Goal: Task Accomplishment & Management: Complete application form

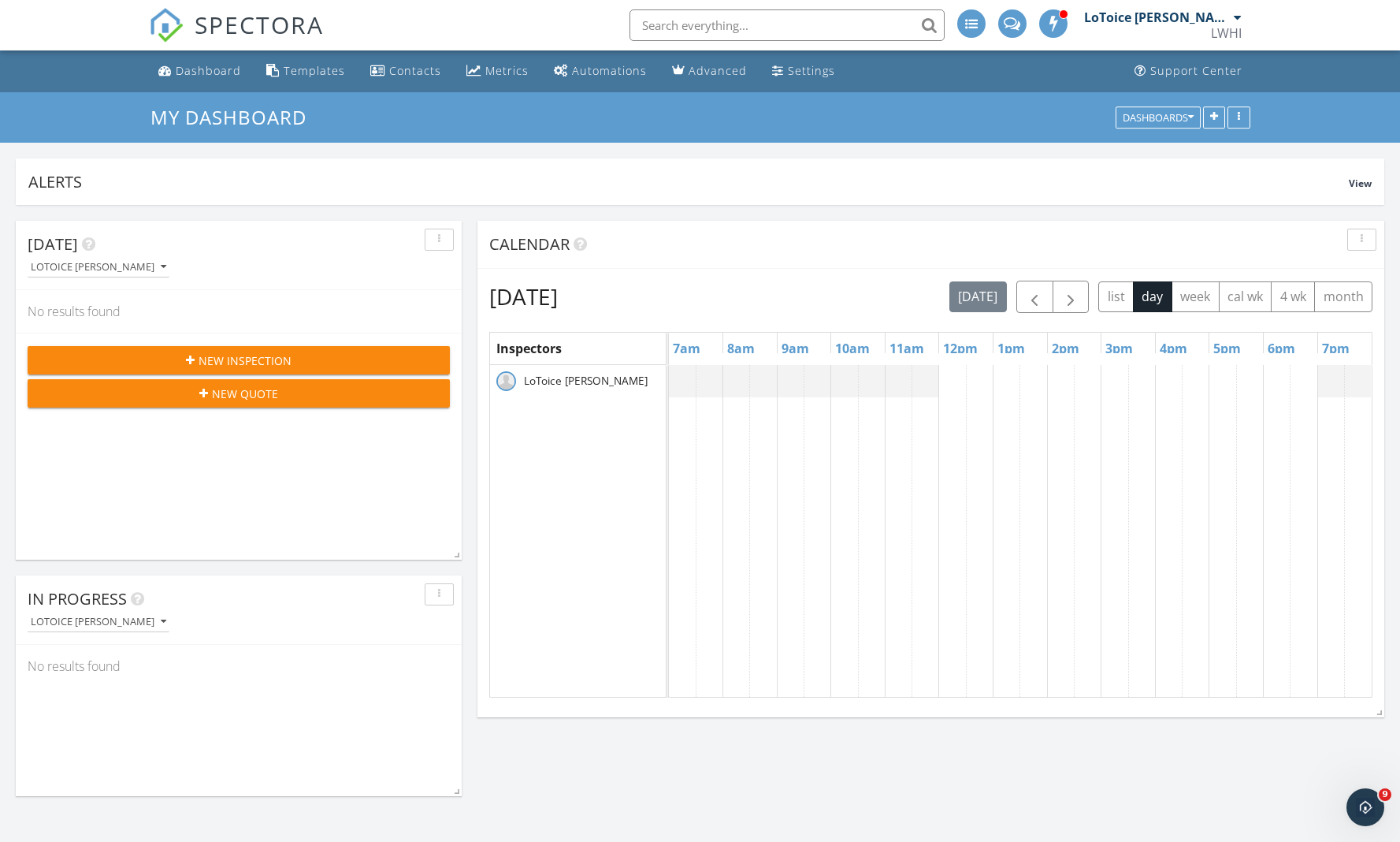
click at [270, 363] on span "New Inspection" at bounding box center [245, 361] width 93 height 17
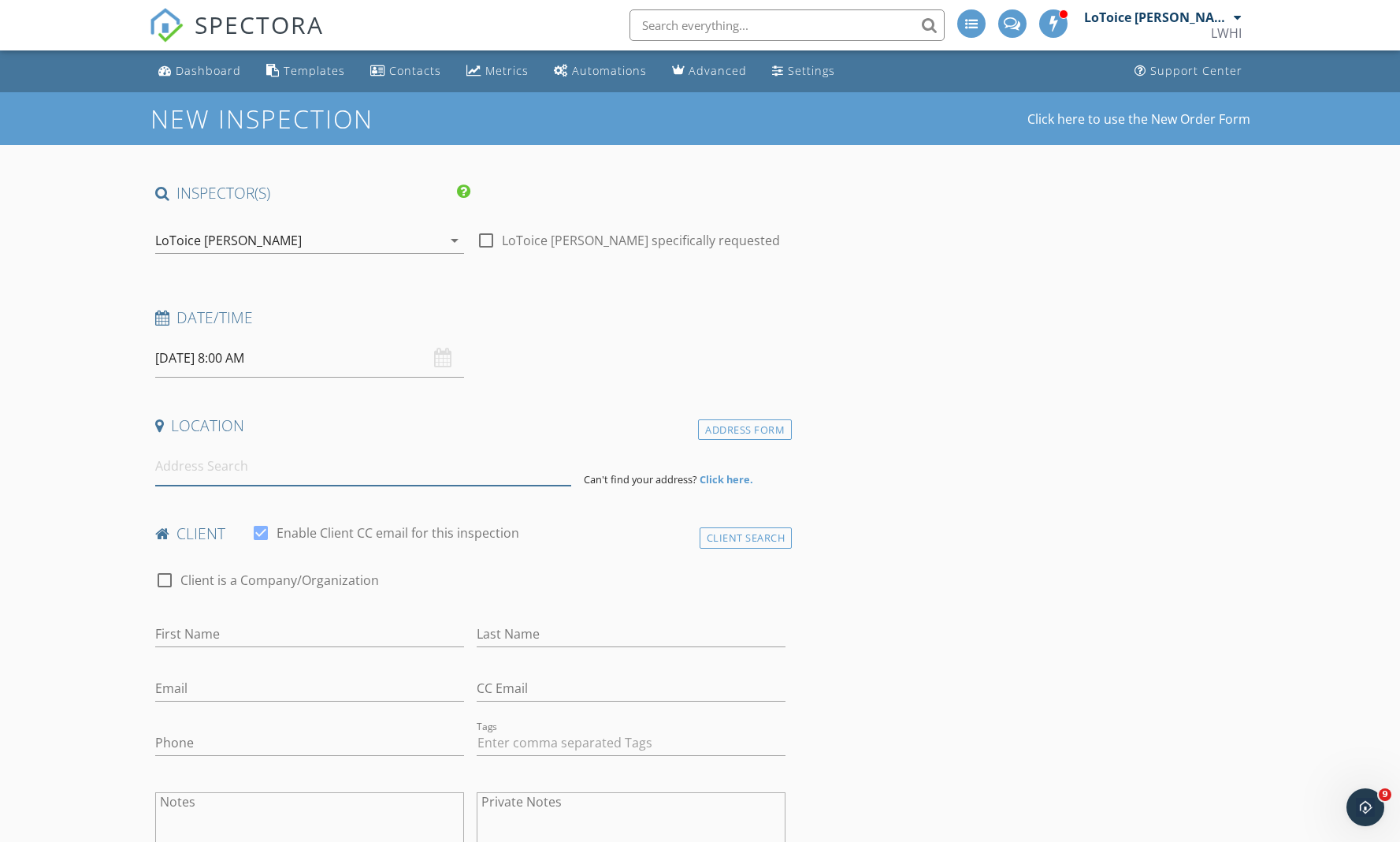
click at [300, 471] on input at bounding box center [363, 466] width 416 height 39
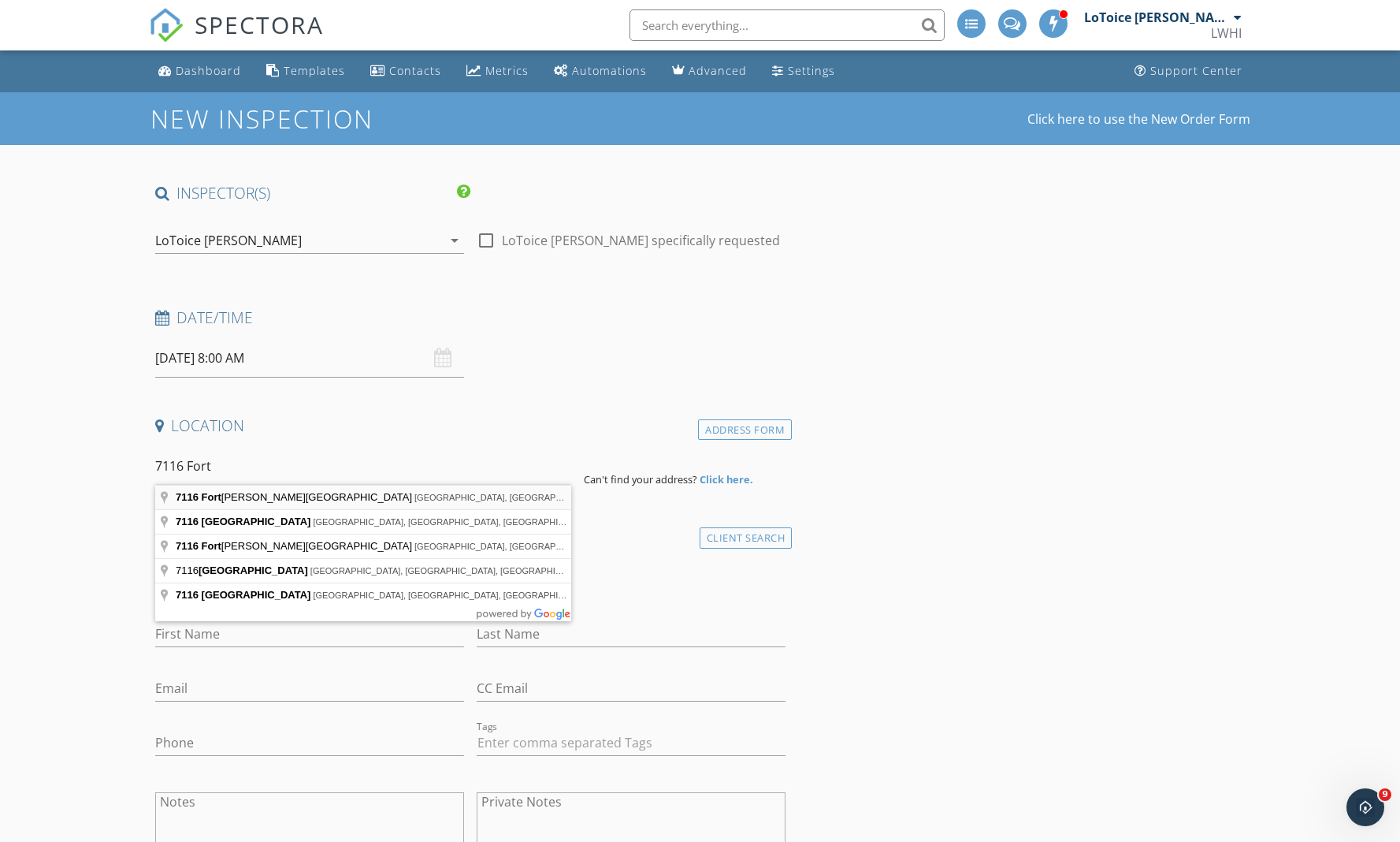
type input "7116 Fort Caroline Hills Drive, Jacksonville, FL, USA"
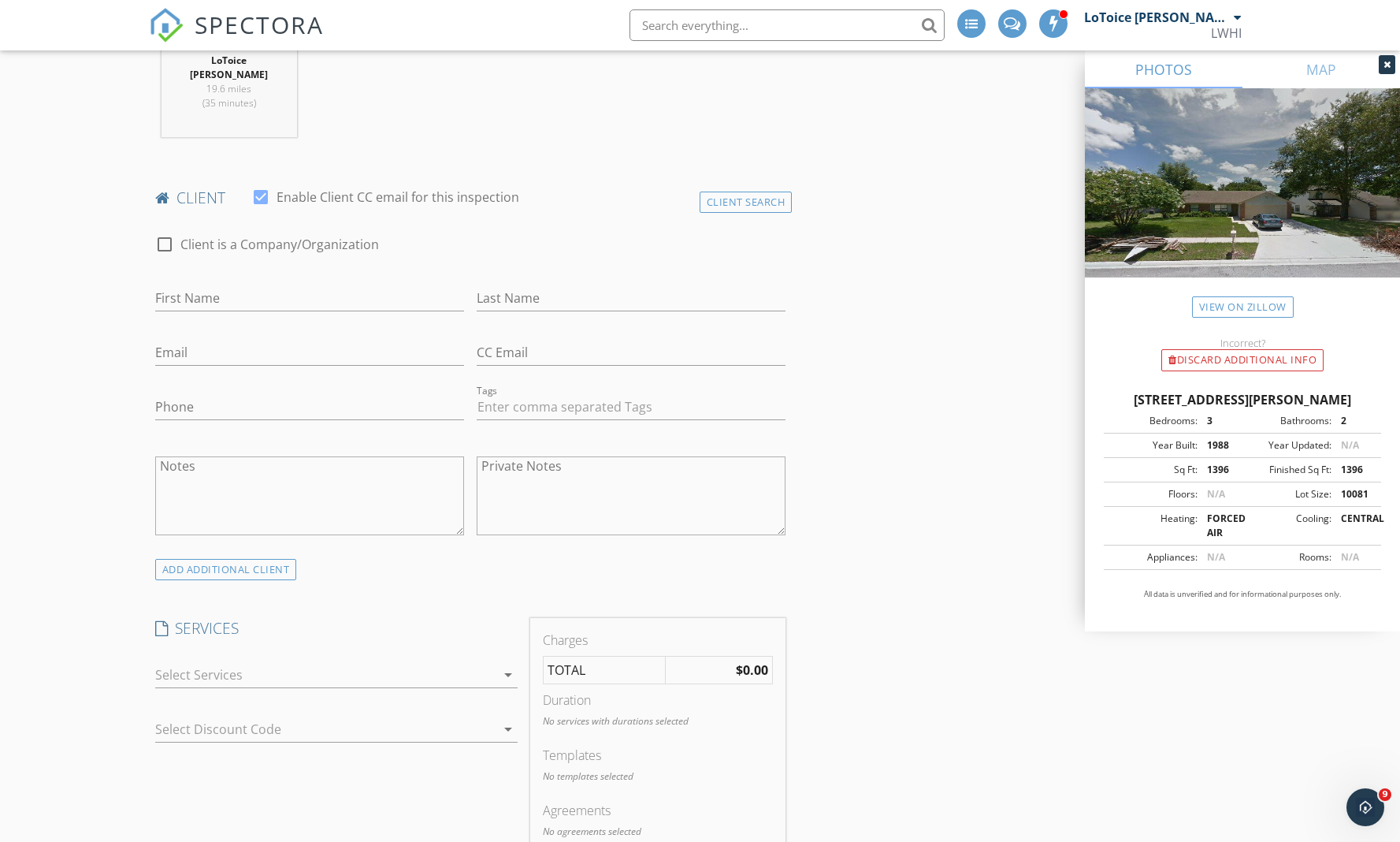
scroll to position [465, 0]
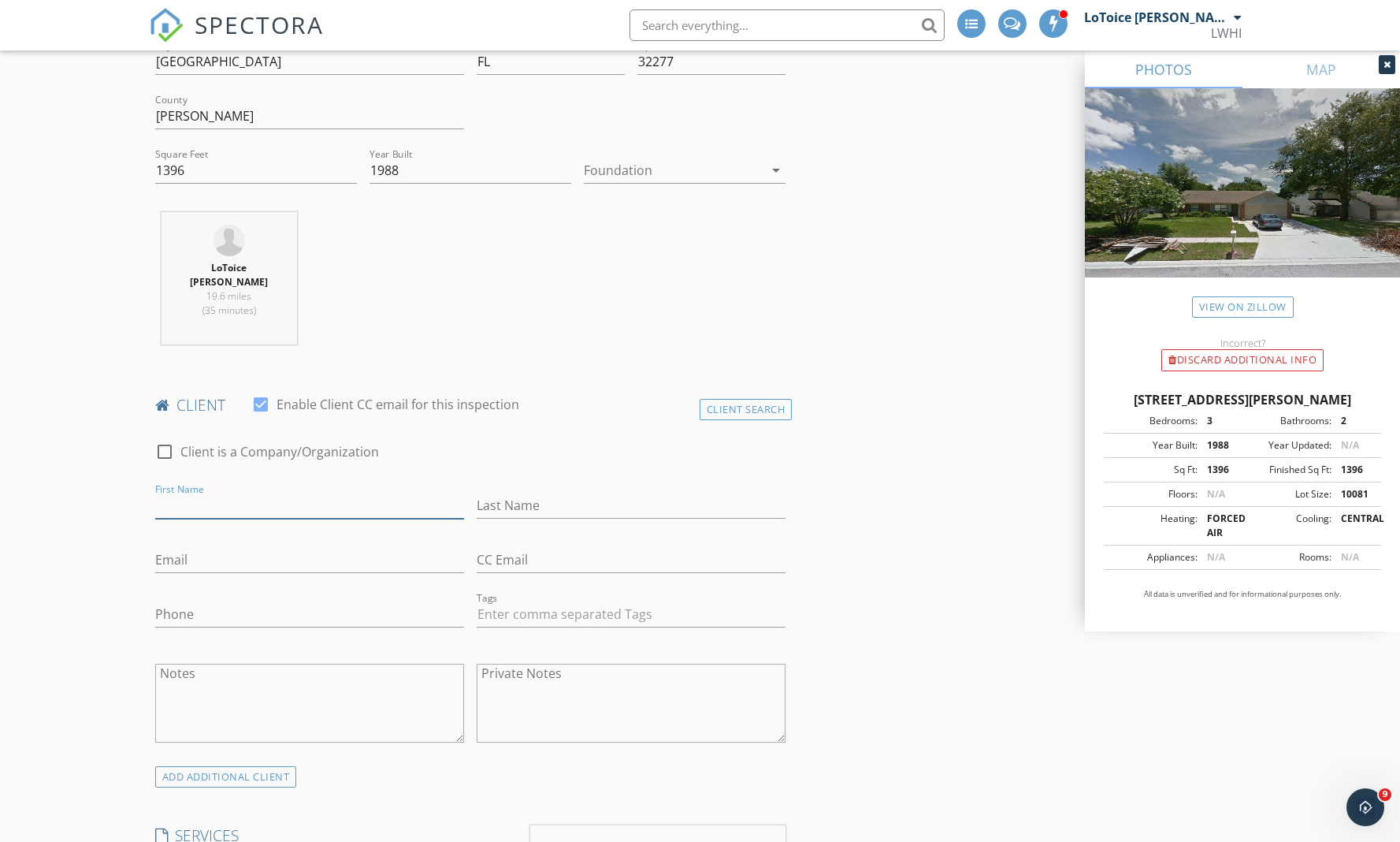
paste input "Thang Cin Lian"
type input "Thang"
paste input "Thang Cin Lian"
click at [516, 493] on input "Thang Cin Lian" at bounding box center [631, 506] width 309 height 26
type input "[PERSON_NAME]"
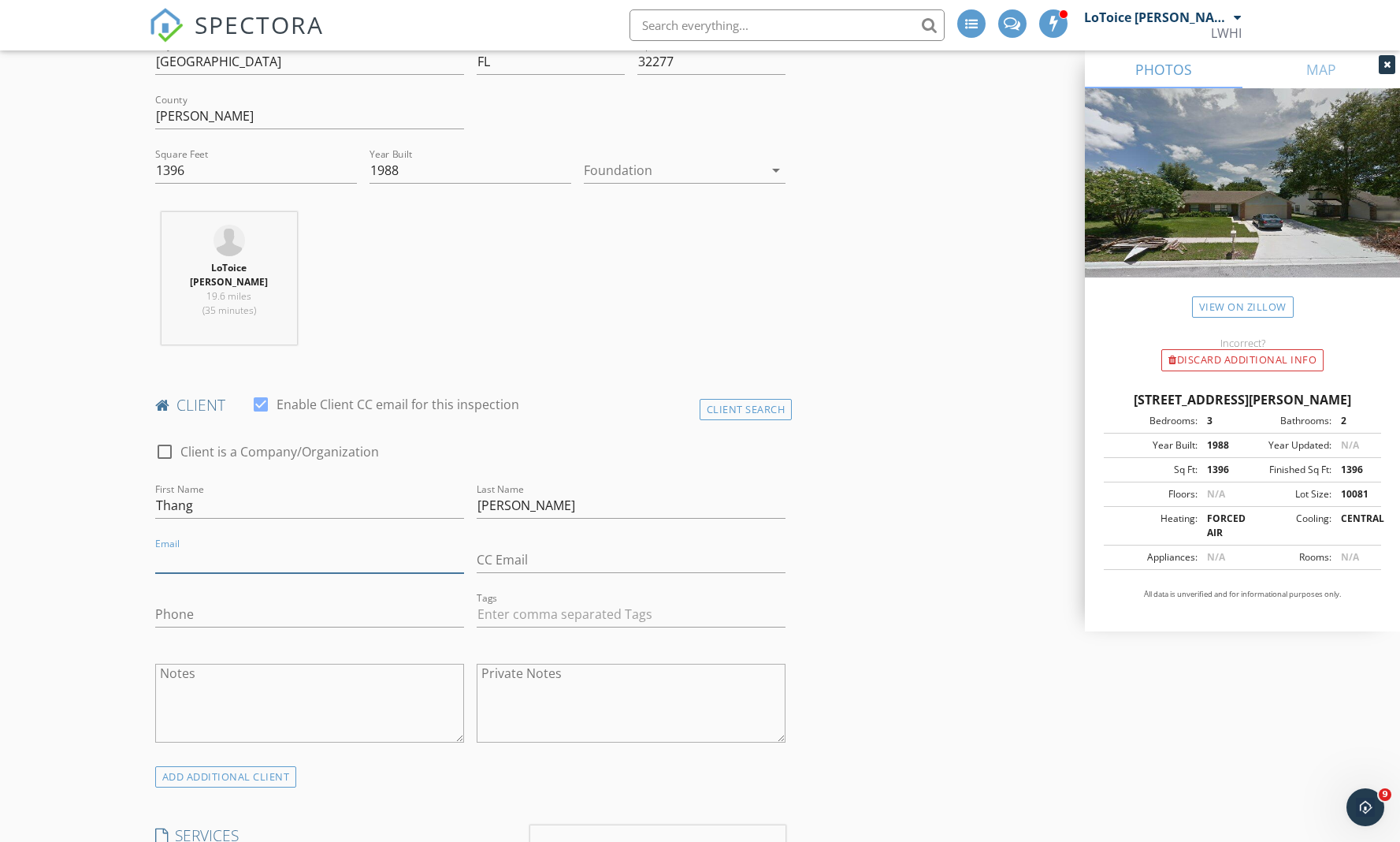
paste input "[EMAIL_ADDRESS][DOMAIN_NAME]"
type input "[EMAIL_ADDRESS][DOMAIN_NAME]"
paste input "[PHONE_NUMBER]"
type input "[PHONE_NUMBER]"
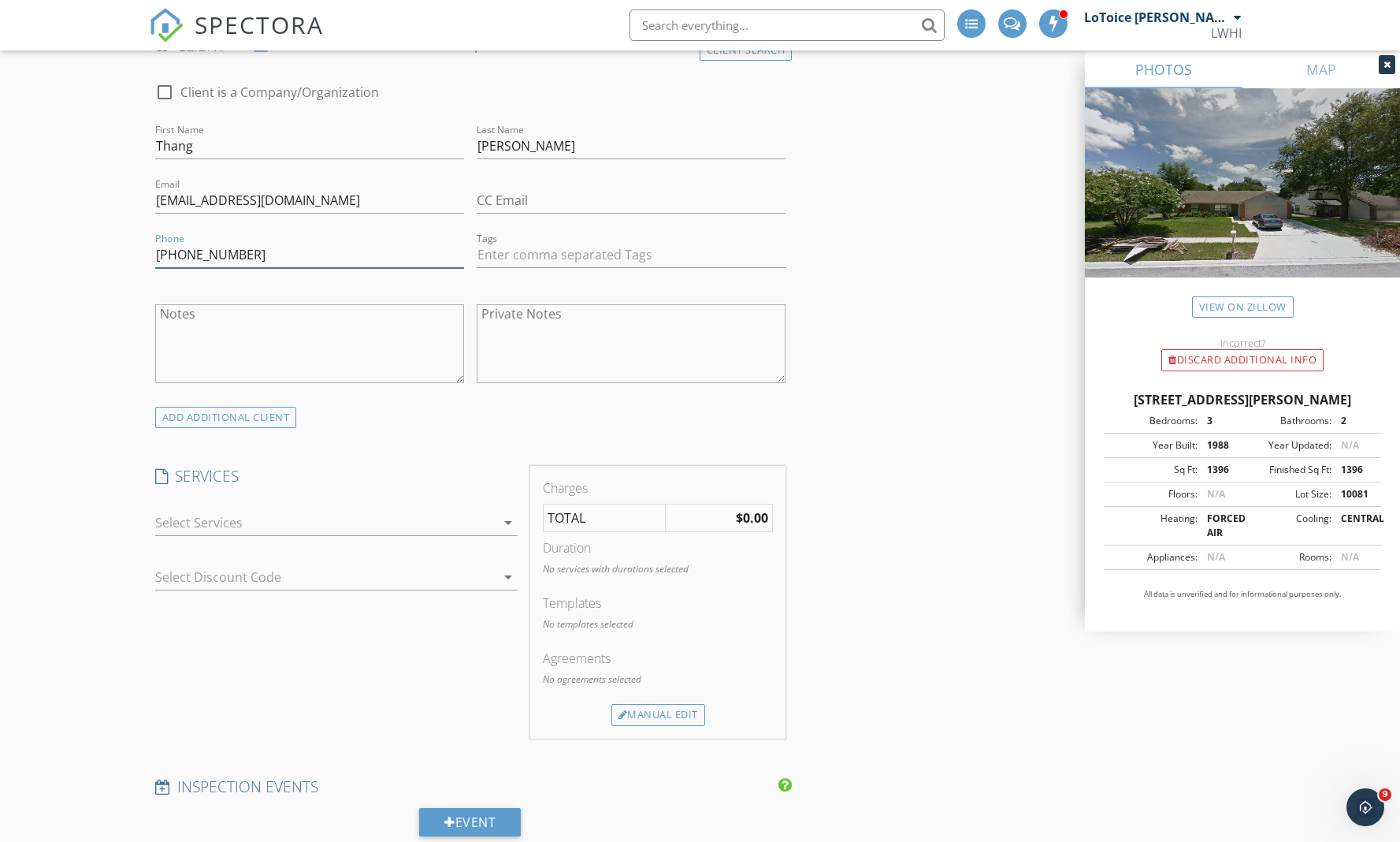
scroll to position [1102, 0]
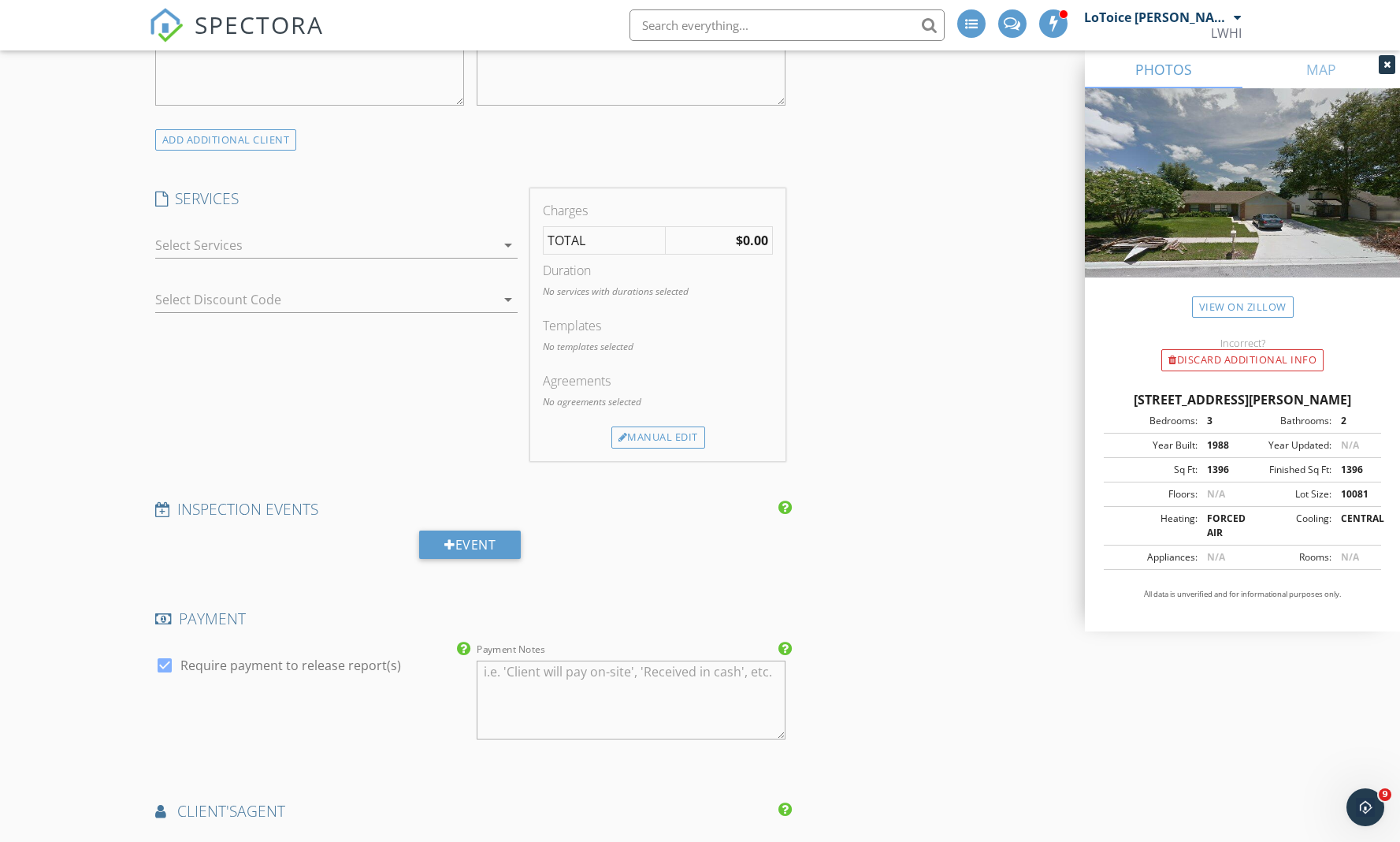
click at [502, 236] on icon "arrow_drop_down" at bounding box center [508, 245] width 19 height 19
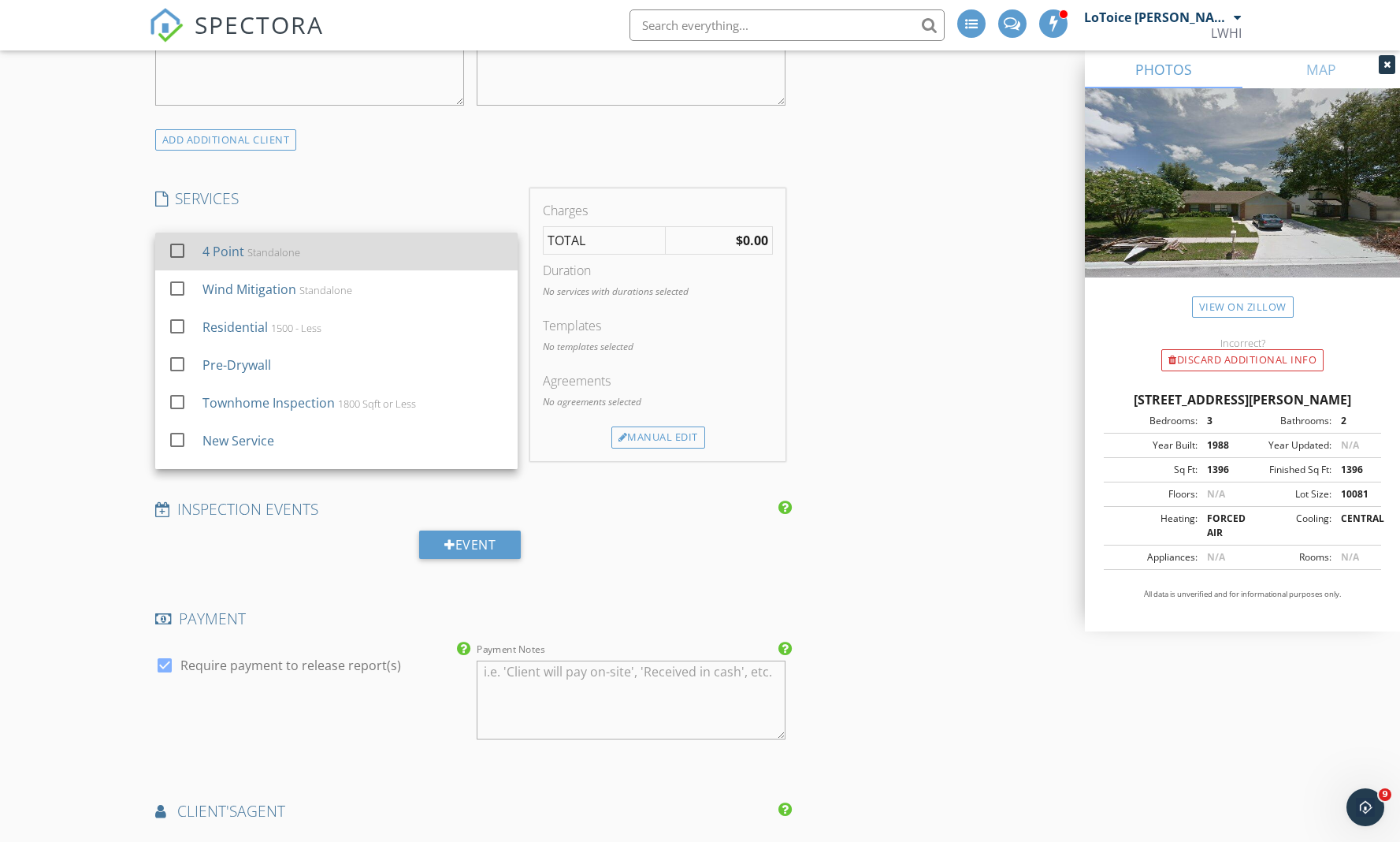
click at [178, 238] on div at bounding box center [178, 251] width 27 height 27
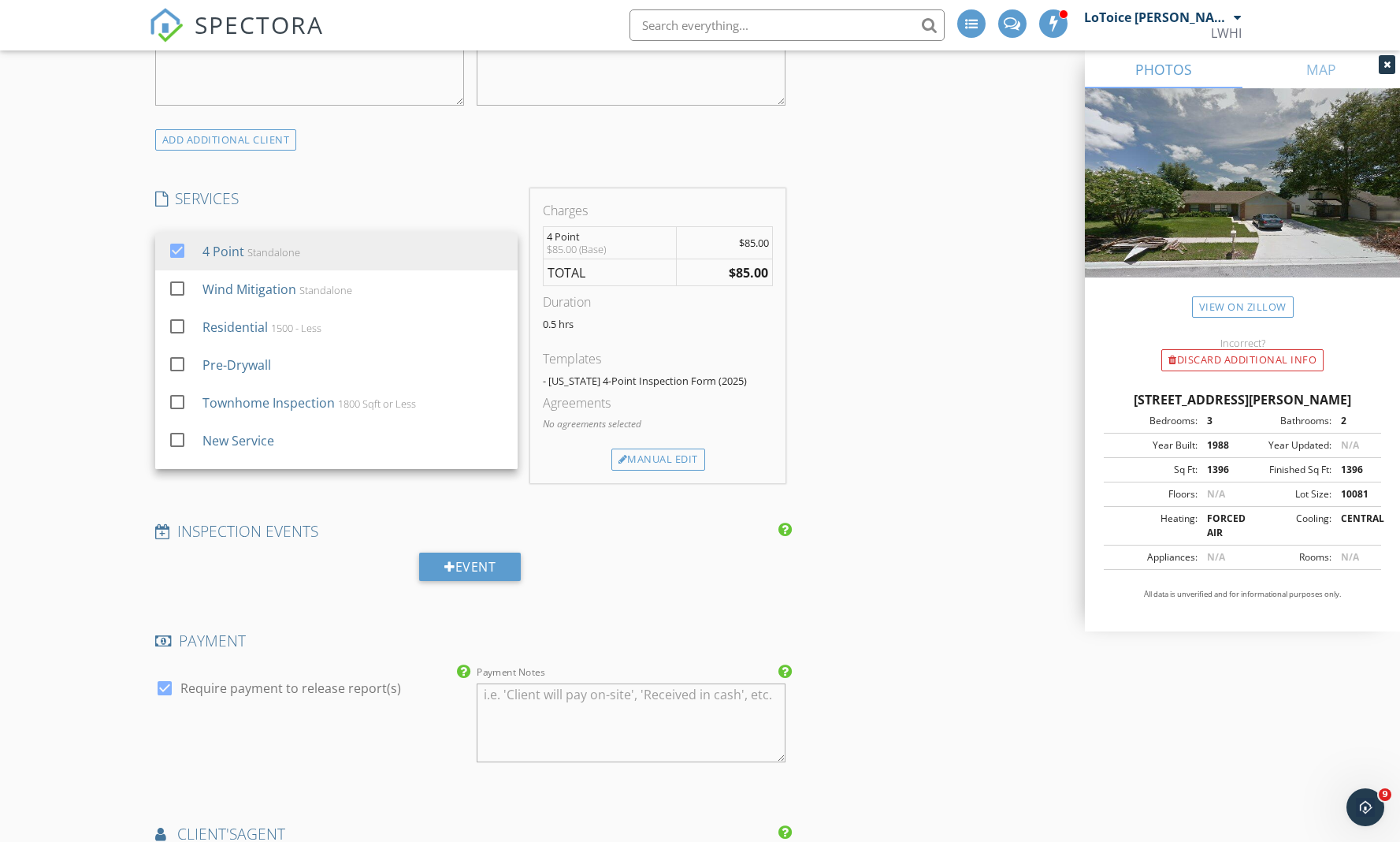
click at [931, 361] on div "INSPECTOR(S) check_box LoToice Walton PRIMARY LoToice Walton arrow_drop_down ch…" at bounding box center [701, 499] width 1103 height 2838
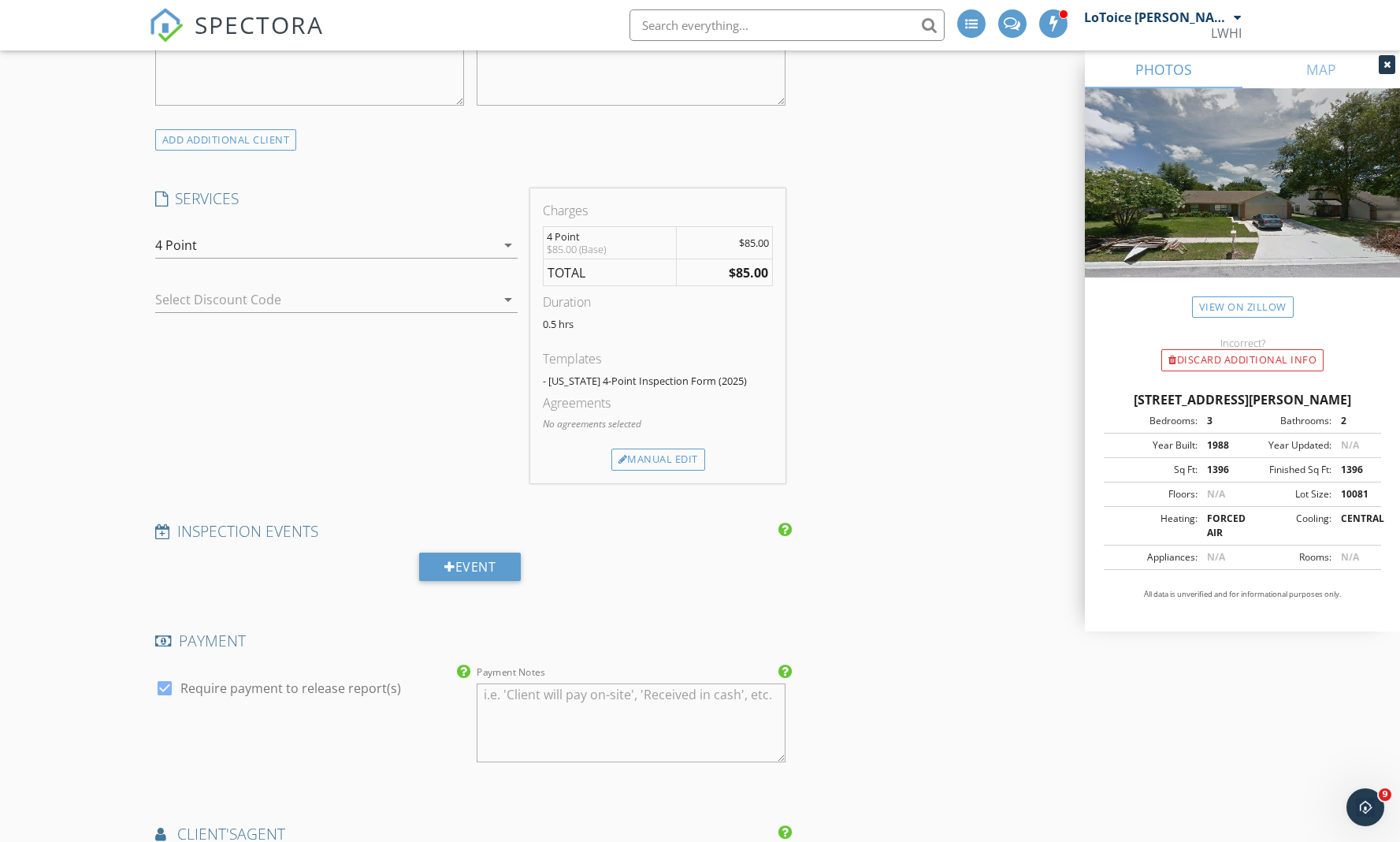
click at [506, 290] on icon "arrow_drop_down" at bounding box center [508, 299] width 19 height 19
click at [818, 295] on div "INSPECTOR(S) check_box LoToice Walton PRIMARY LoToice Walton arrow_drop_down ch…" at bounding box center [701, 499] width 1103 height 2838
click at [505, 236] on icon "arrow_drop_down" at bounding box center [508, 245] width 19 height 19
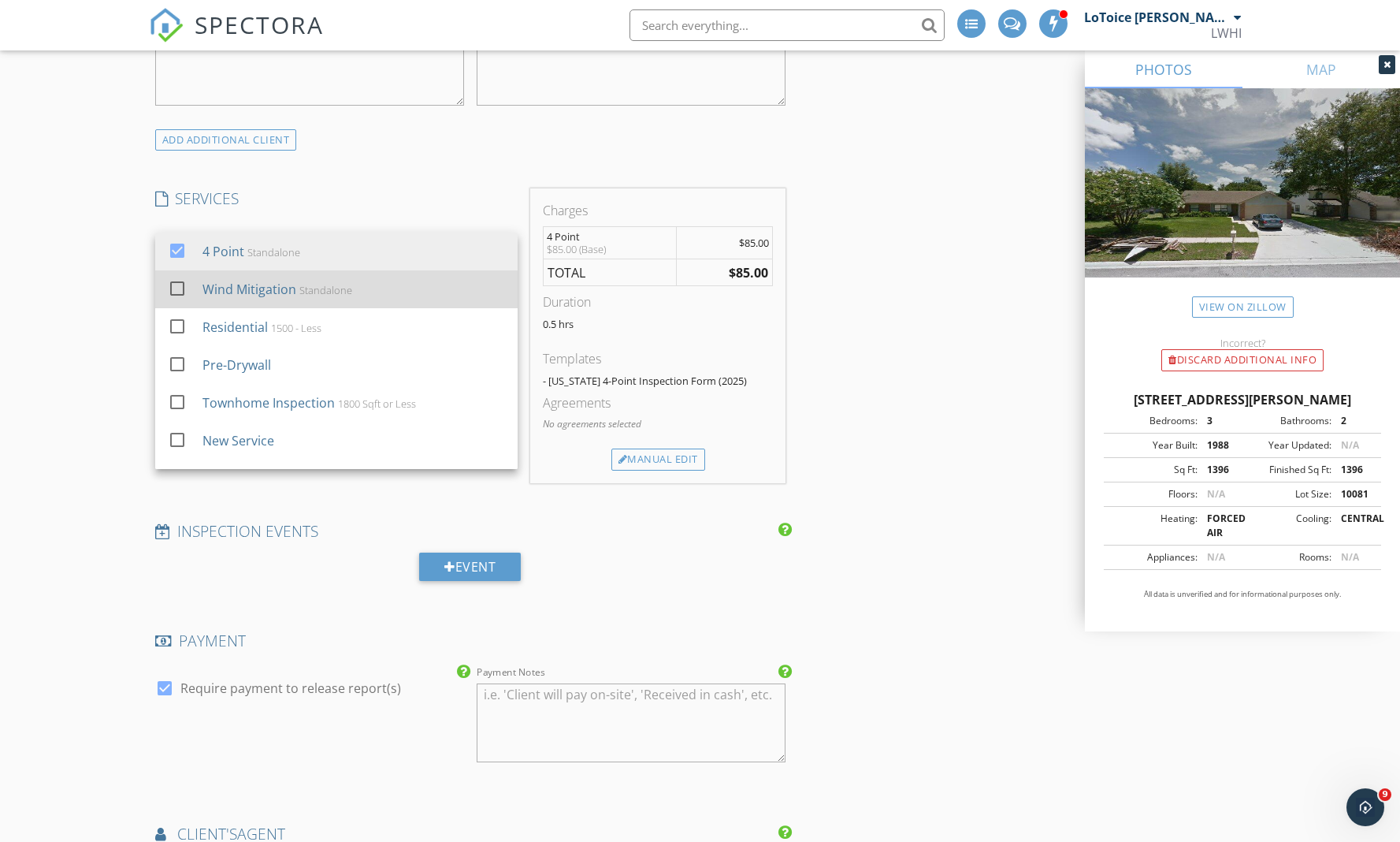
click at [181, 276] on div at bounding box center [178, 289] width 27 height 27
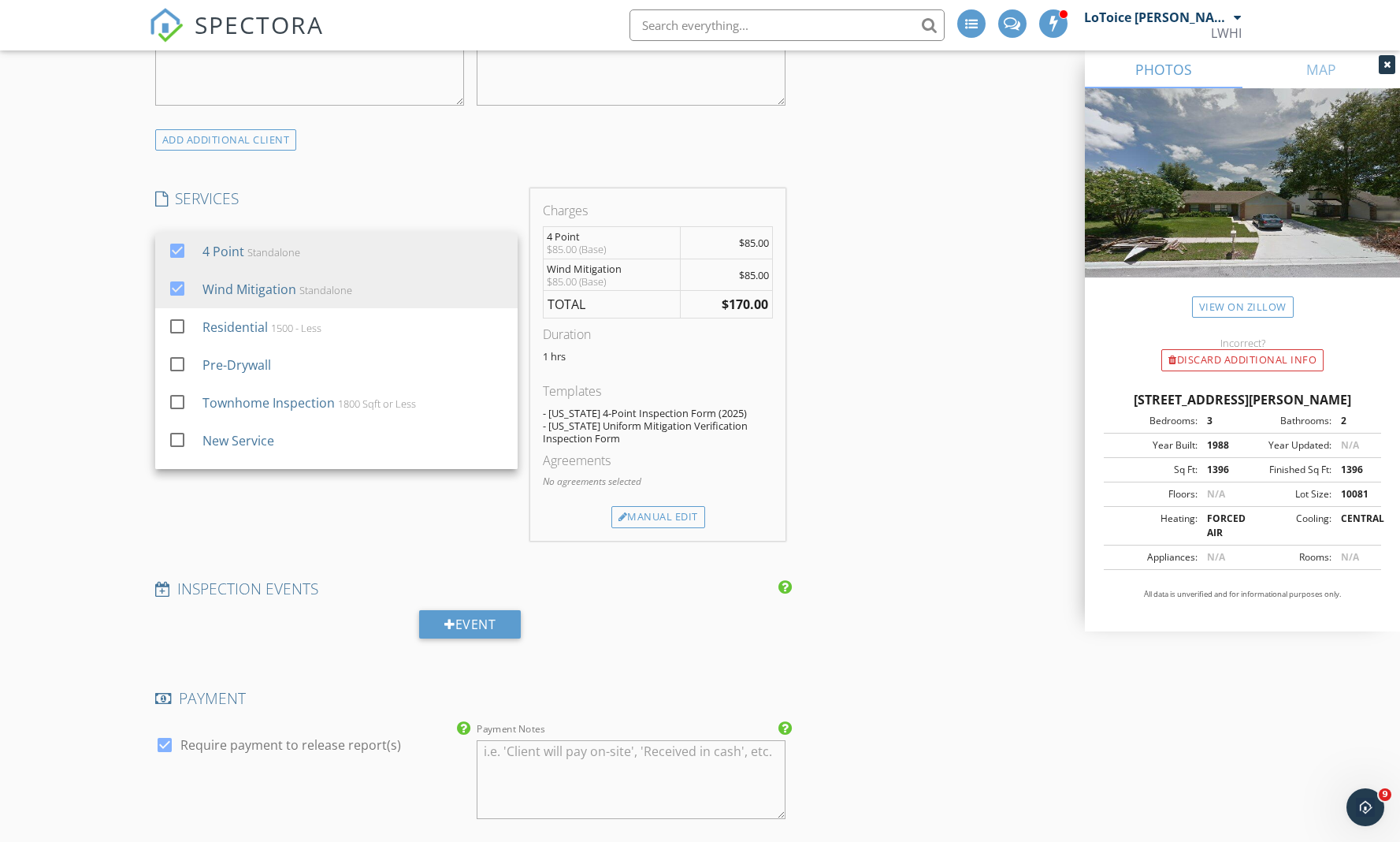
click at [489, 189] on h4 "SERVICES" at bounding box center [336, 199] width 362 height 20
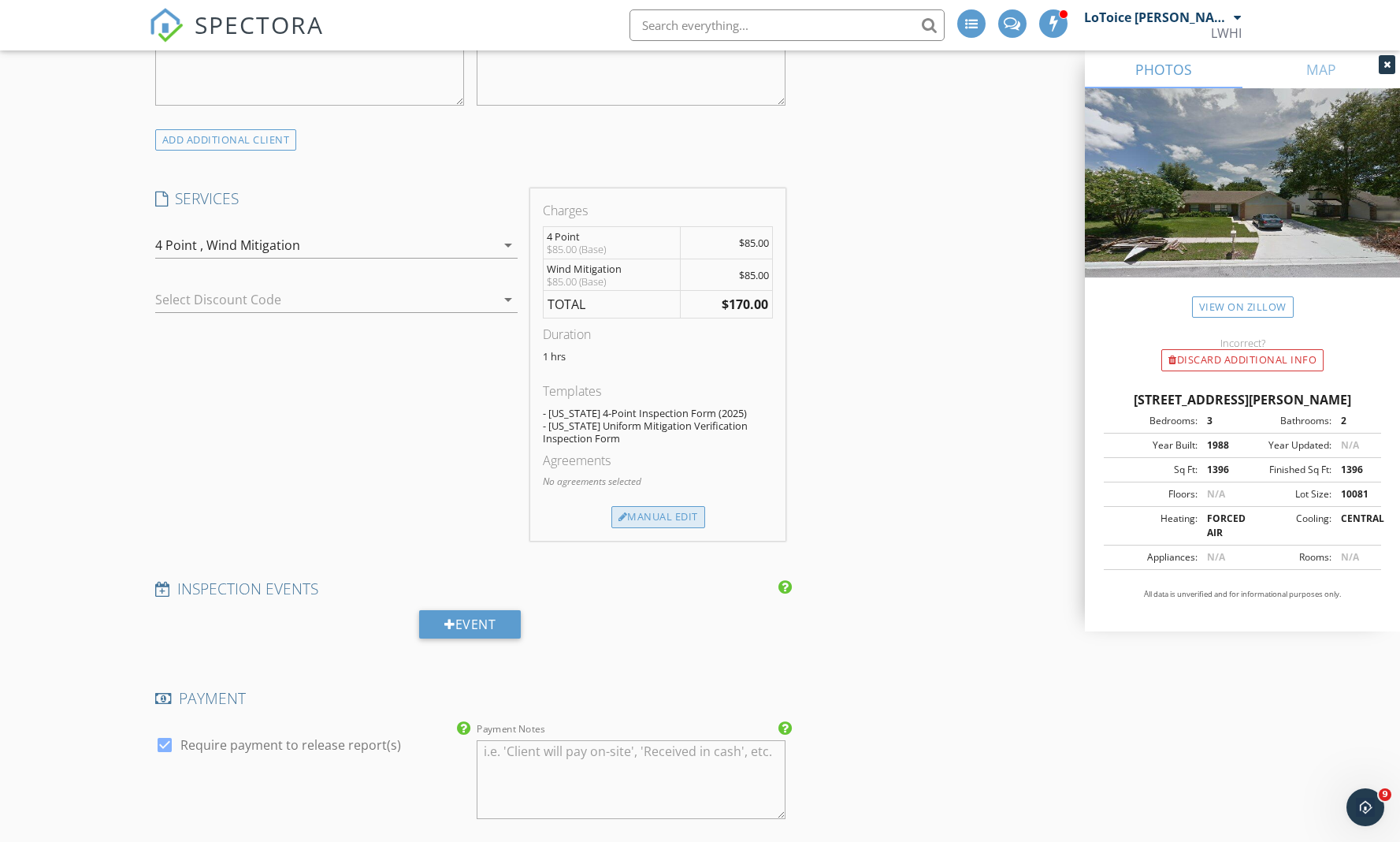
click at [667, 507] on div "Manual Edit" at bounding box center [658, 518] width 94 height 22
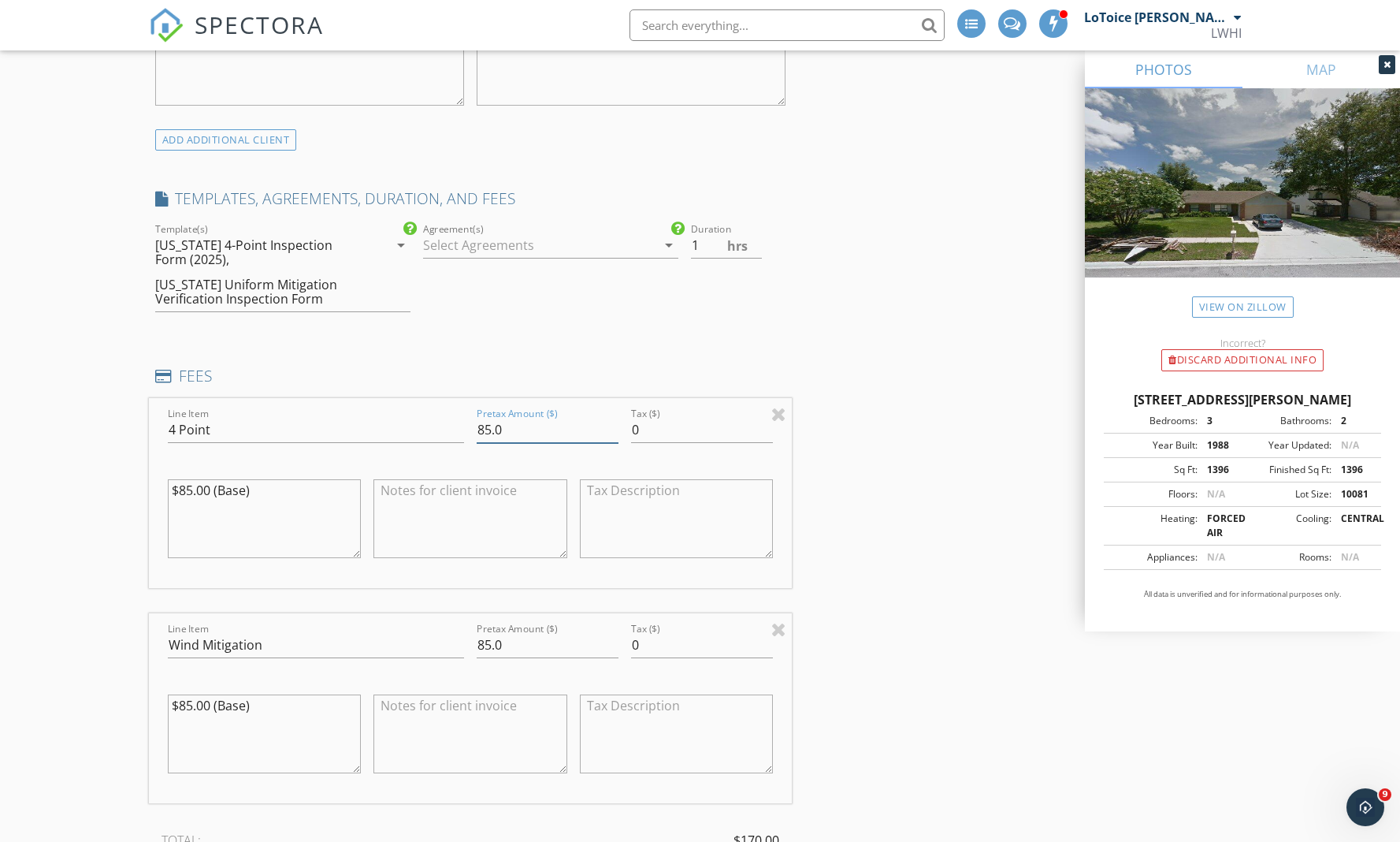
drag, startPoint x: 508, startPoint y: 415, endPoint x: 455, endPoint y: 417, distance: 53.0
click at [455, 417] on div "Line Item 4 Point Pretax Amount ($) 85.0 Tax ($) 0 $85.00 (Base)" at bounding box center [471, 492] width 644 height 190
type input "75.00"
click at [921, 464] on div "INSPECTOR(S) check_box LoToice Walton PRIMARY LoToice Walton arrow_drop_down ch…" at bounding box center [701, 709] width 1103 height 3258
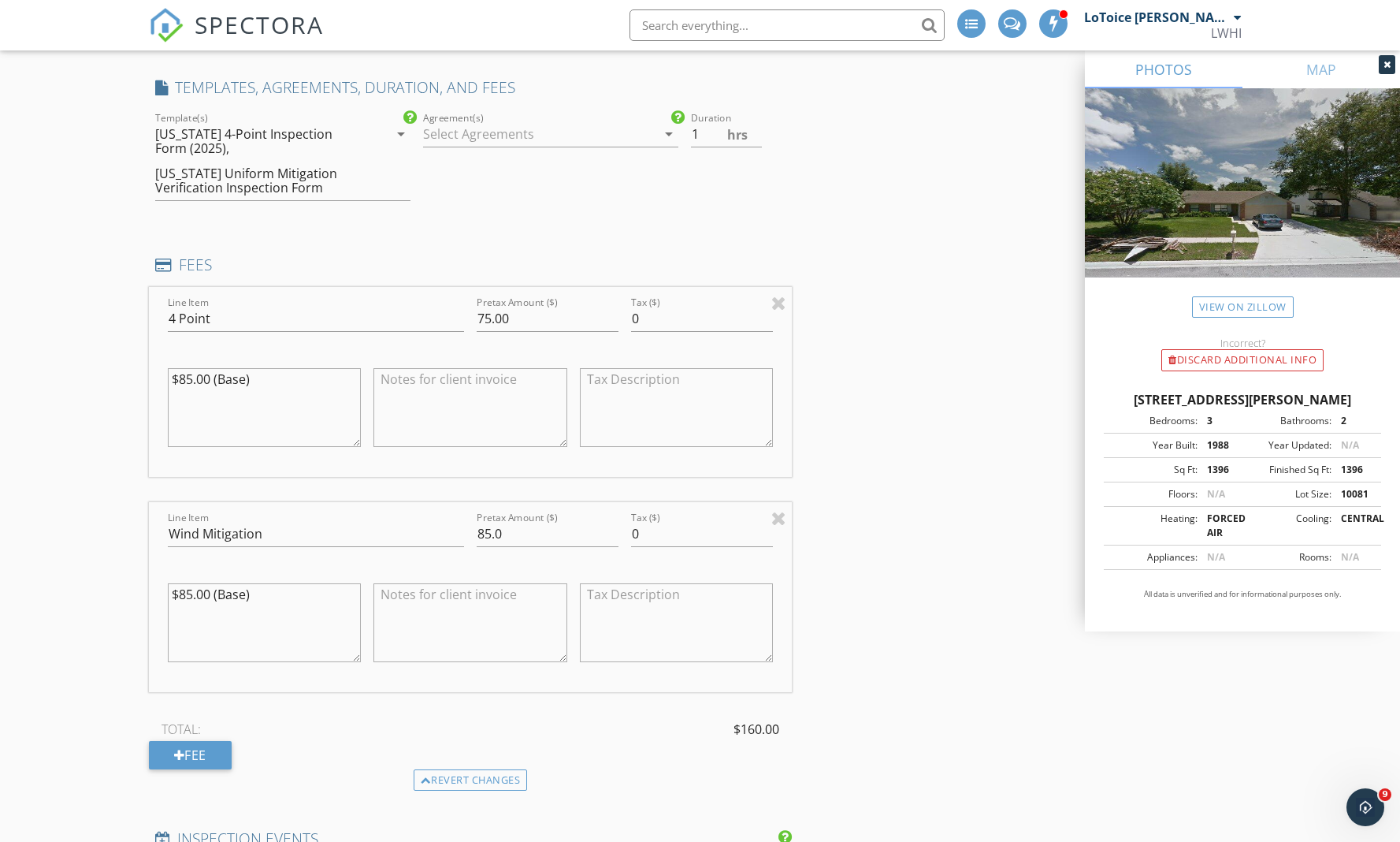
scroll to position [1210, 0]
click at [508, 524] on input "85.0" at bounding box center [548, 537] width 142 height 26
drag, startPoint x: 508, startPoint y: 521, endPoint x: 463, endPoint y: 522, distance: 45.0
click at [463, 522] on div "Line Item Wind Mitigation Pretax Amount ($) 85.0 Tax ($) 0 $85.00 (Base)" at bounding box center [471, 600] width 644 height 190
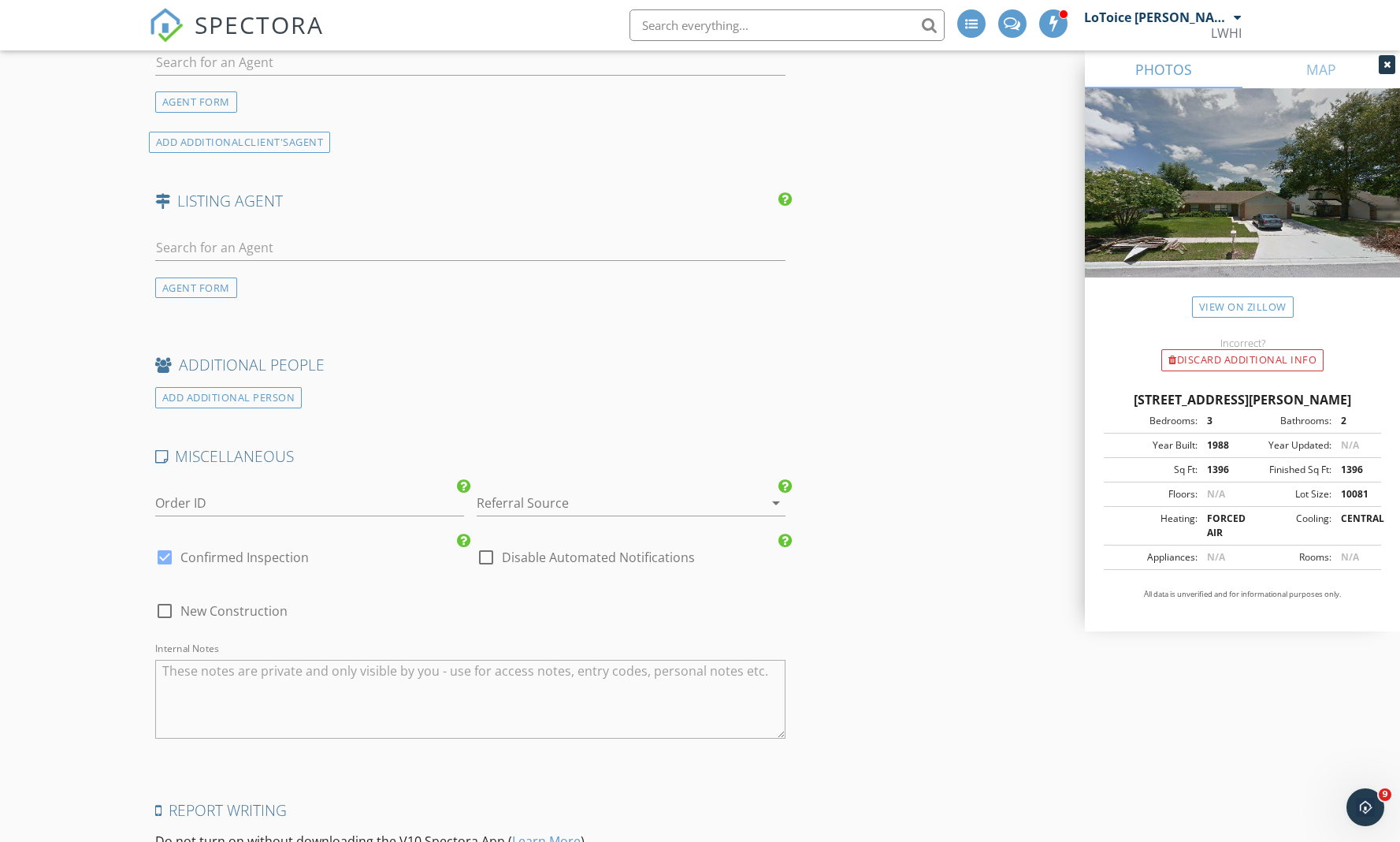
scroll to position [2613, 0]
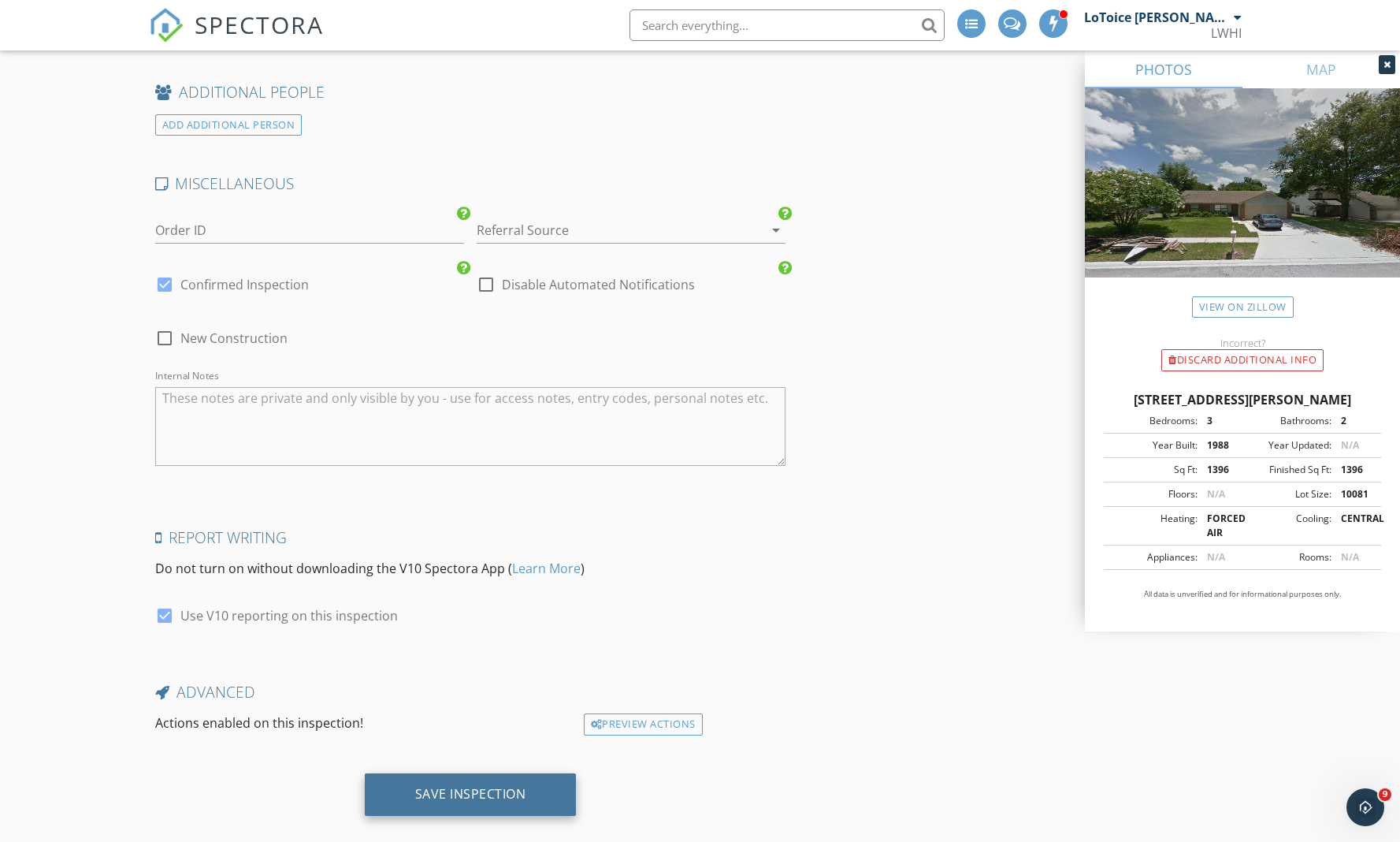
type input "75.00"
click at [511, 786] on div "Save Inspection" at bounding box center [471, 794] width 111 height 16
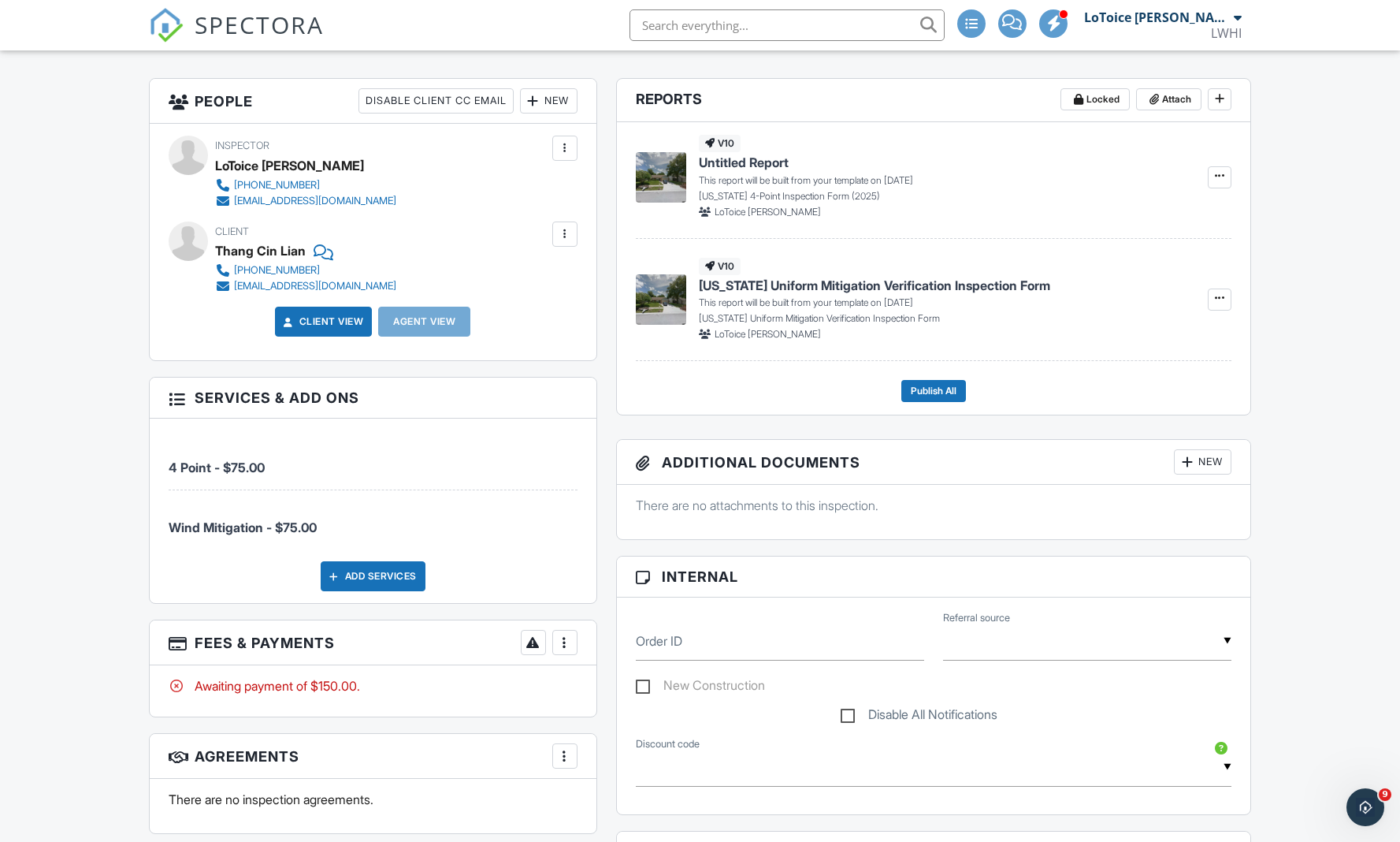
click at [565, 642] on div at bounding box center [564, 642] width 16 height 16
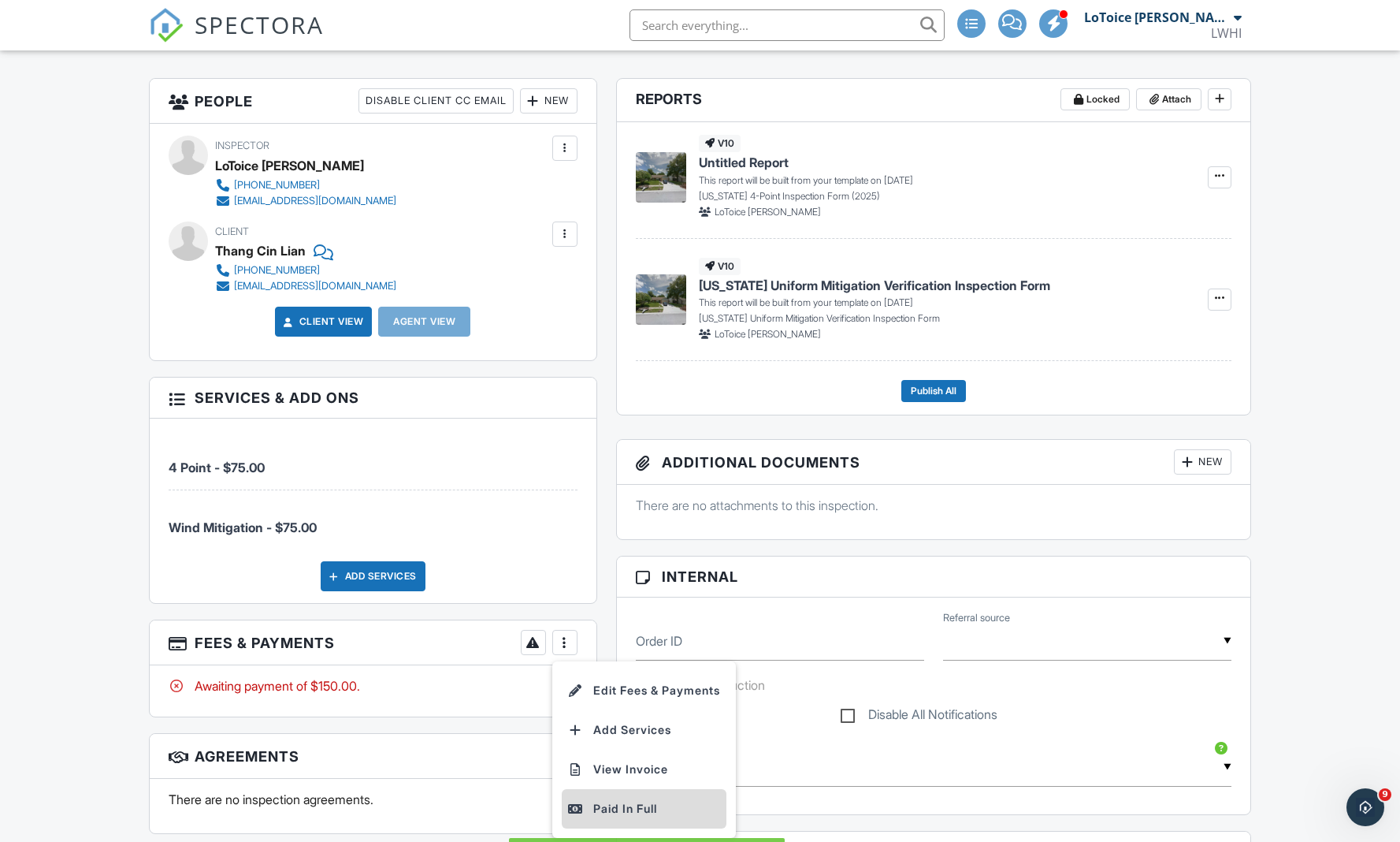
click at [642, 805] on div "Paid In Full" at bounding box center [644, 809] width 152 height 19
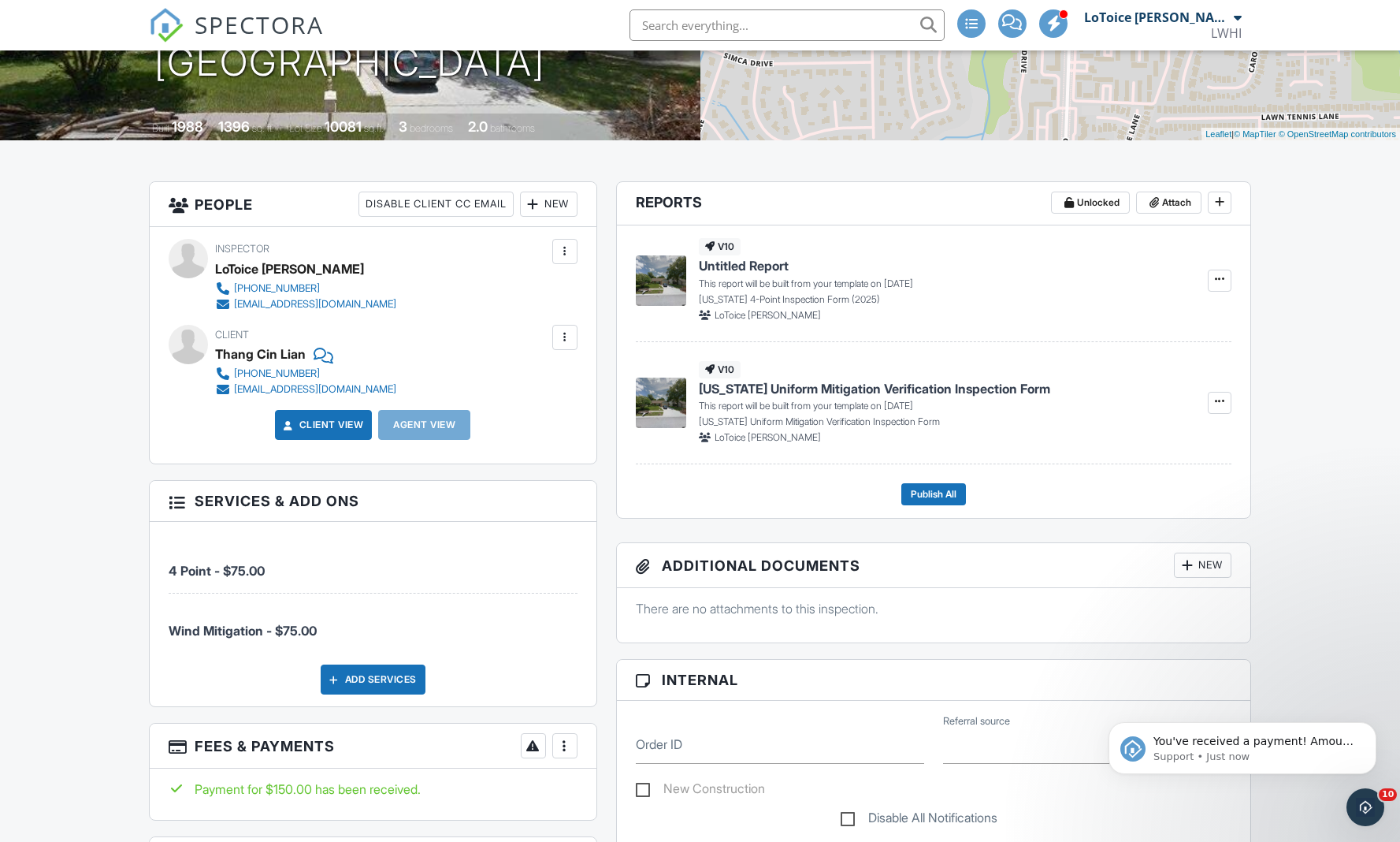
click at [563, 336] on div at bounding box center [564, 337] width 16 height 16
click at [532, 380] on li "Edit" at bounding box center [527, 385] width 80 height 40
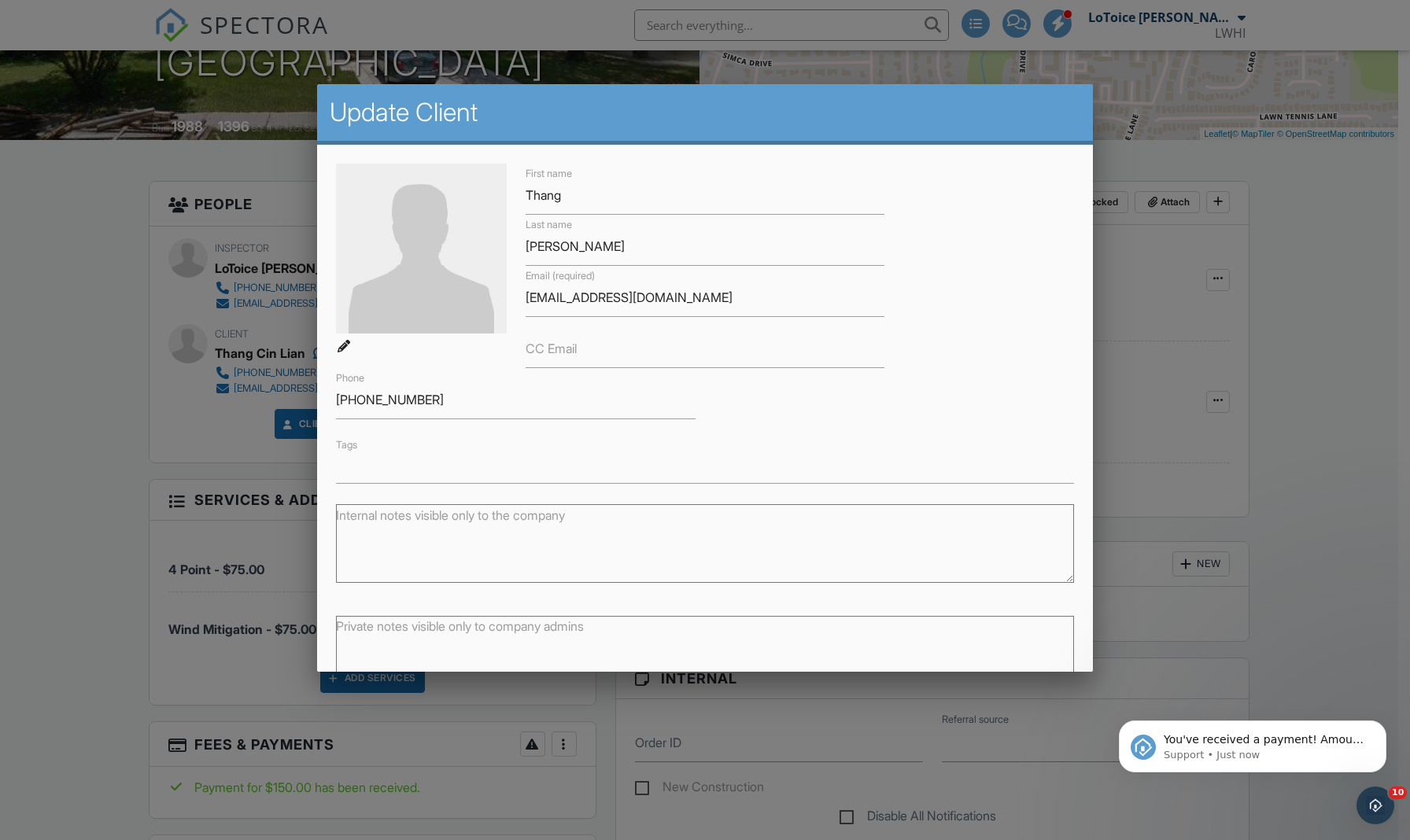
click at [1291, 248] on div at bounding box center [705, 446] width 1410 height 1050
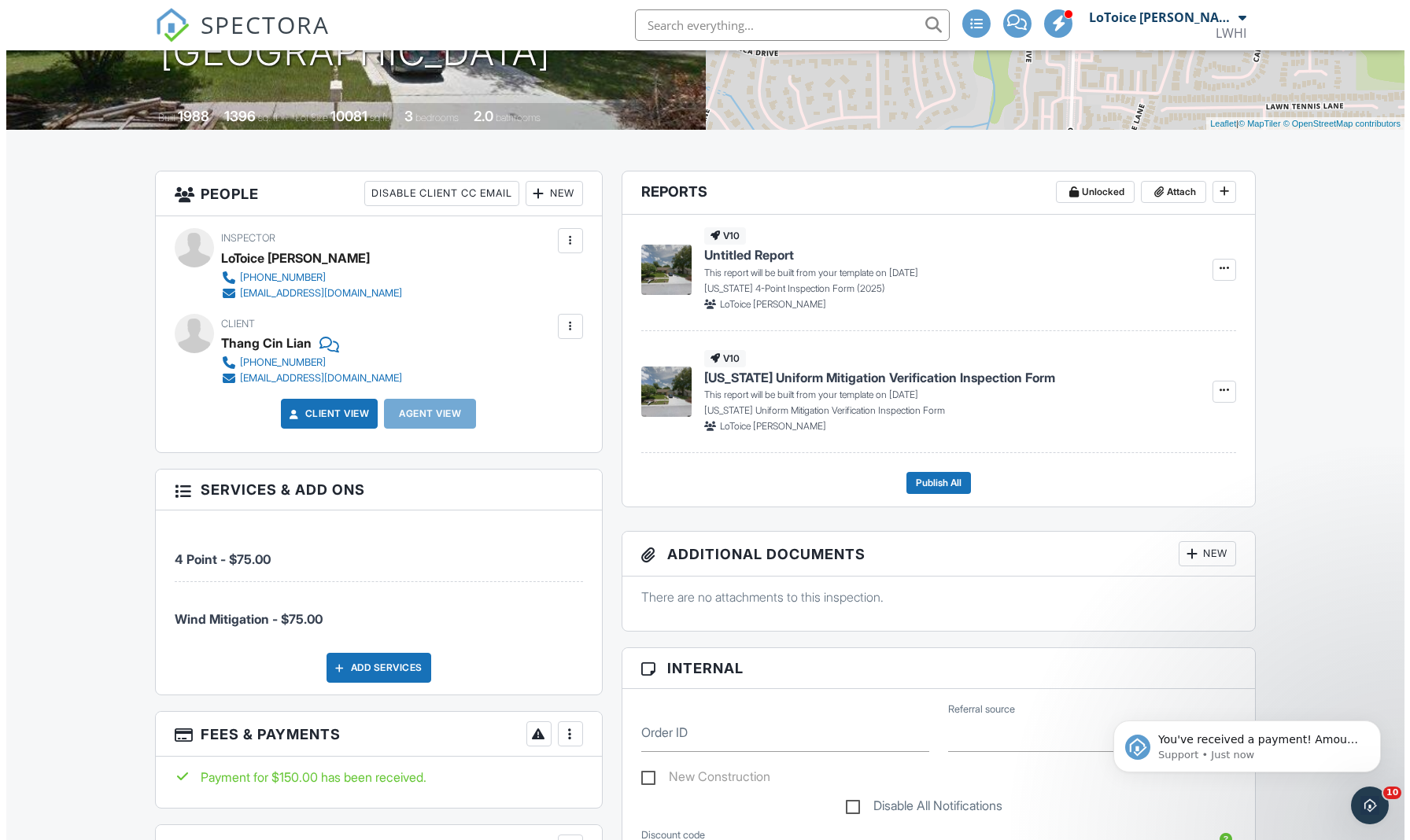
scroll to position [279, 0]
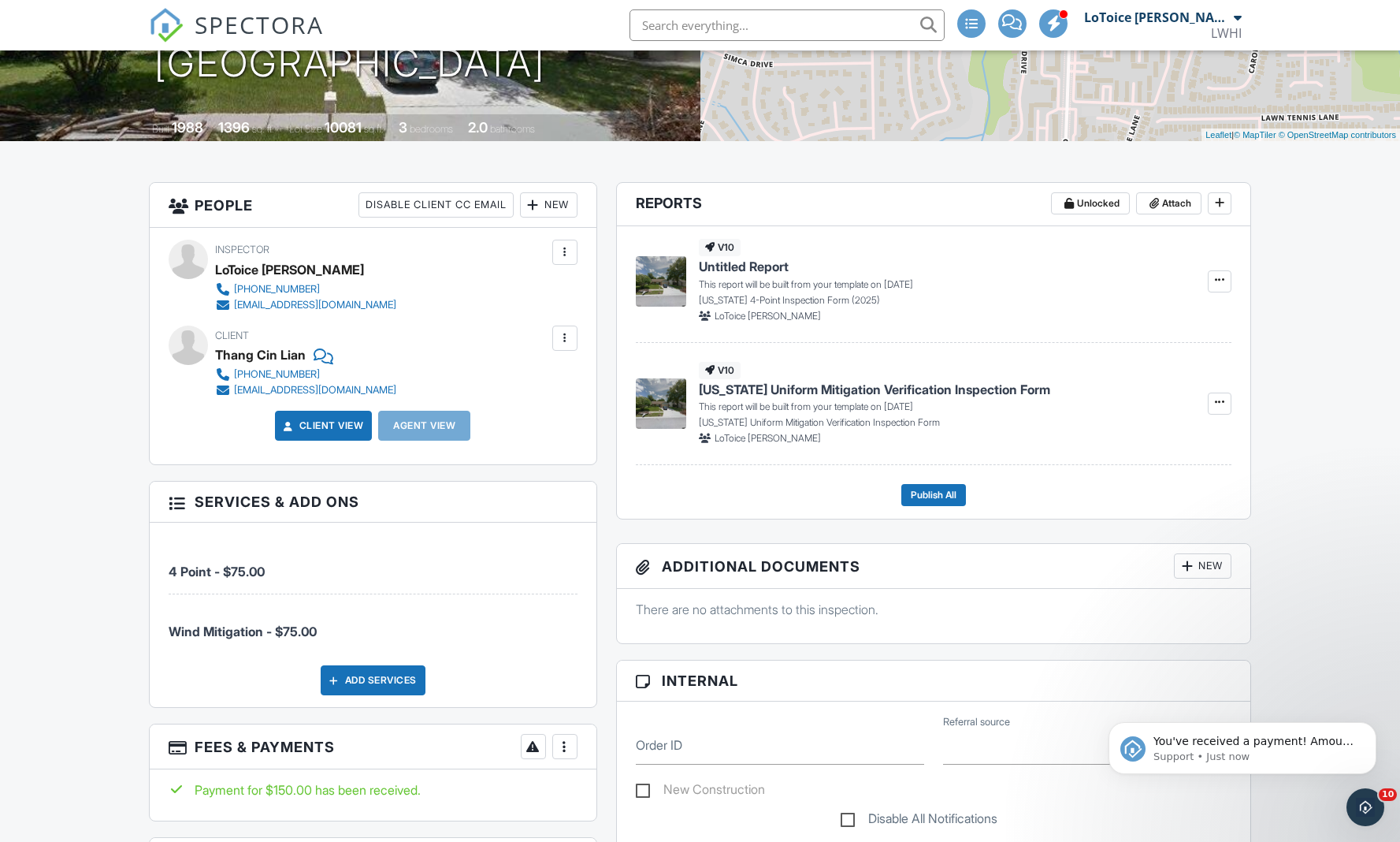
click at [531, 202] on div at bounding box center [533, 205] width 16 height 16
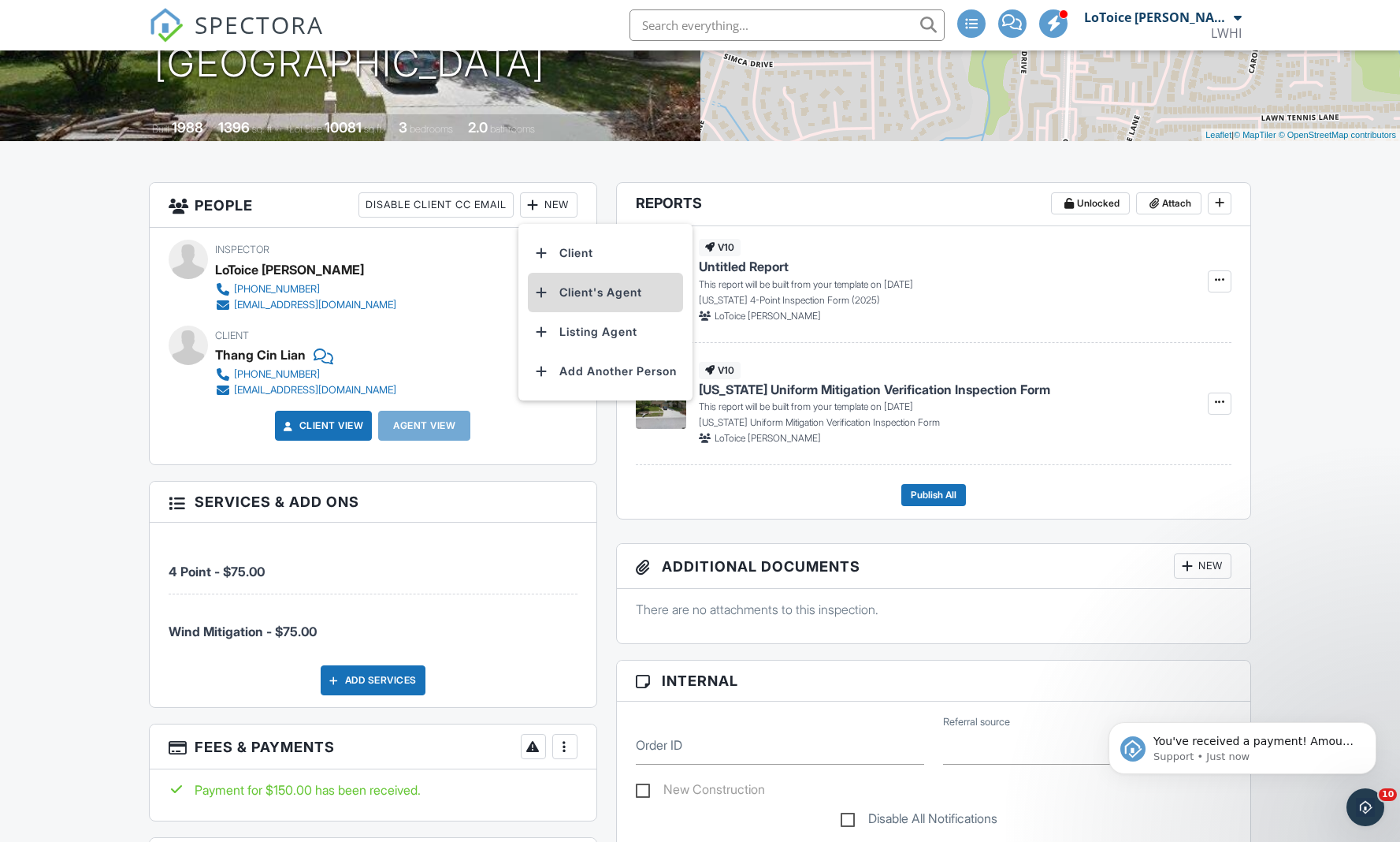
click at [564, 291] on li "Client's Agent" at bounding box center [606, 292] width 155 height 40
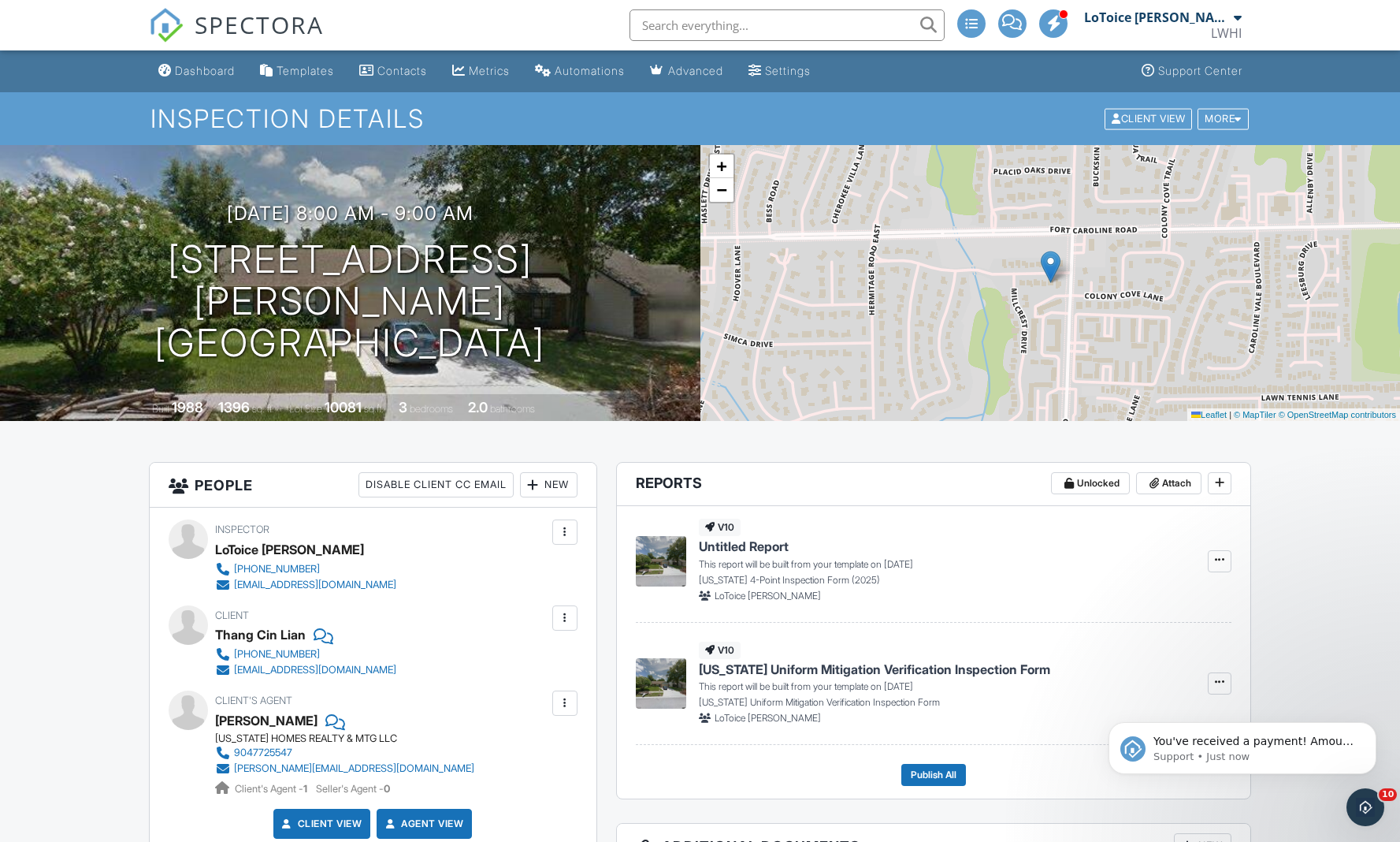
click at [751, 544] on span "Untitled Report" at bounding box center [744, 546] width 90 height 18
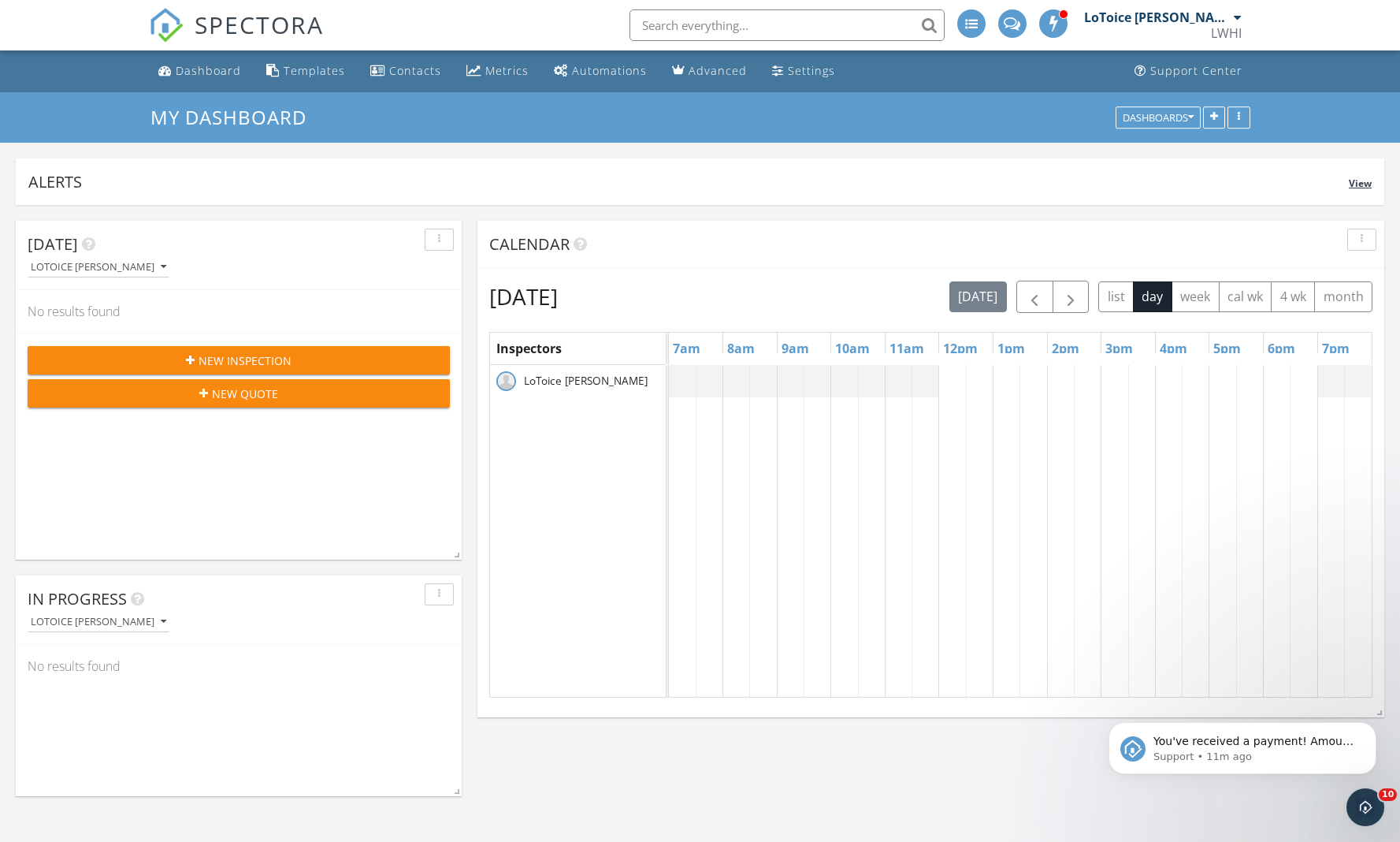
click at [752, 165] on div "Alerts View" at bounding box center [700, 181] width 1369 height 46
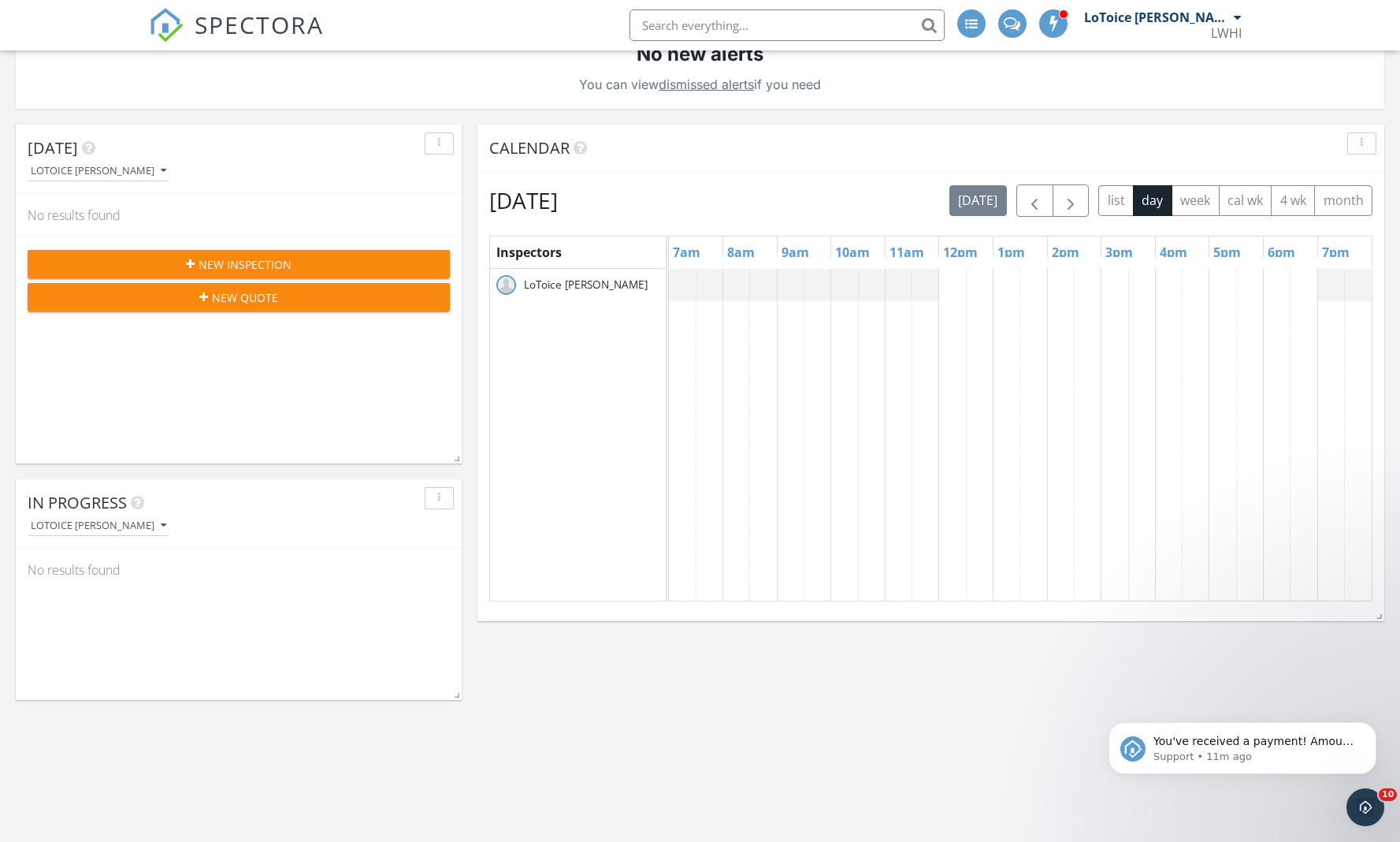
scroll to position [528, 0]
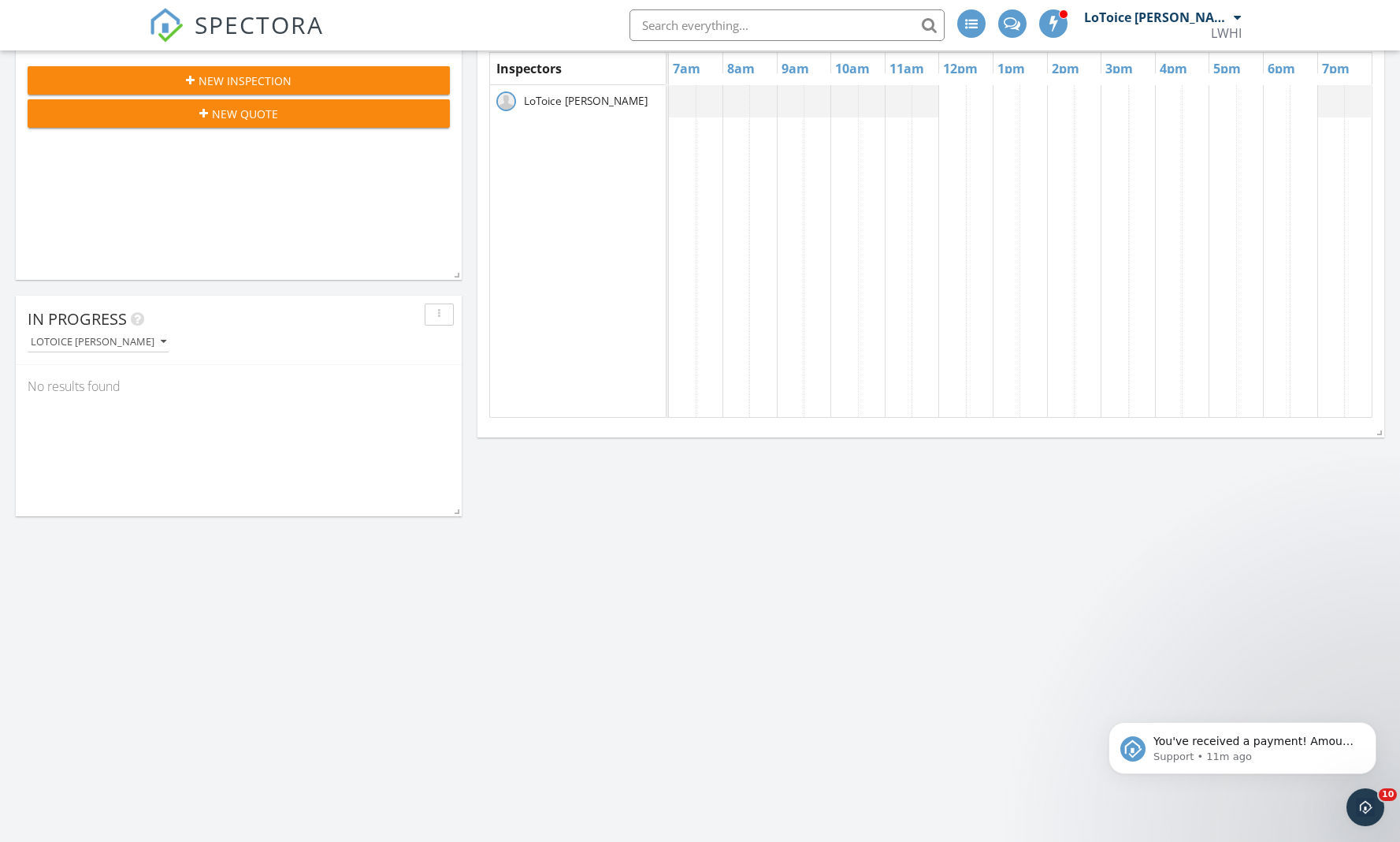
click at [251, 82] on span "New Inspection" at bounding box center [245, 81] width 93 height 17
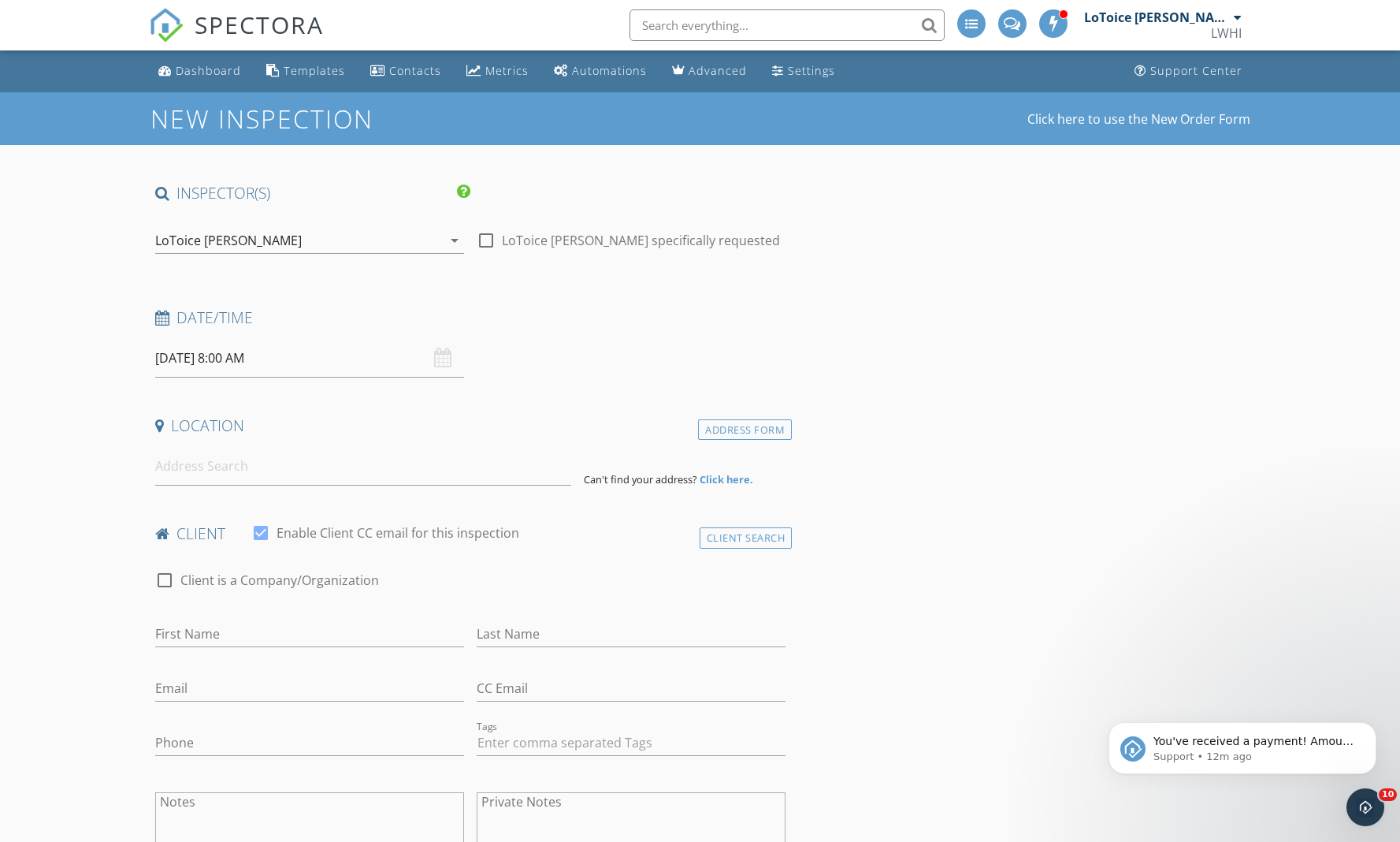
click at [843, 26] on input "text" at bounding box center [788, 24] width 315 height 31
type input "fort"
click at [208, 67] on div "Dashboard" at bounding box center [209, 71] width 66 height 15
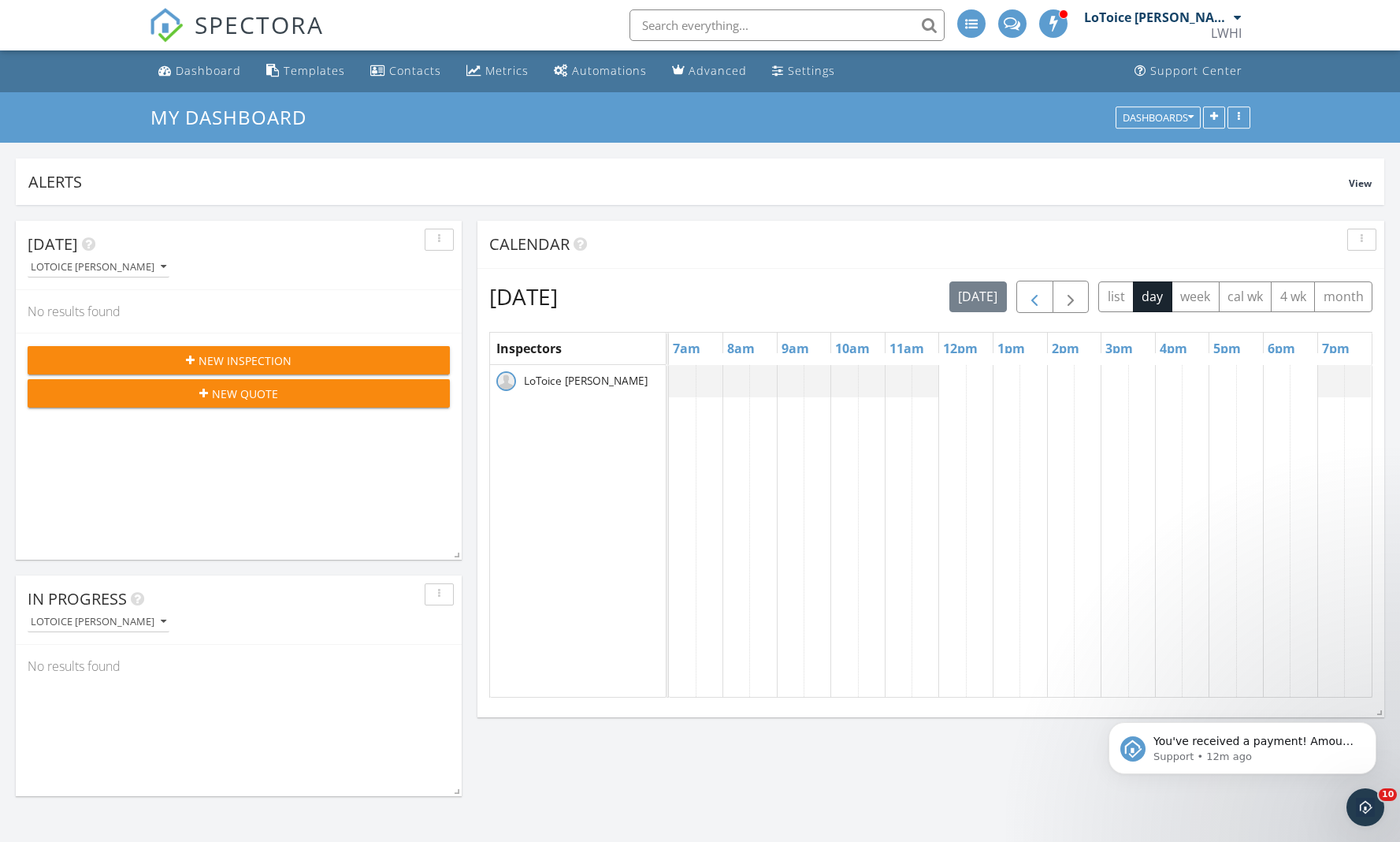
click at [1025, 297] on button "button" at bounding box center [1035, 297] width 37 height 32
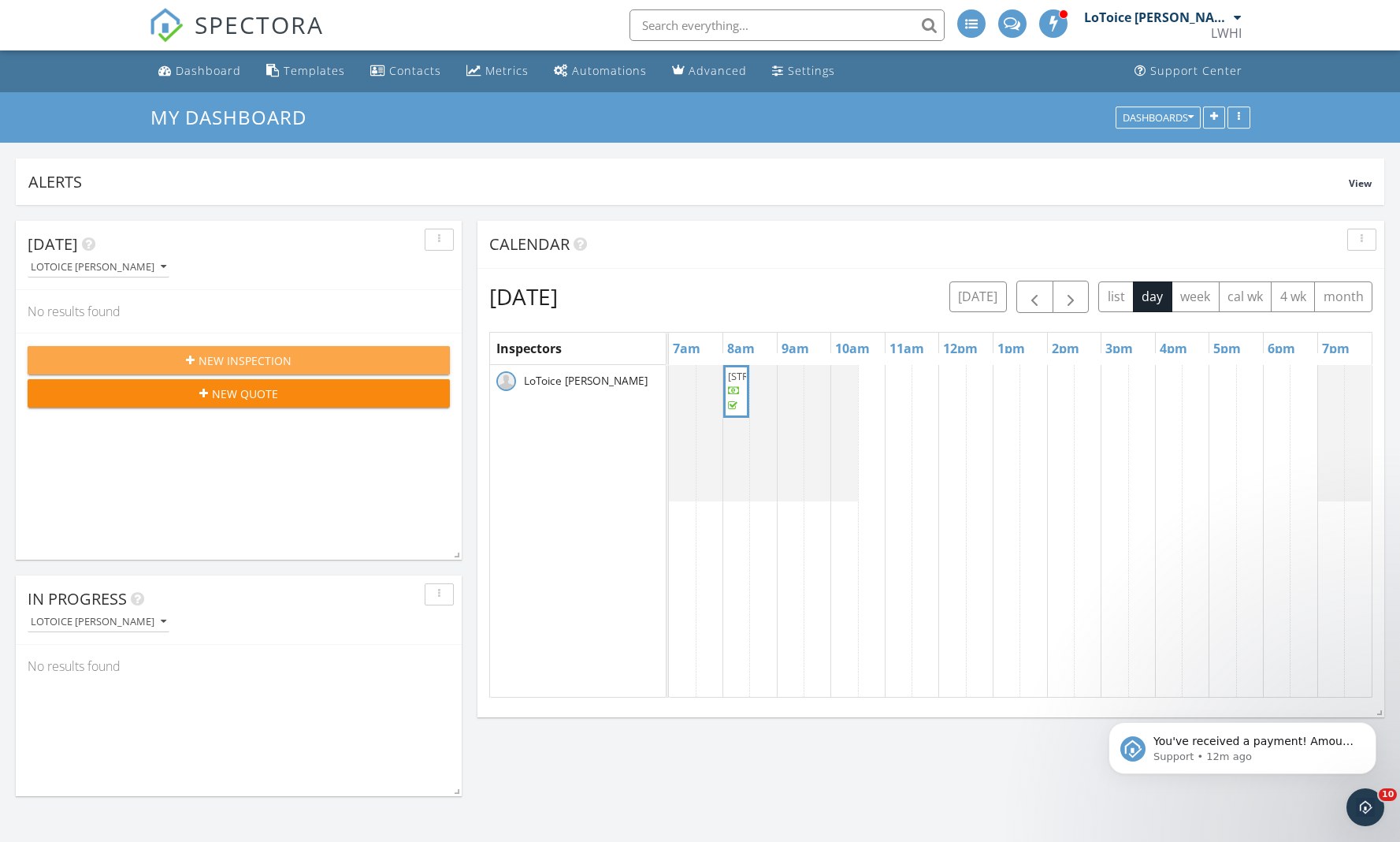
click at [222, 359] on span "New Inspection" at bounding box center [245, 361] width 93 height 17
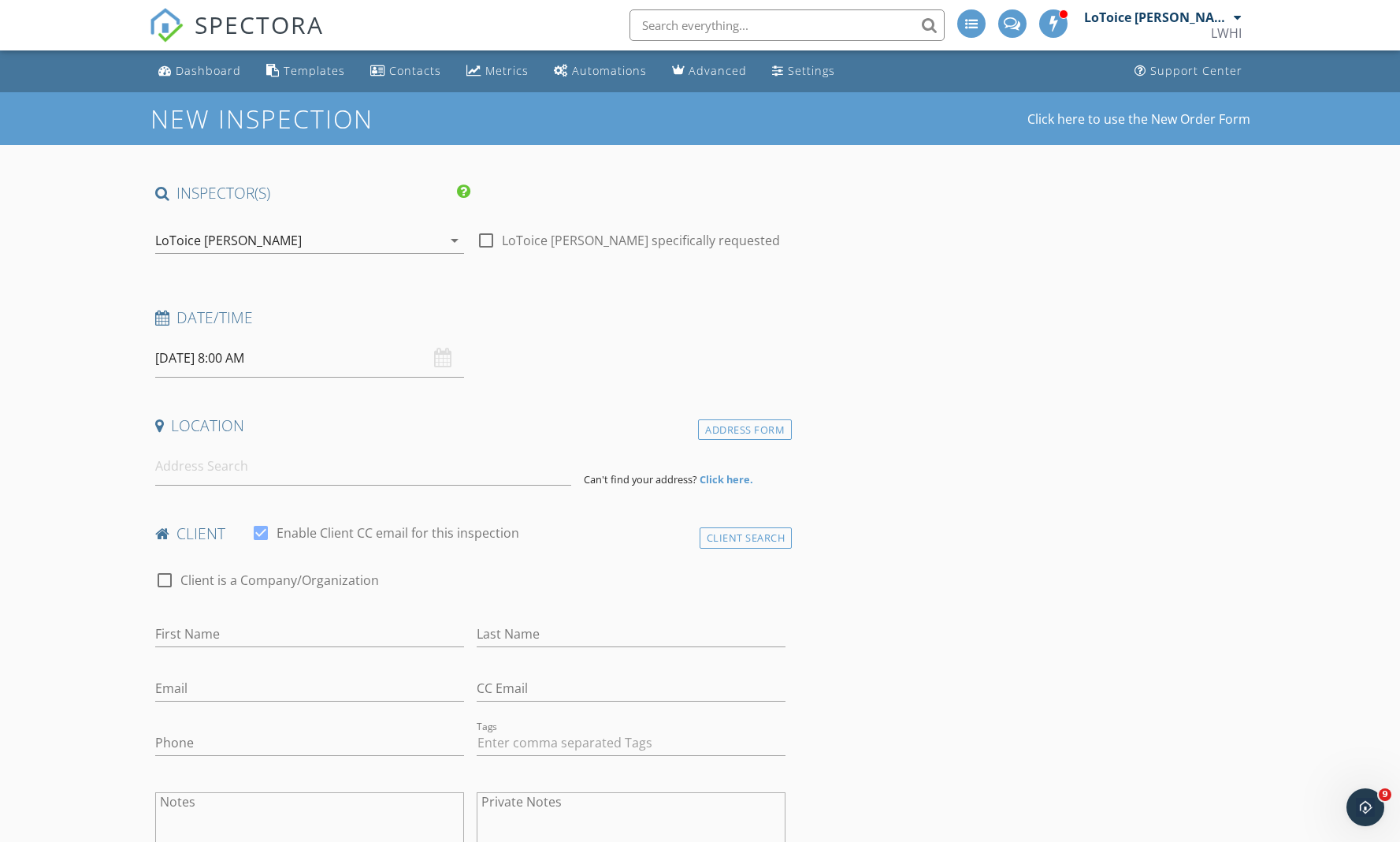
click at [755, 29] on input "text" at bounding box center [788, 24] width 315 height 31
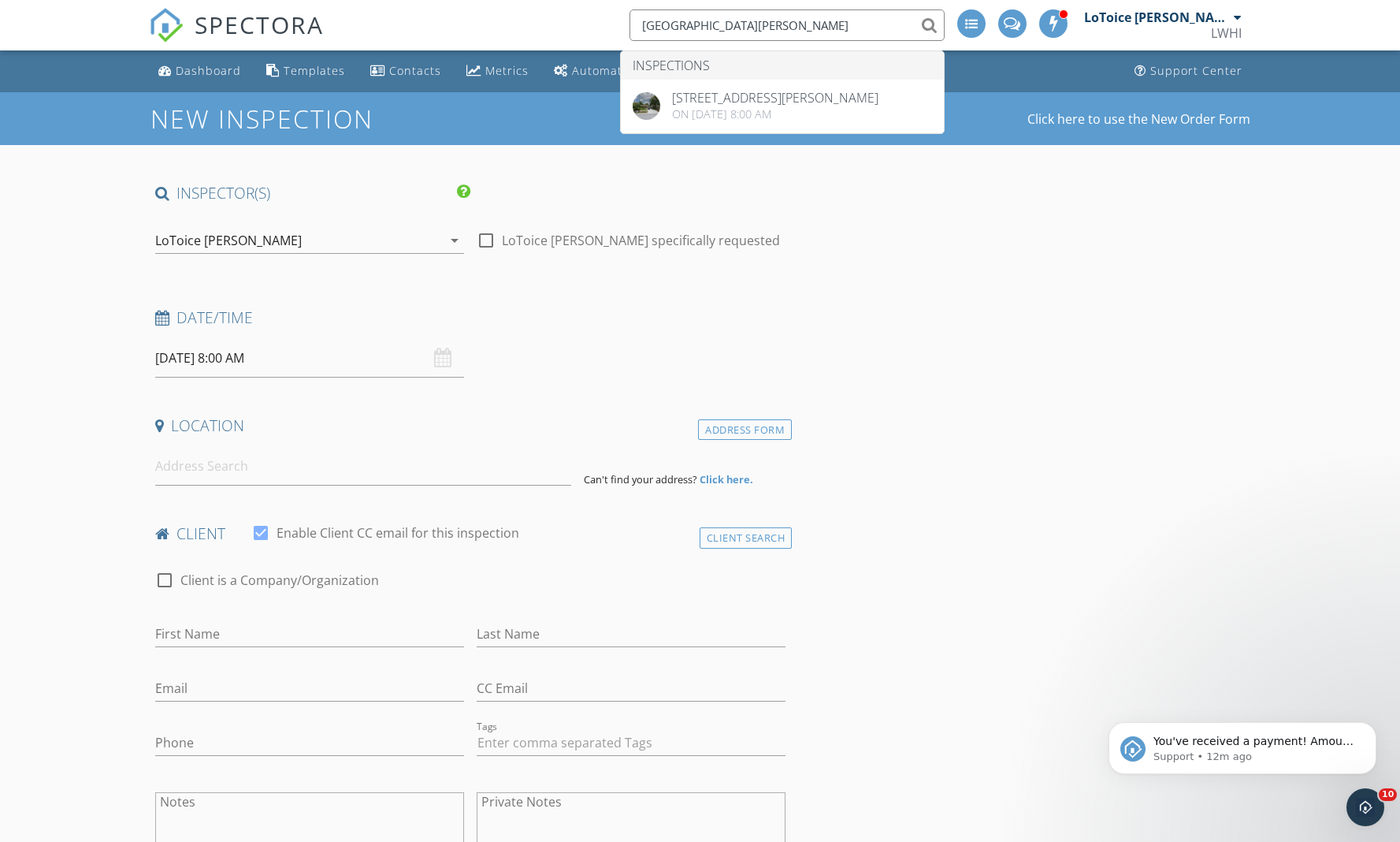
type input "[GEOGRAPHIC_DATA][PERSON_NAME]"
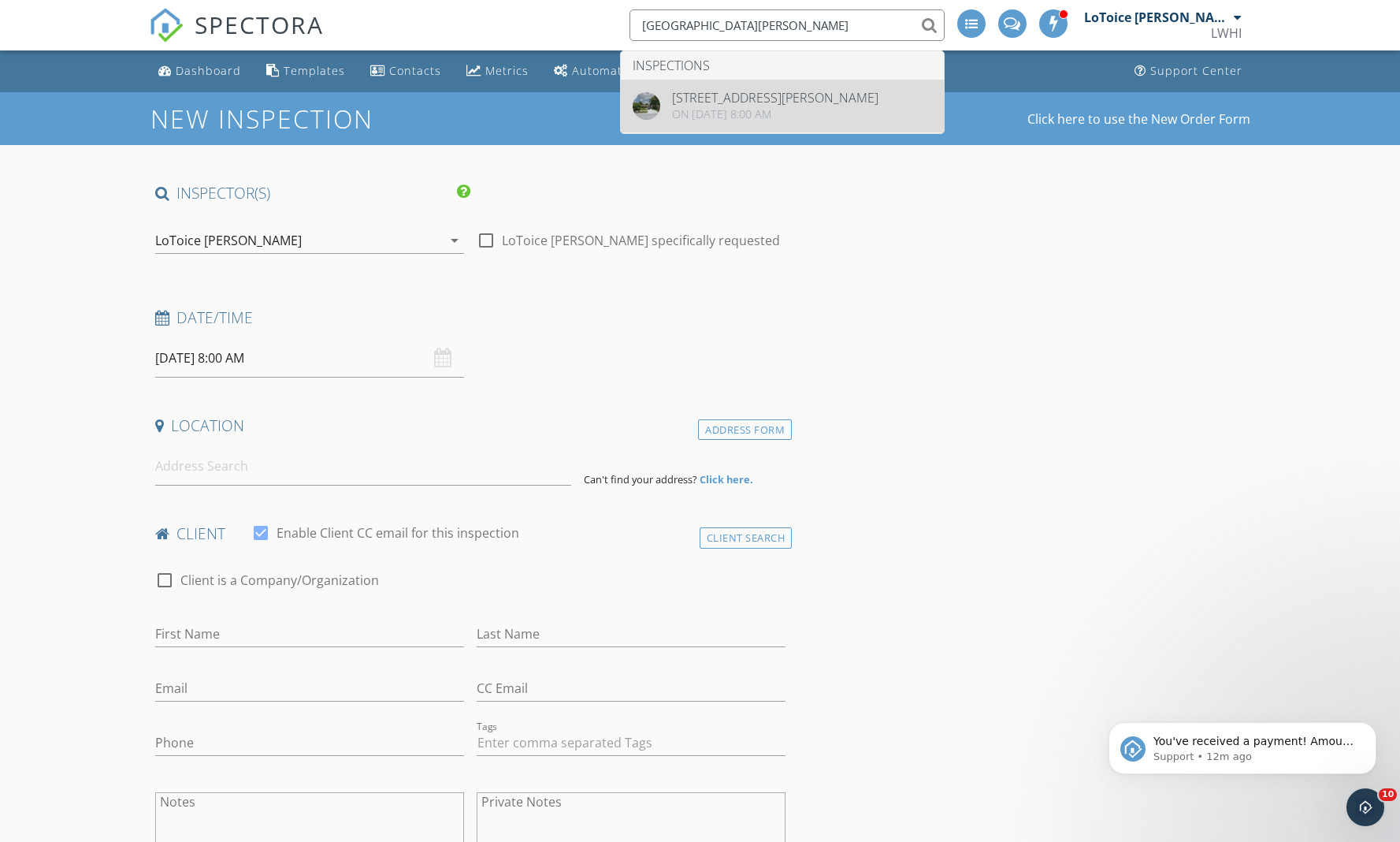
drag, startPoint x: 757, startPoint y: 32, endPoint x: 779, endPoint y: 108, distance: 79.1
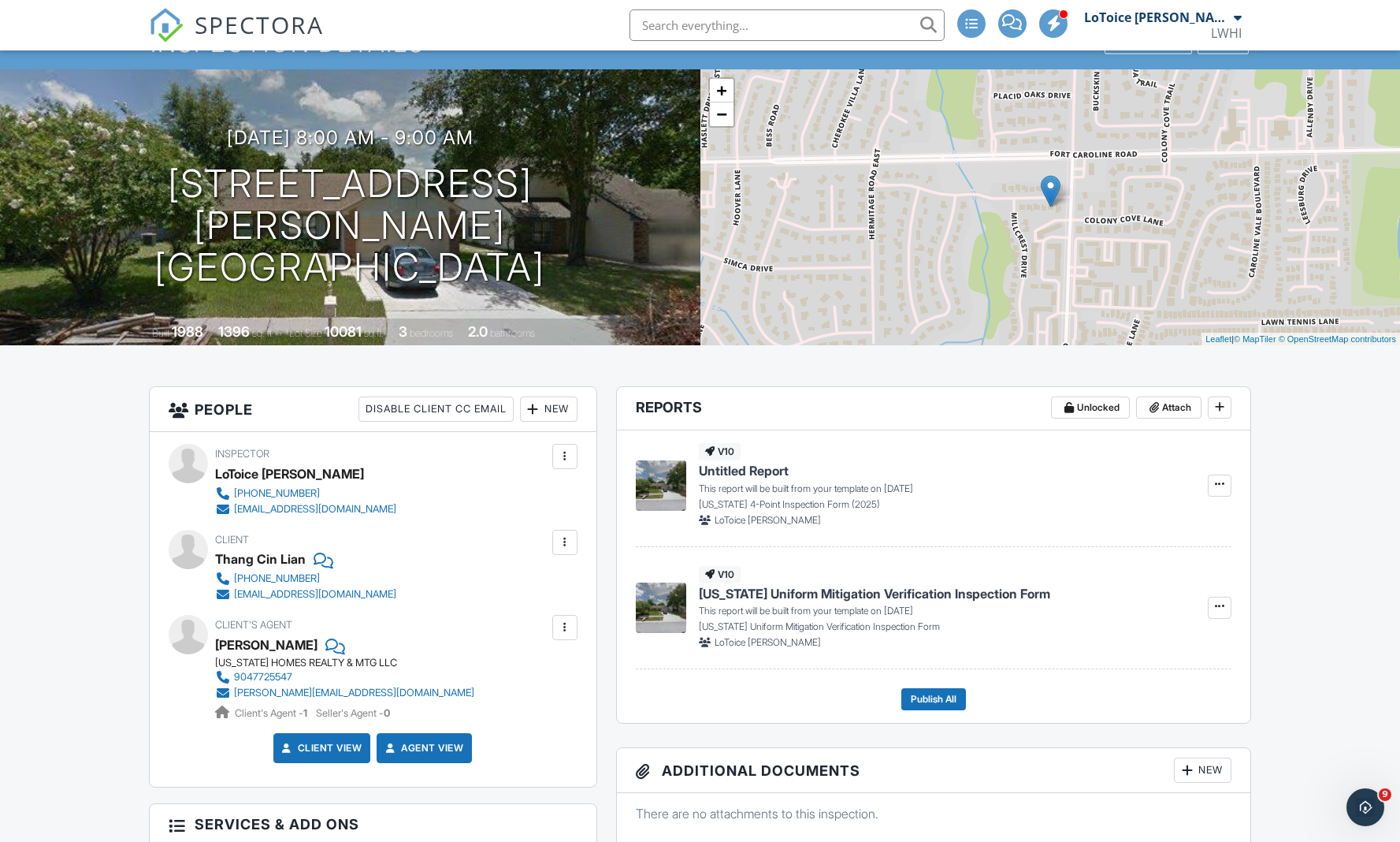
scroll to position [263, 0]
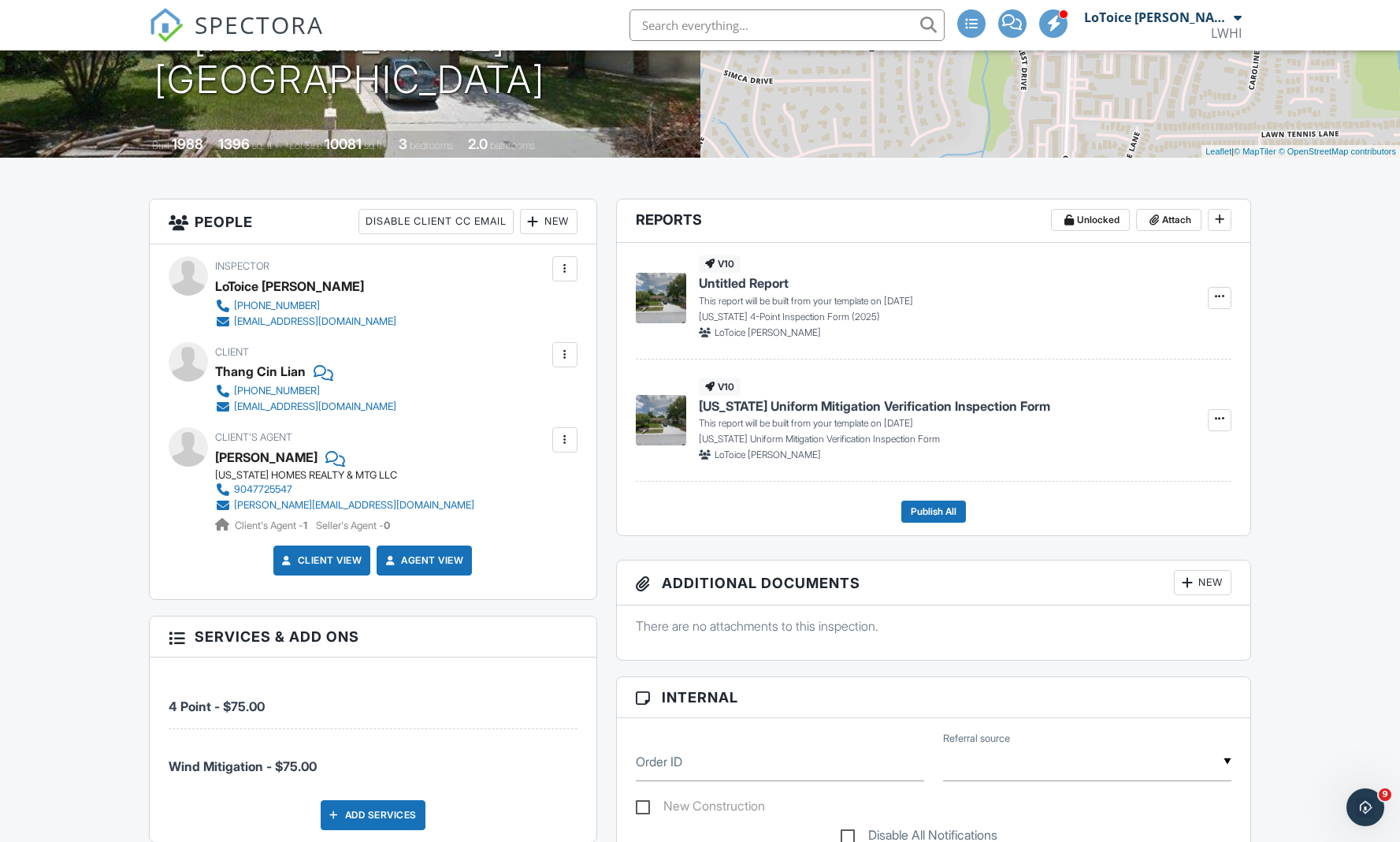
click at [566, 266] on div at bounding box center [564, 269] width 16 height 16
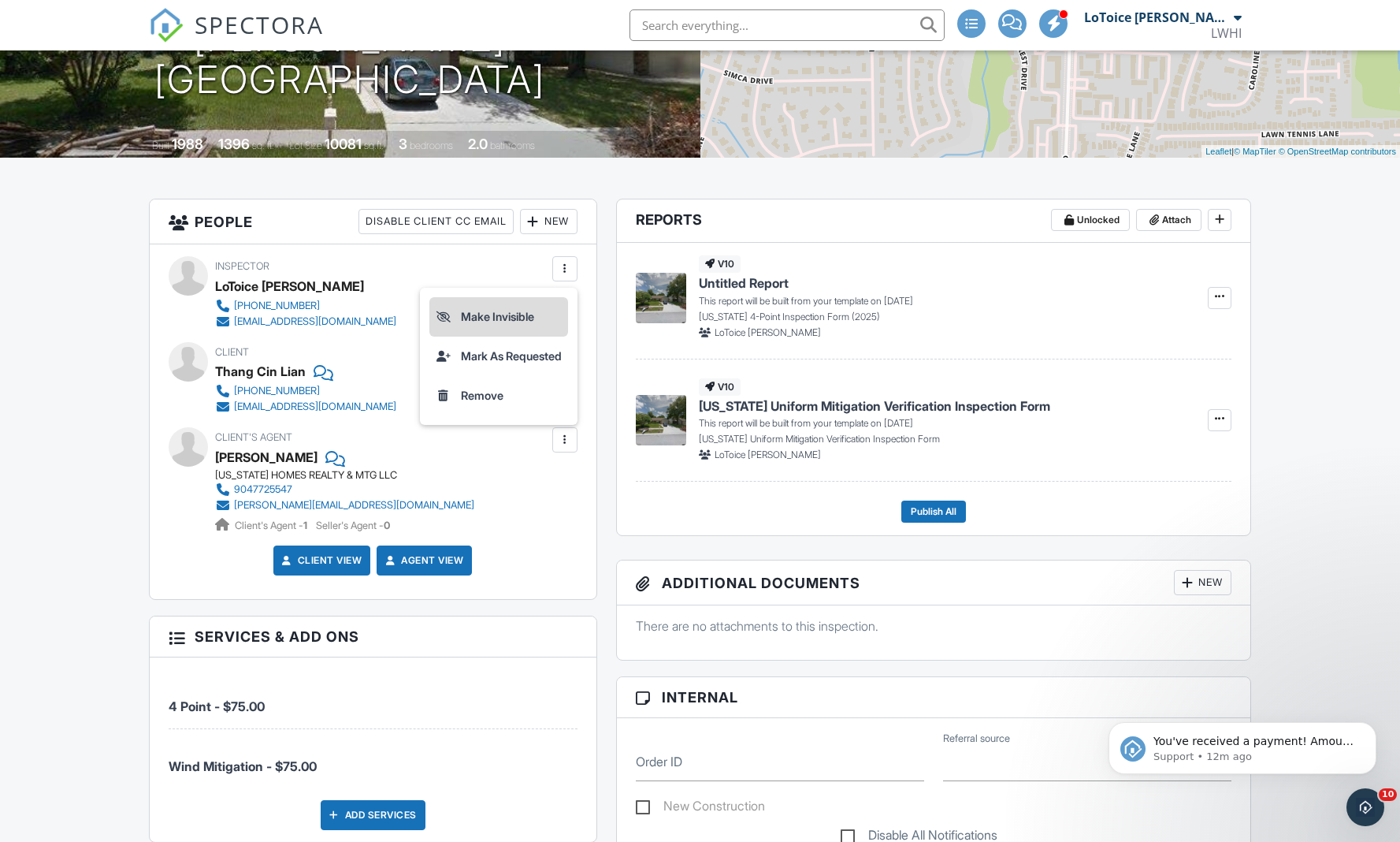
scroll to position [0, 0]
click at [502, 504] on div "Client's Agent Jennifer Goodman FLORIDA HOMES REALTY & MTG LLC 9047725547 jenni…" at bounding box center [373, 480] width 409 height 105
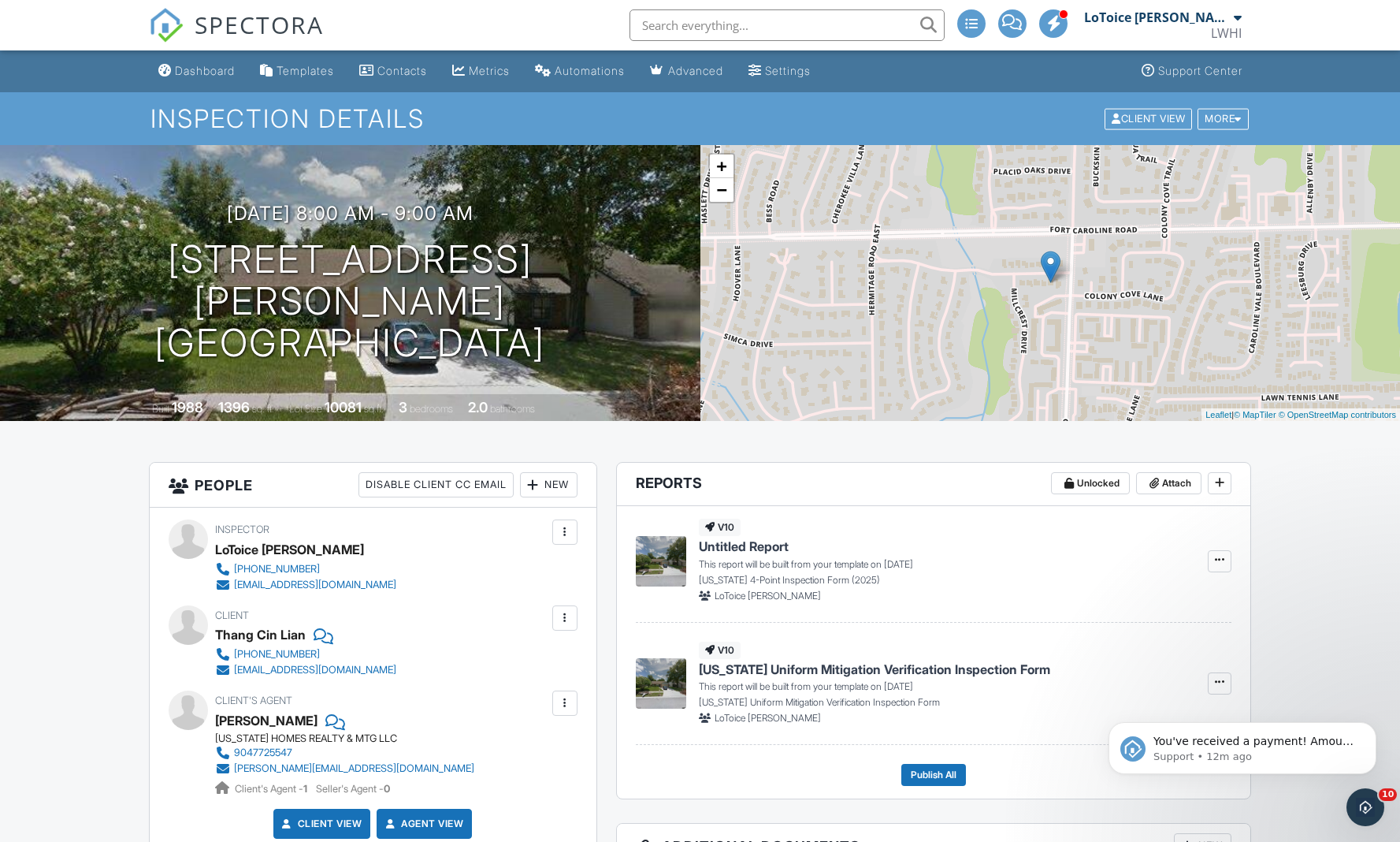
click at [780, 547] on span "Untitled Report" at bounding box center [744, 546] width 90 height 18
click at [1236, 116] on div at bounding box center [1238, 119] width 7 height 10
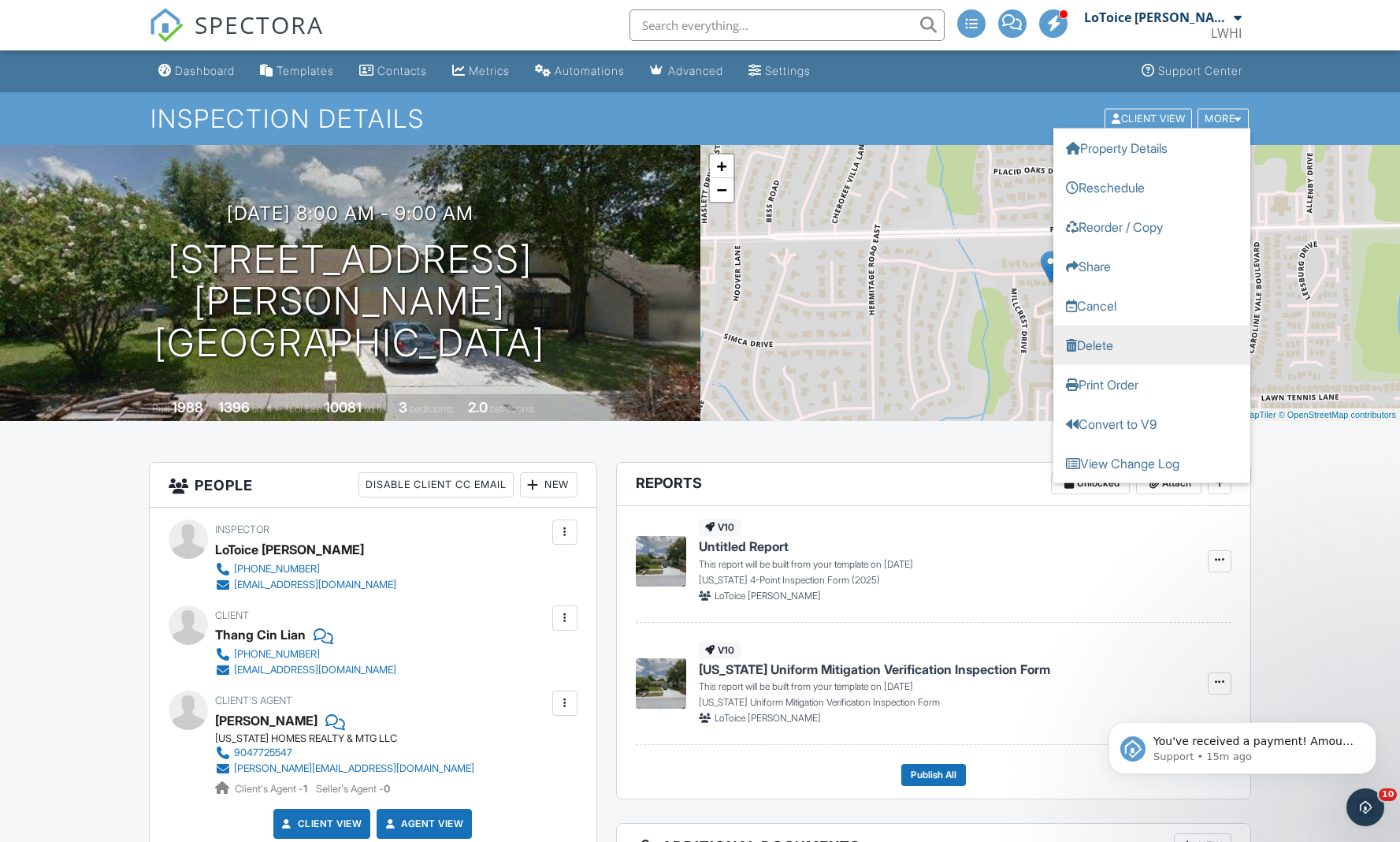
click at [1139, 335] on link "Delete" at bounding box center [1152, 344] width 197 height 40
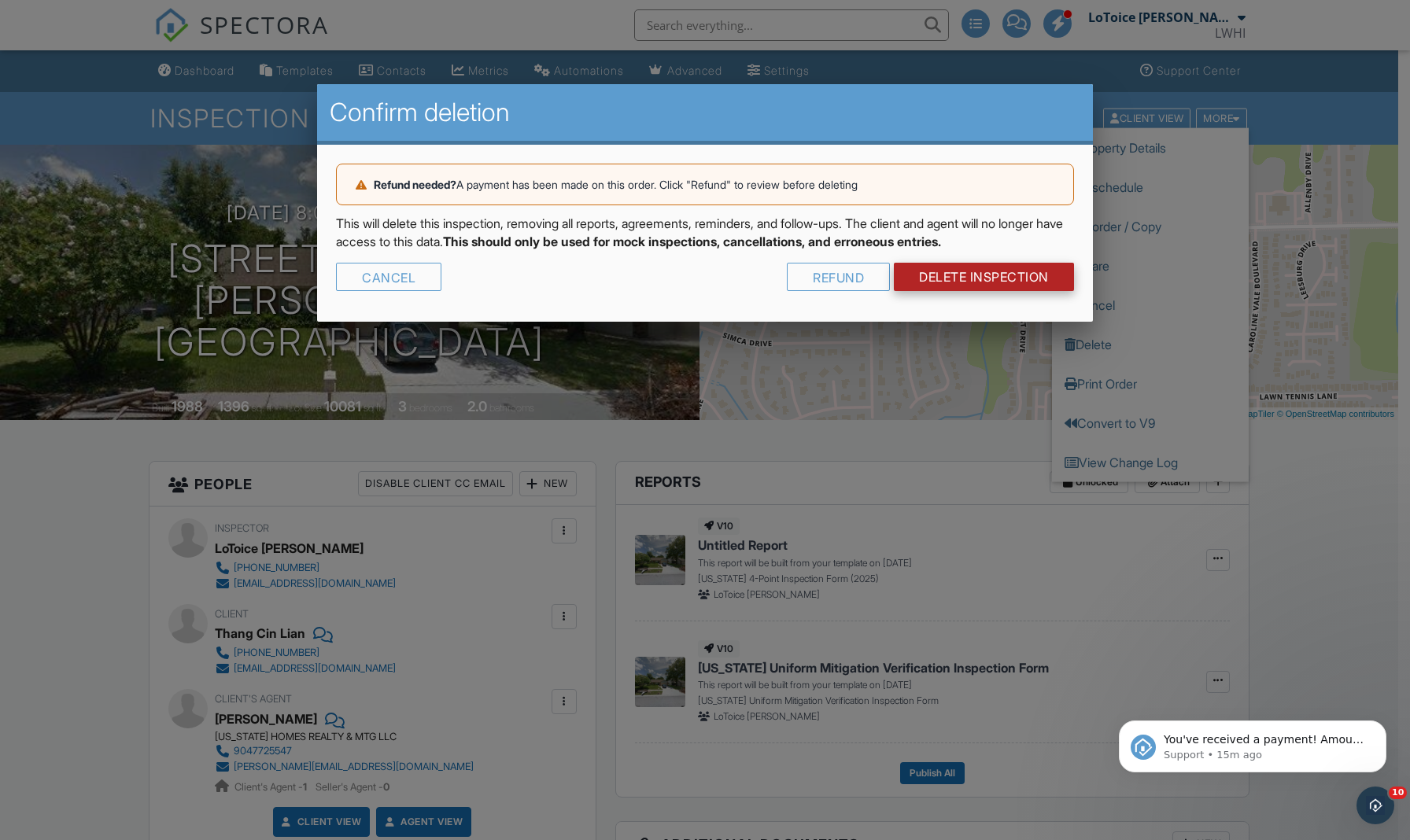
click at [1011, 277] on link "DELETE Inspection" at bounding box center [984, 277] width 180 height 29
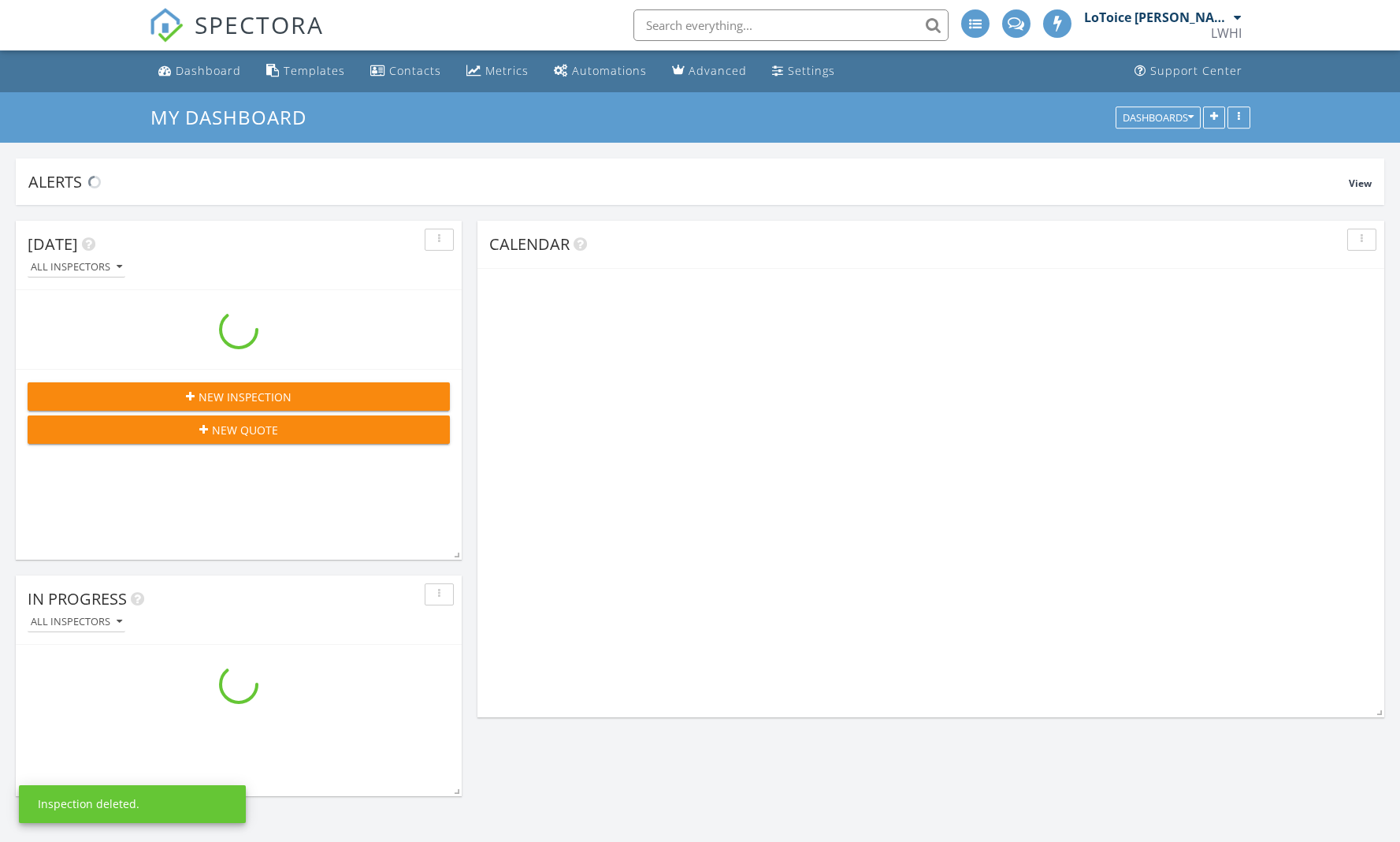
scroll to position [2090, 1424]
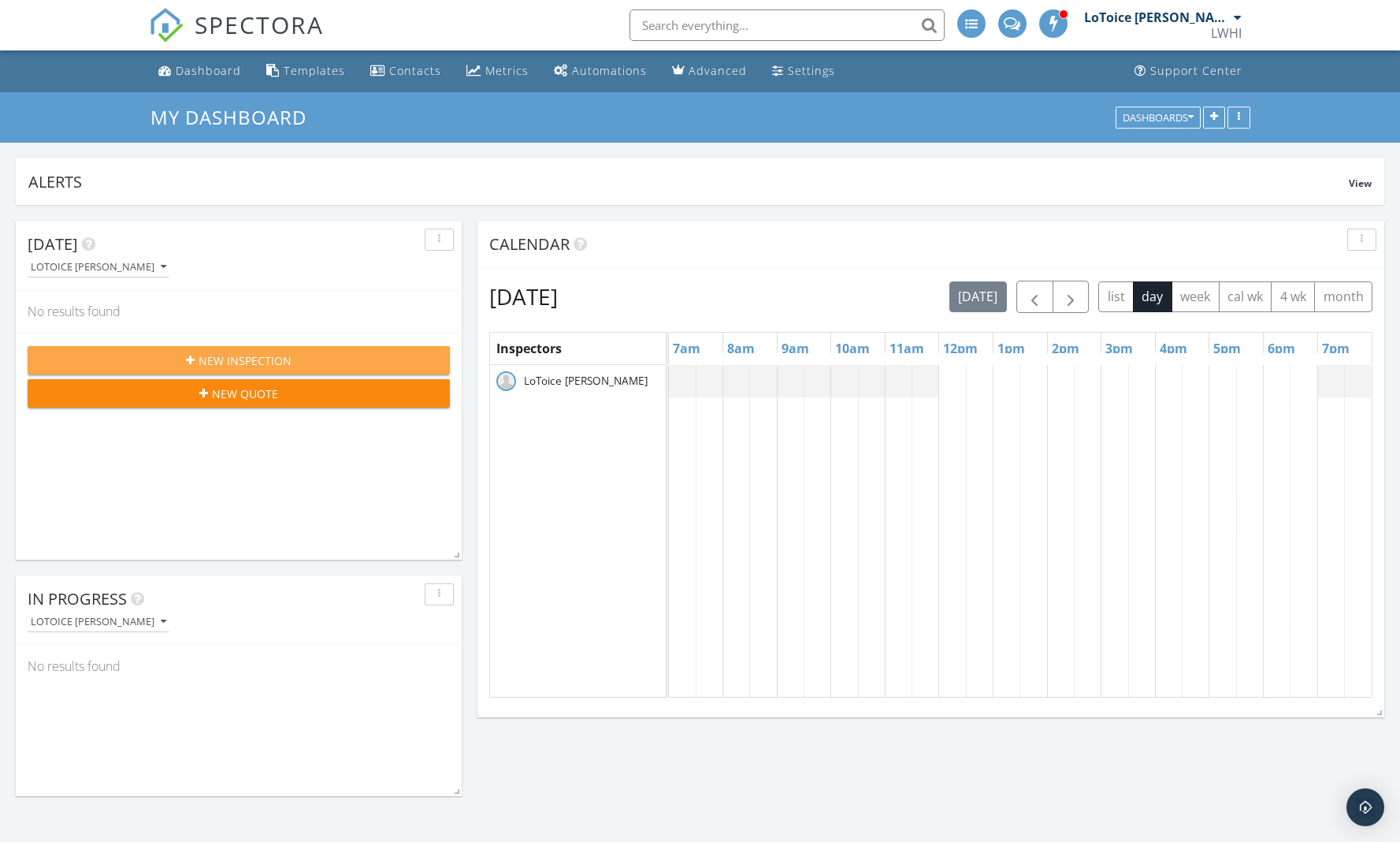
click at [211, 360] on span "New Inspection" at bounding box center [245, 361] width 93 height 17
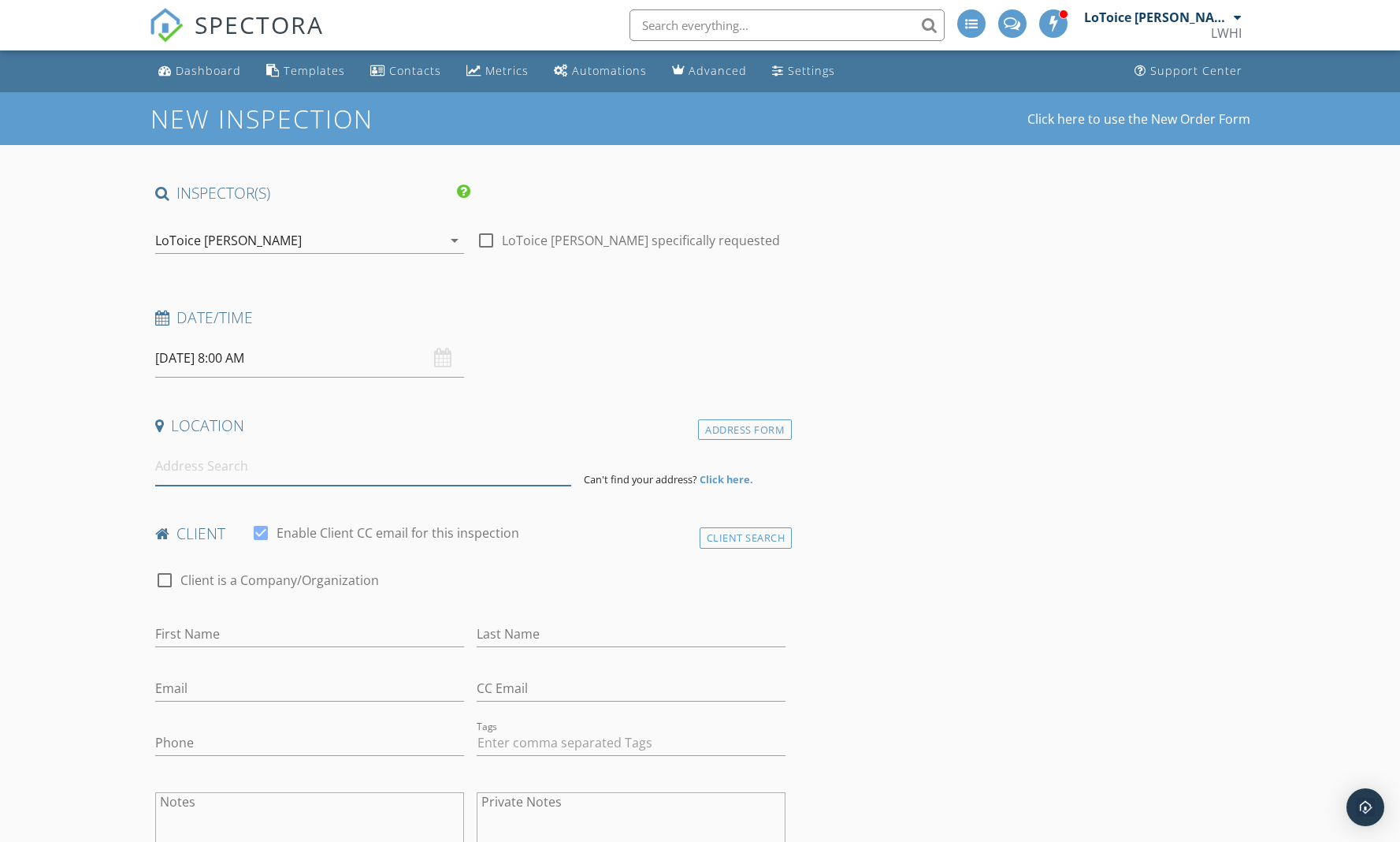
click at [312, 473] on input at bounding box center [363, 466] width 416 height 39
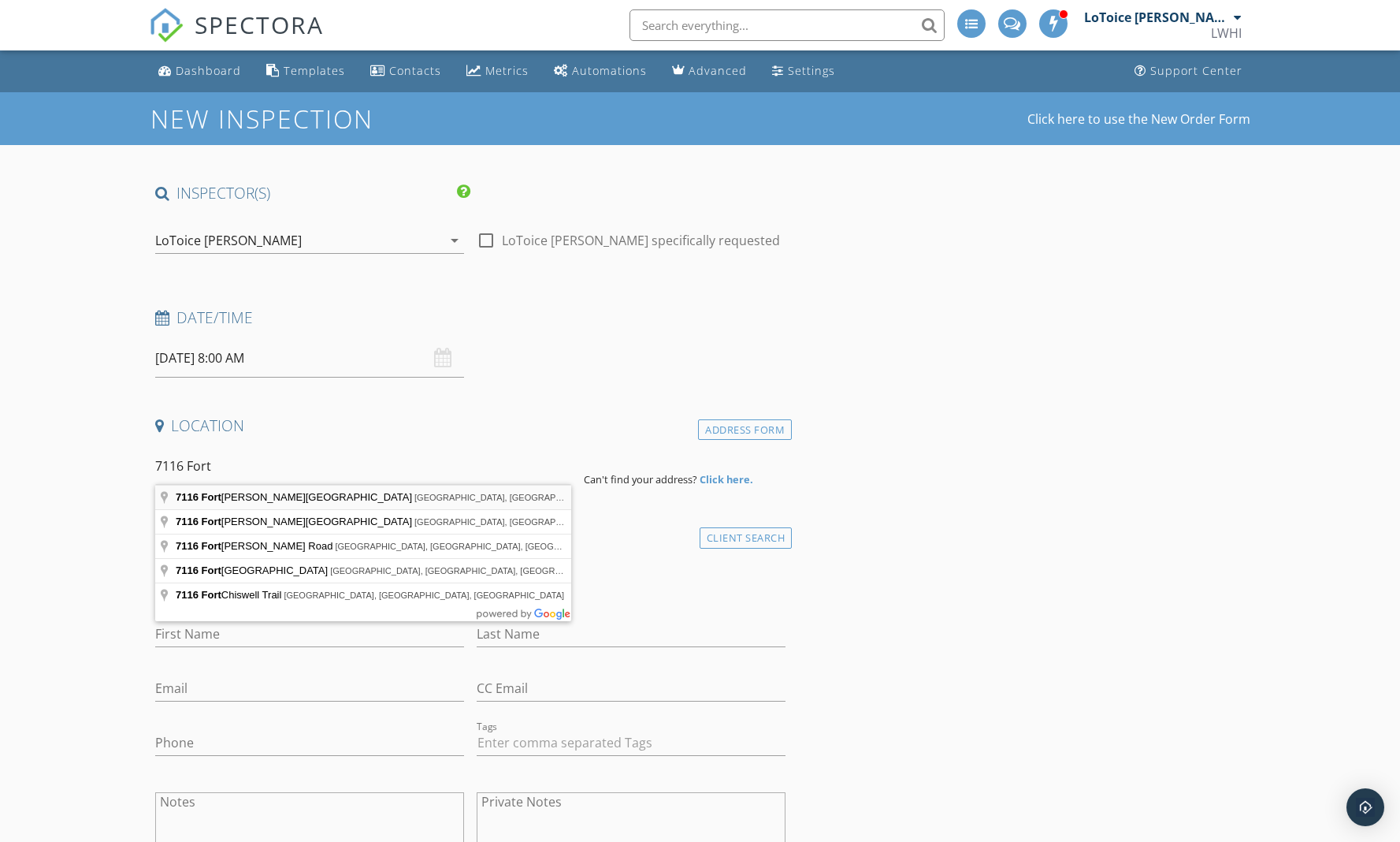
type input "[STREET_ADDRESS][PERSON_NAME]"
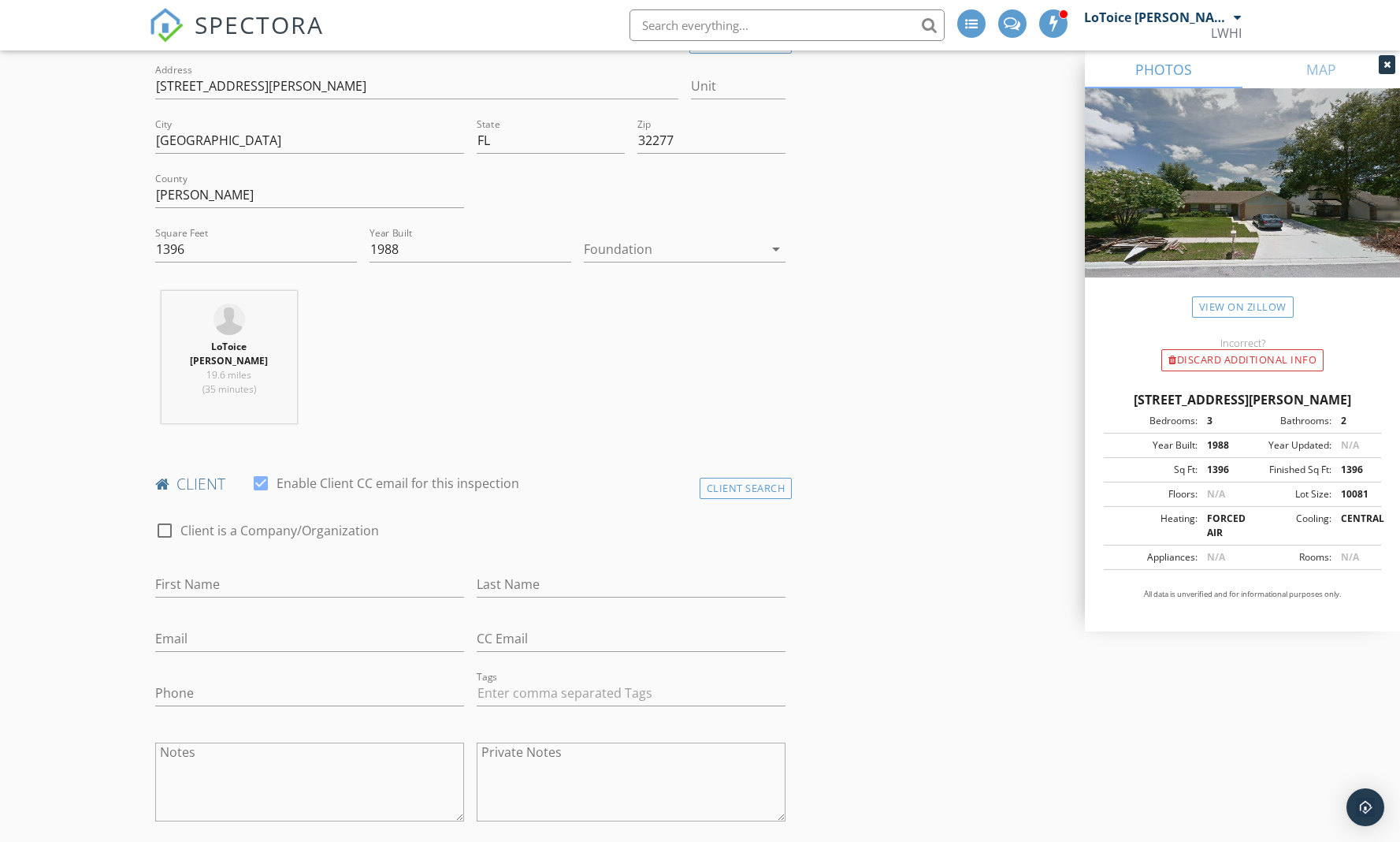
scroll to position [743, 0]
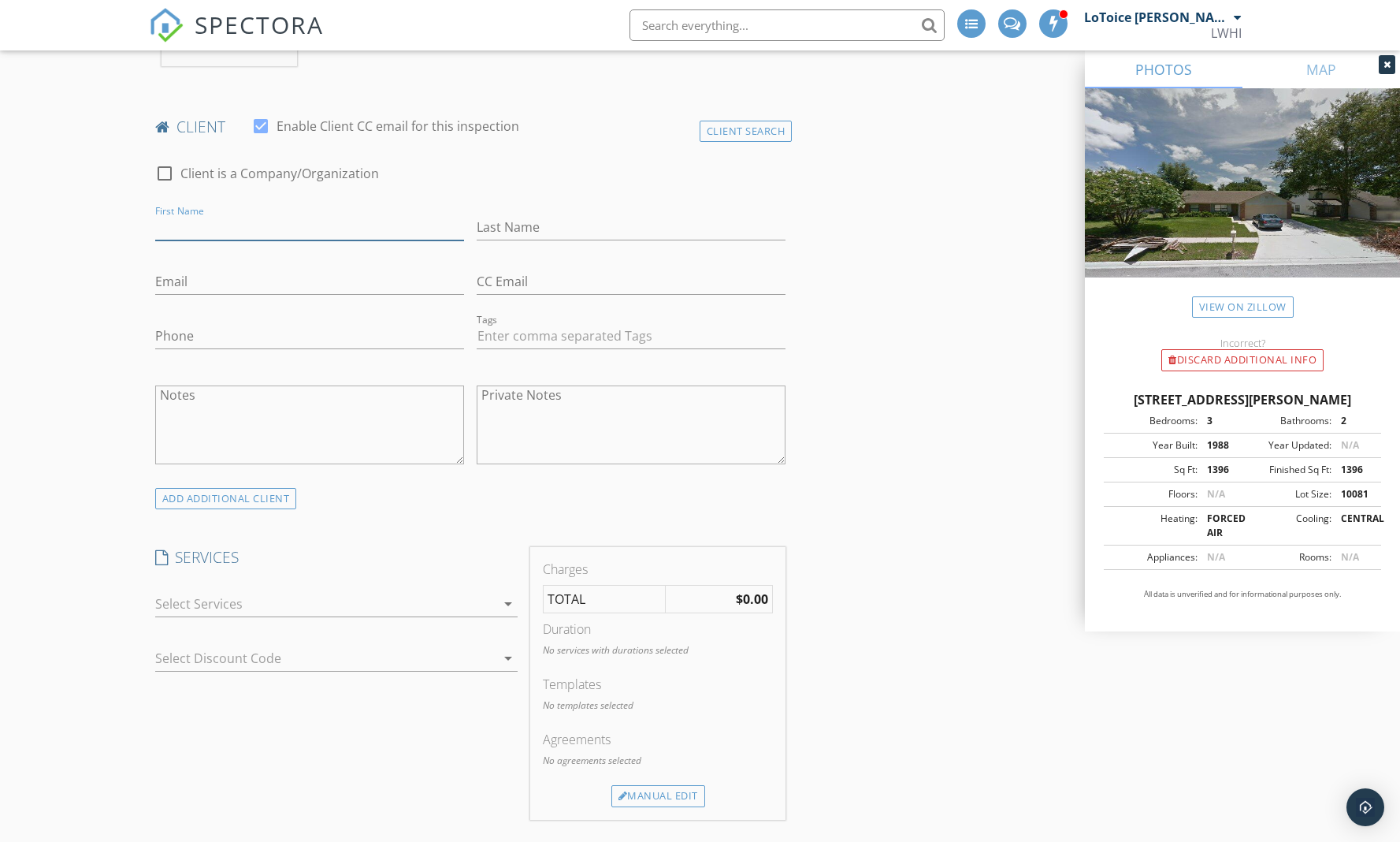
paste input "Thang Cin Lian"
drag, startPoint x: 263, startPoint y: 210, endPoint x: 195, endPoint y: 211, distance: 68.0
click at [195, 214] on input "Thang Cin Lian" at bounding box center [309, 227] width 309 height 26
type input "Thang"
paste input "Thang Cin Lian"
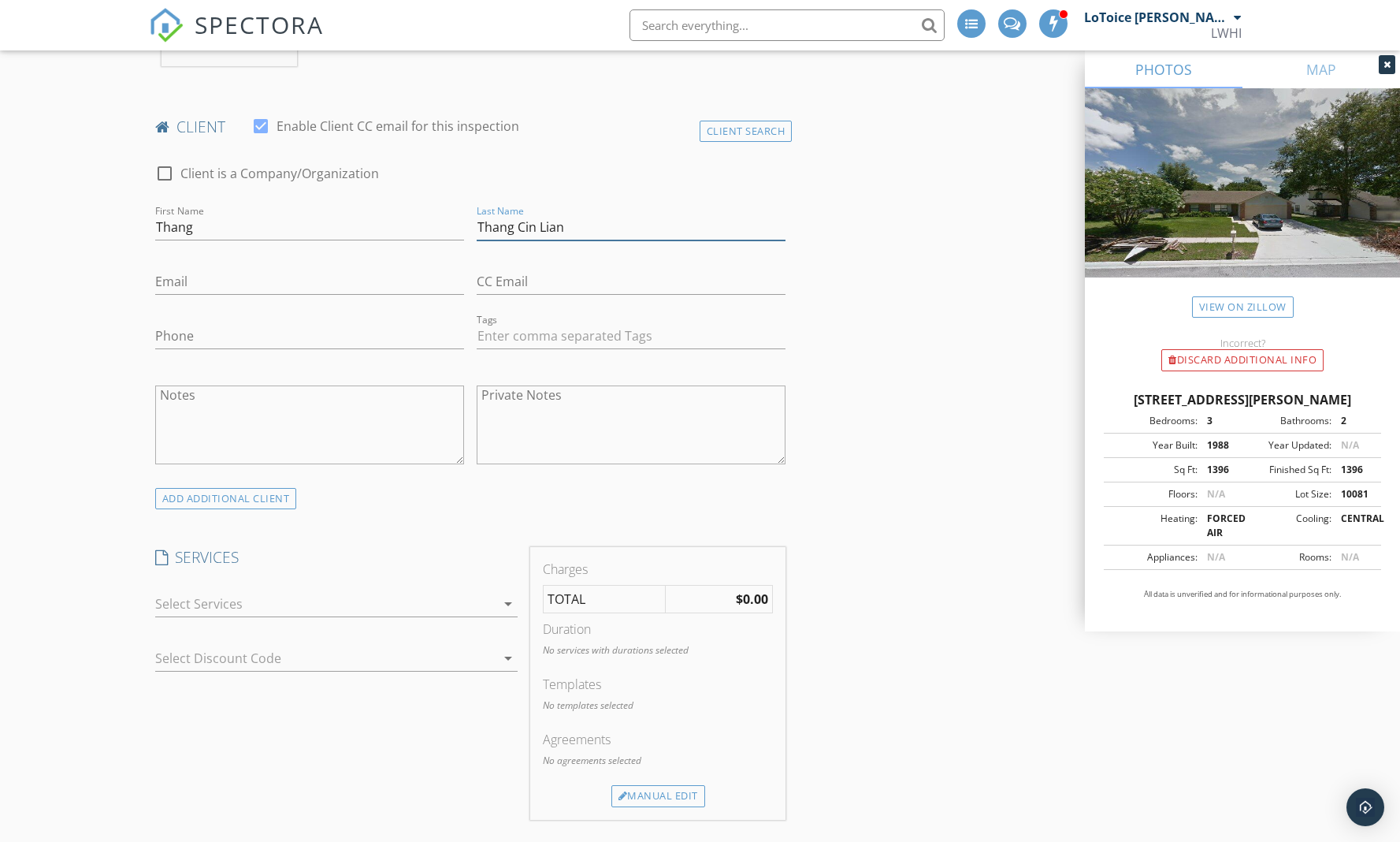
drag, startPoint x: 517, startPoint y: 211, endPoint x: 446, endPoint y: 216, distance: 71.2
click at [446, 216] on div "check_box_outline_blank Client is a Company/Organization First Name [PERSON_NAM…" at bounding box center [471, 318] width 644 height 340
type input "[PERSON_NAME]"
paste input "[EMAIL_ADDRESS][DOMAIN_NAME]"
type input "[EMAIL_ADDRESS][DOMAIN_NAME]"
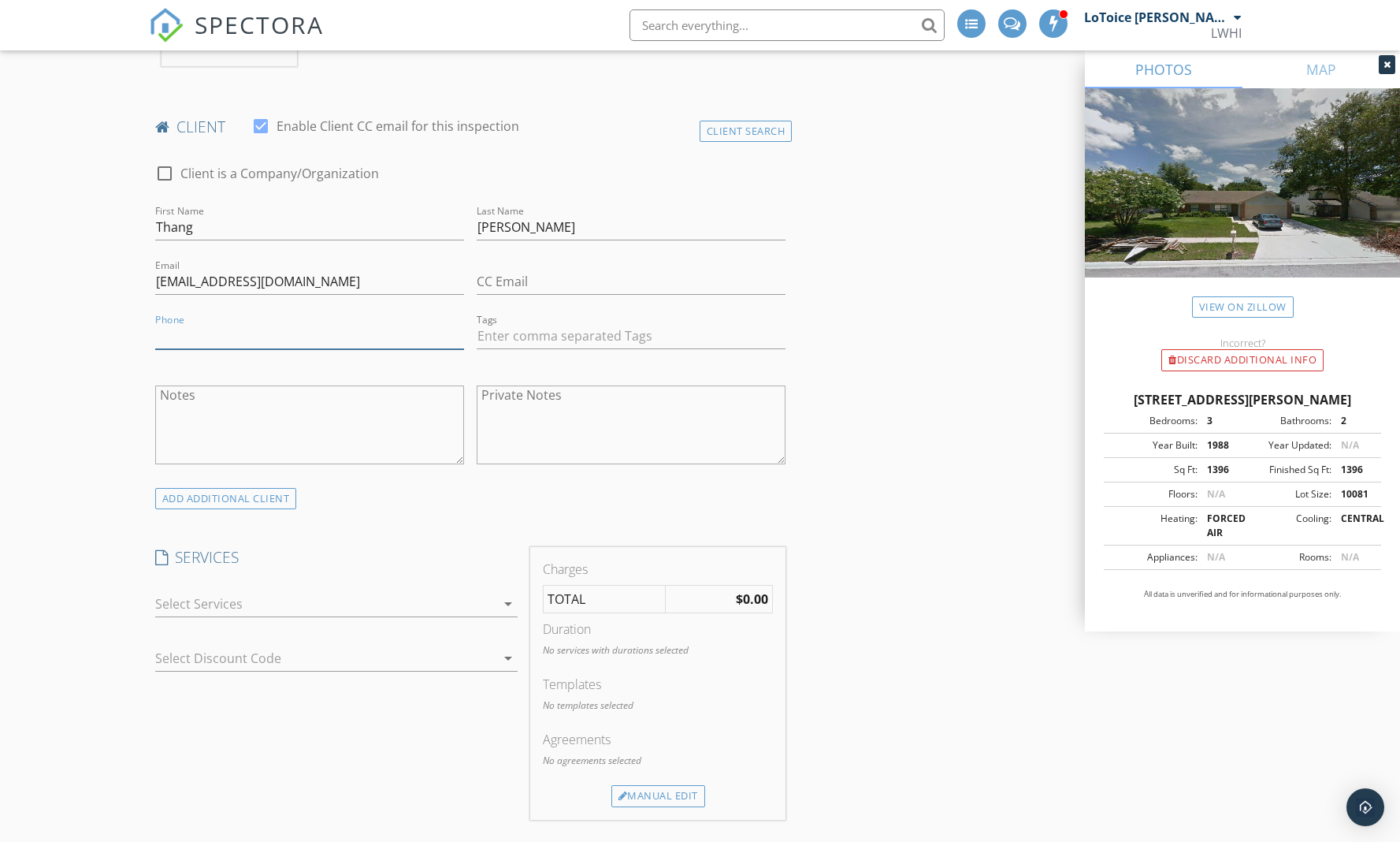
paste input "[PHONE_NUMBER]"
type input "[PHONE_NUMBER]"
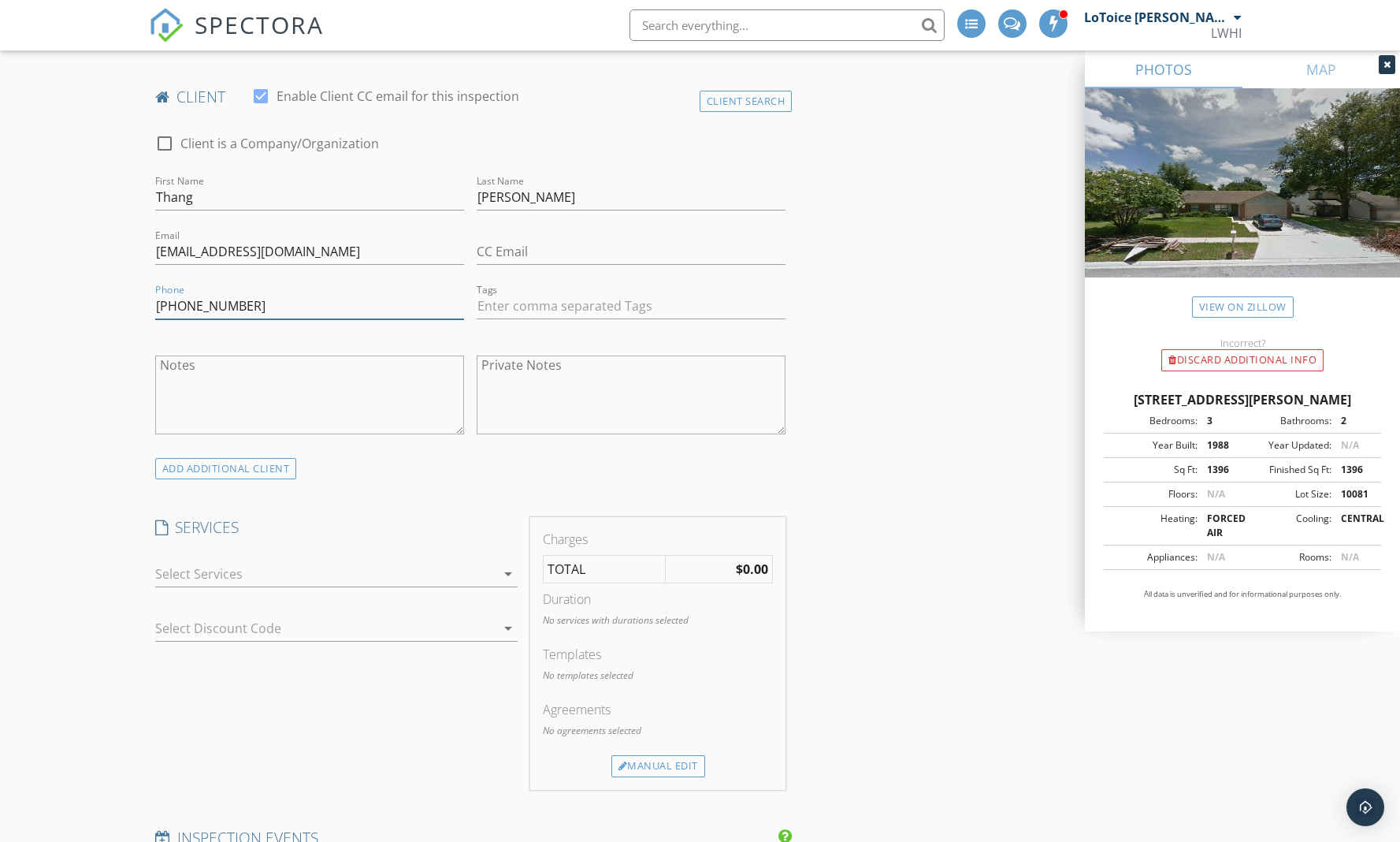
scroll to position [1072, 0]
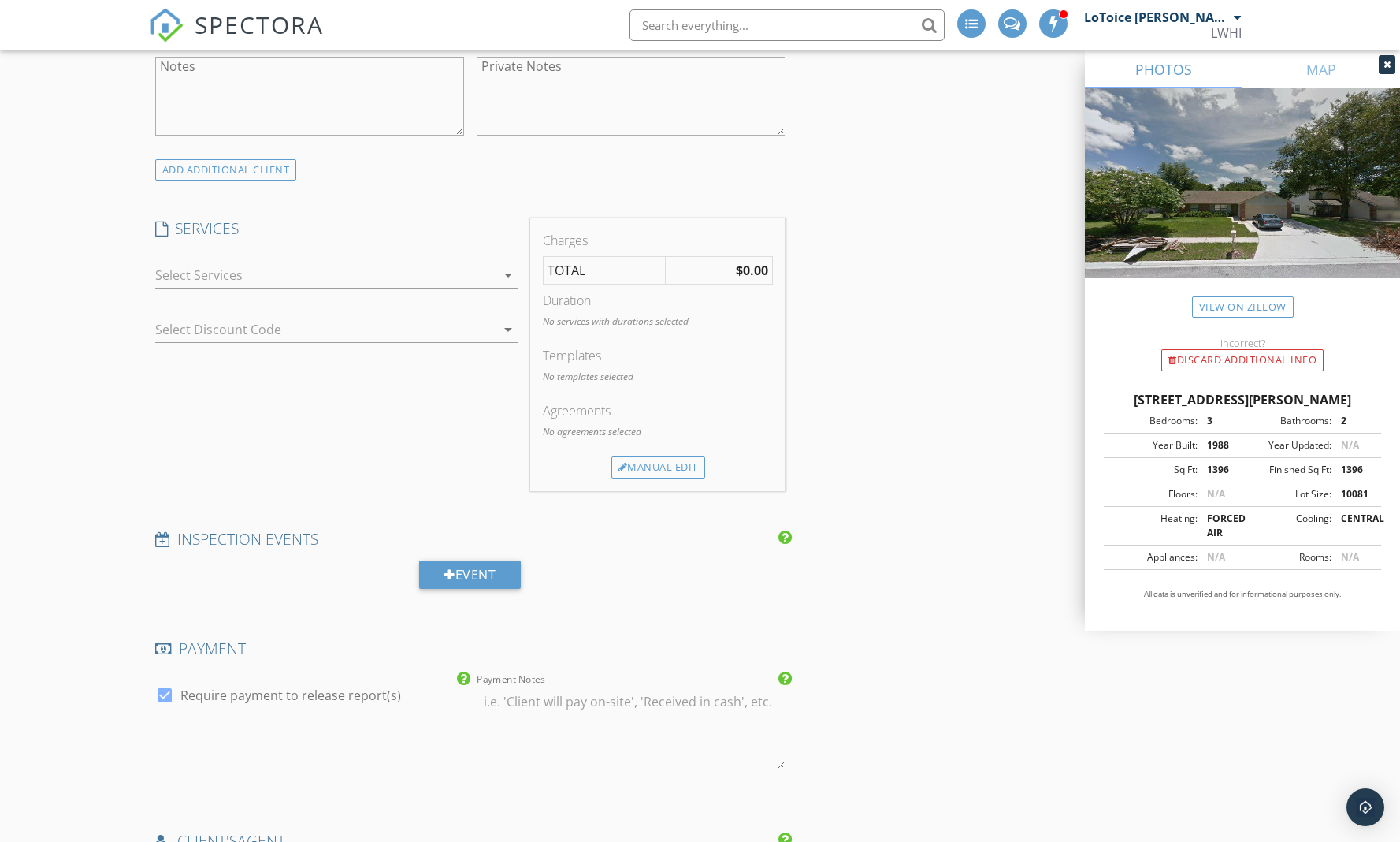
click at [512, 265] on icon "arrow_drop_down" at bounding box center [508, 275] width 19 height 19
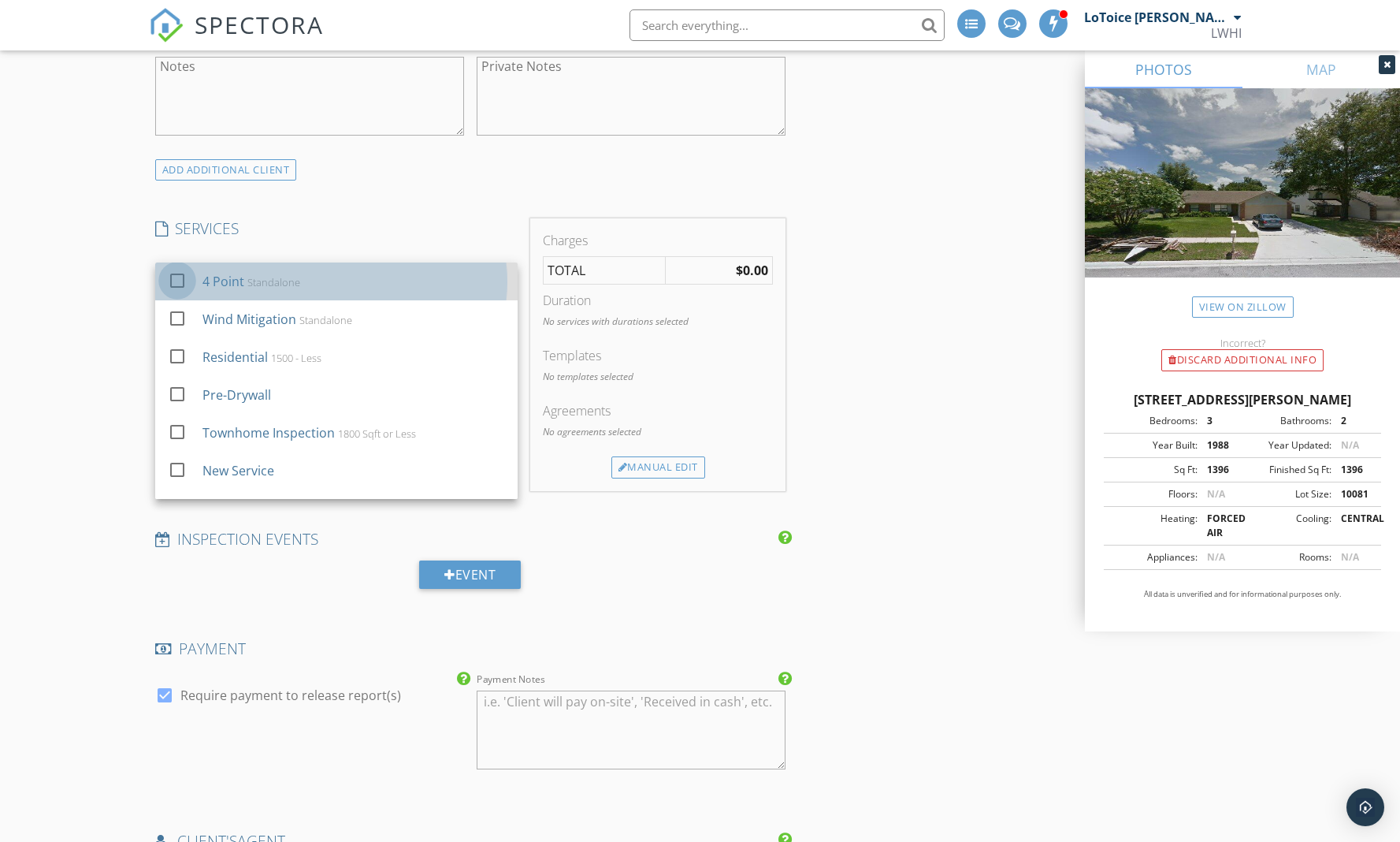
click at [178, 267] on div at bounding box center [178, 281] width 27 height 27
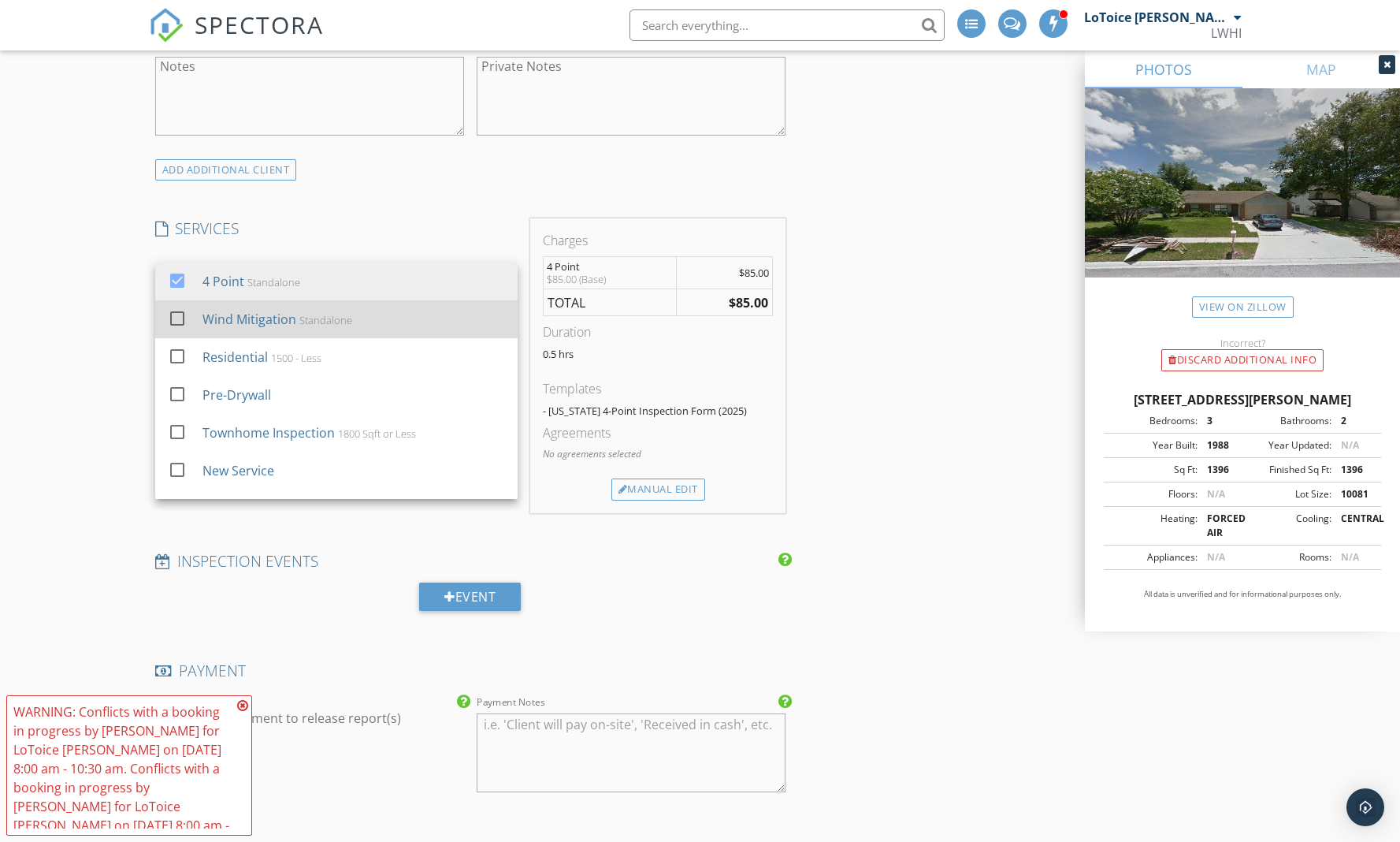
click at [181, 305] on div at bounding box center [178, 319] width 27 height 27
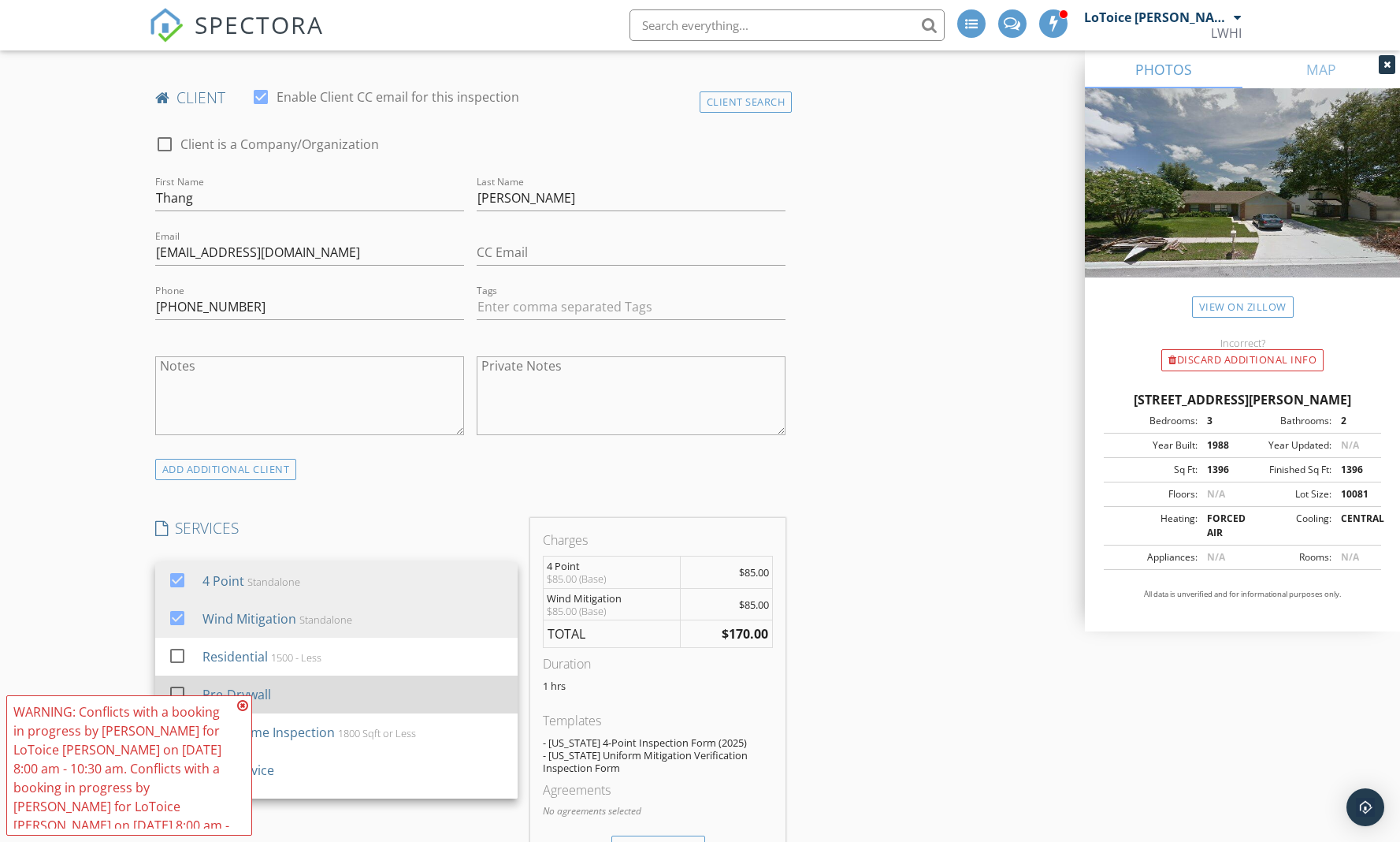
scroll to position [0, 0]
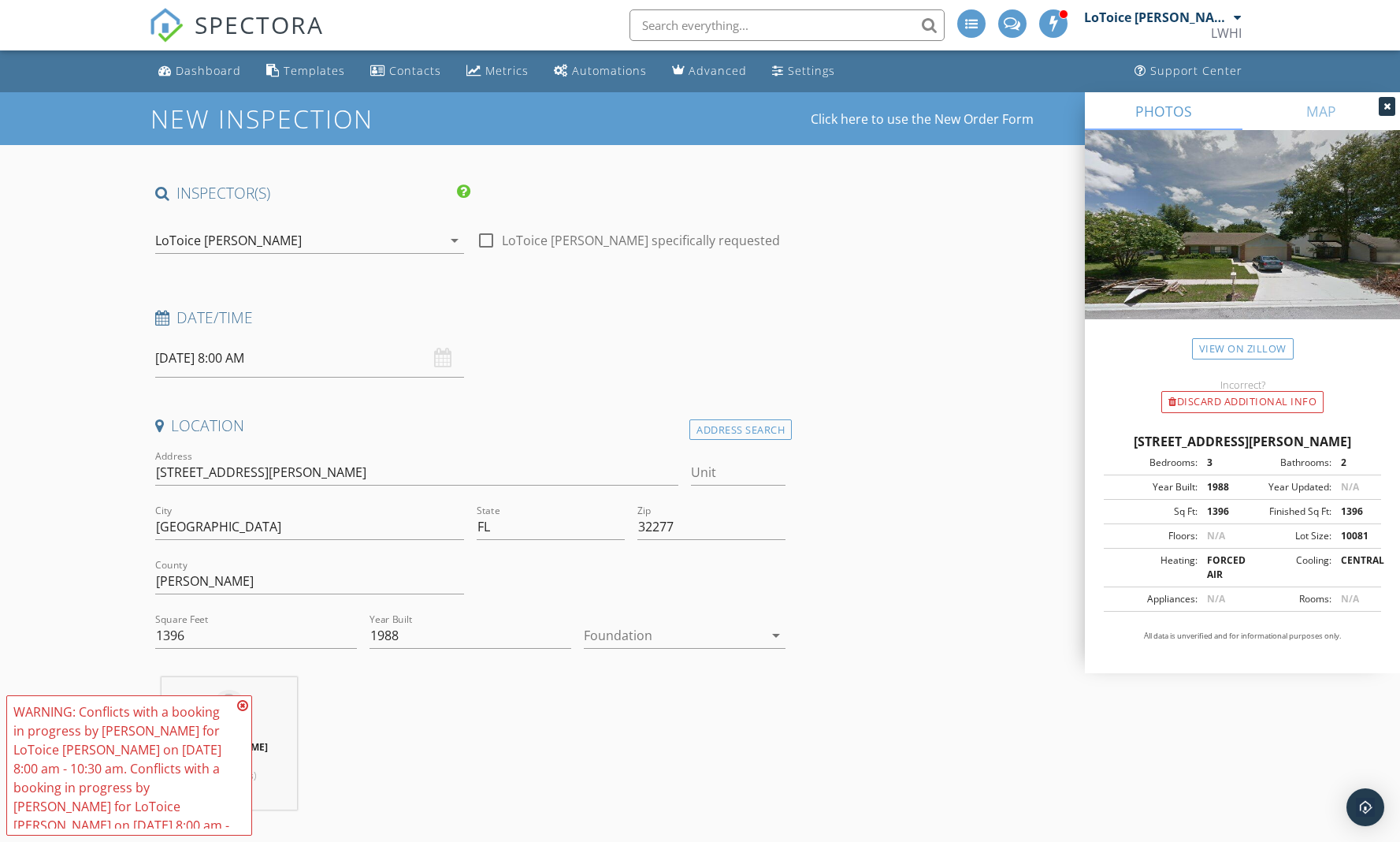
click at [436, 357] on div "09/29/2025 8:00 AM" at bounding box center [309, 358] width 309 height 39
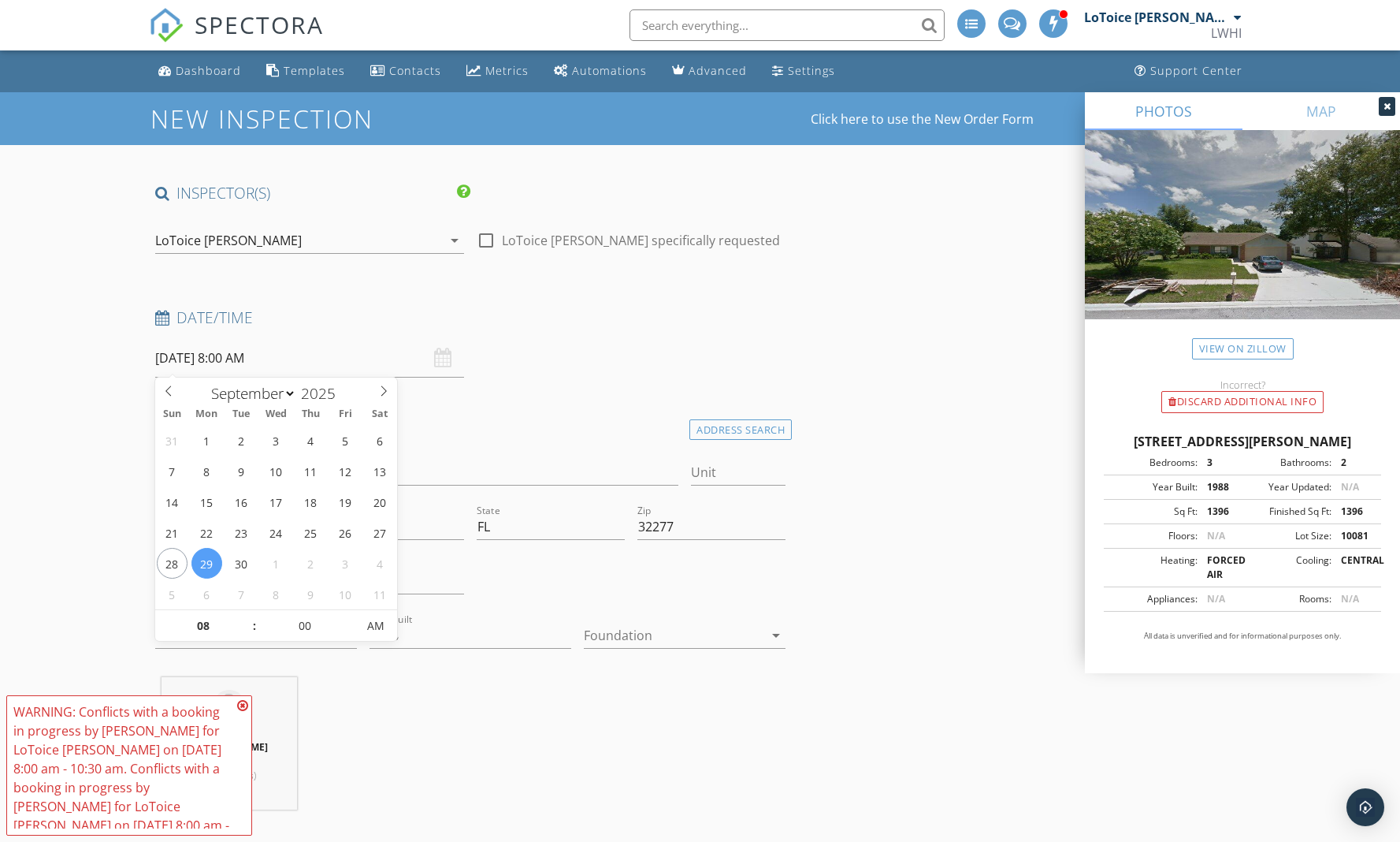
click at [239, 355] on input "09/29/2025 8:00 AM" at bounding box center [309, 358] width 309 height 39
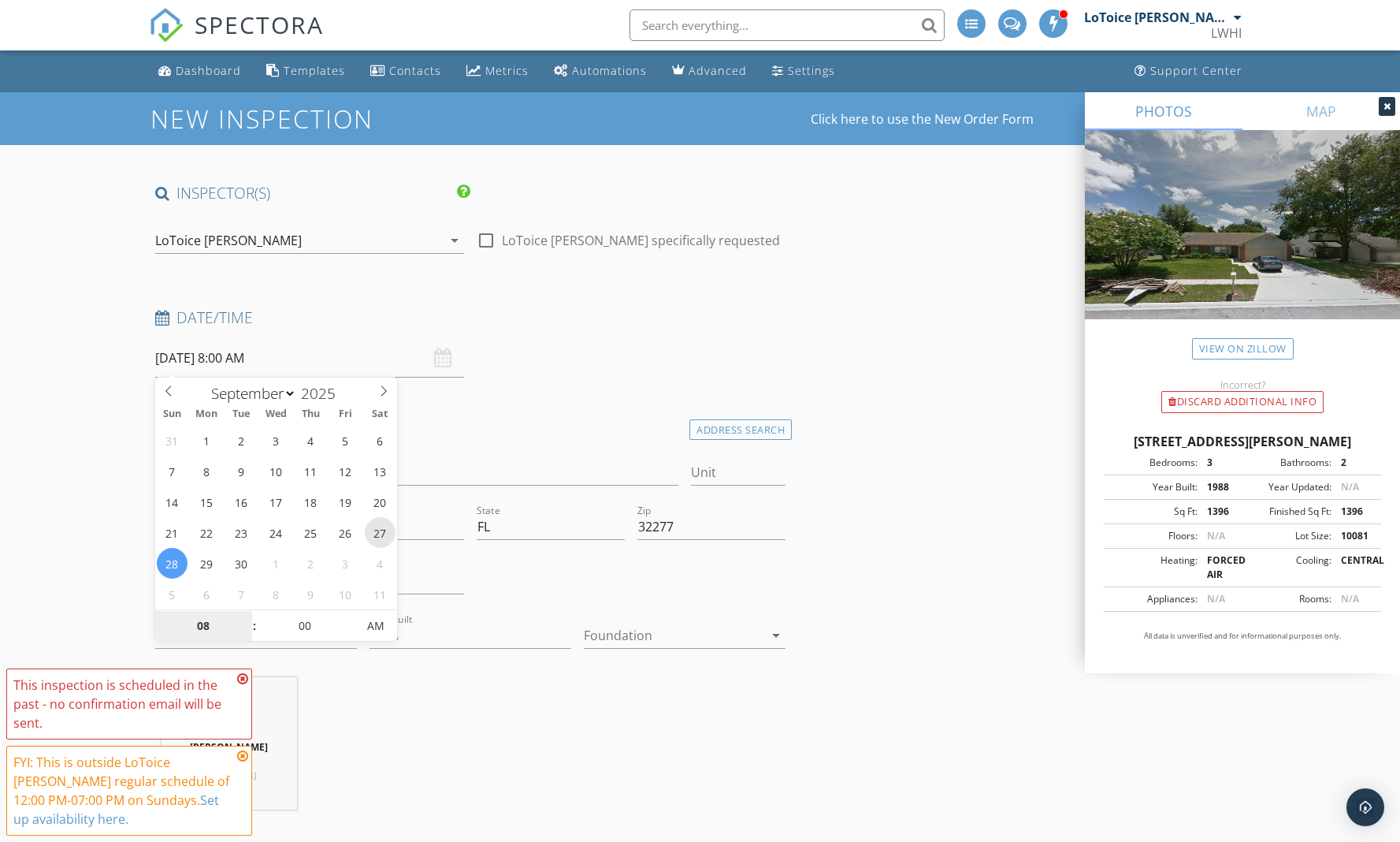
type input "09/27/2025 8:00 AM"
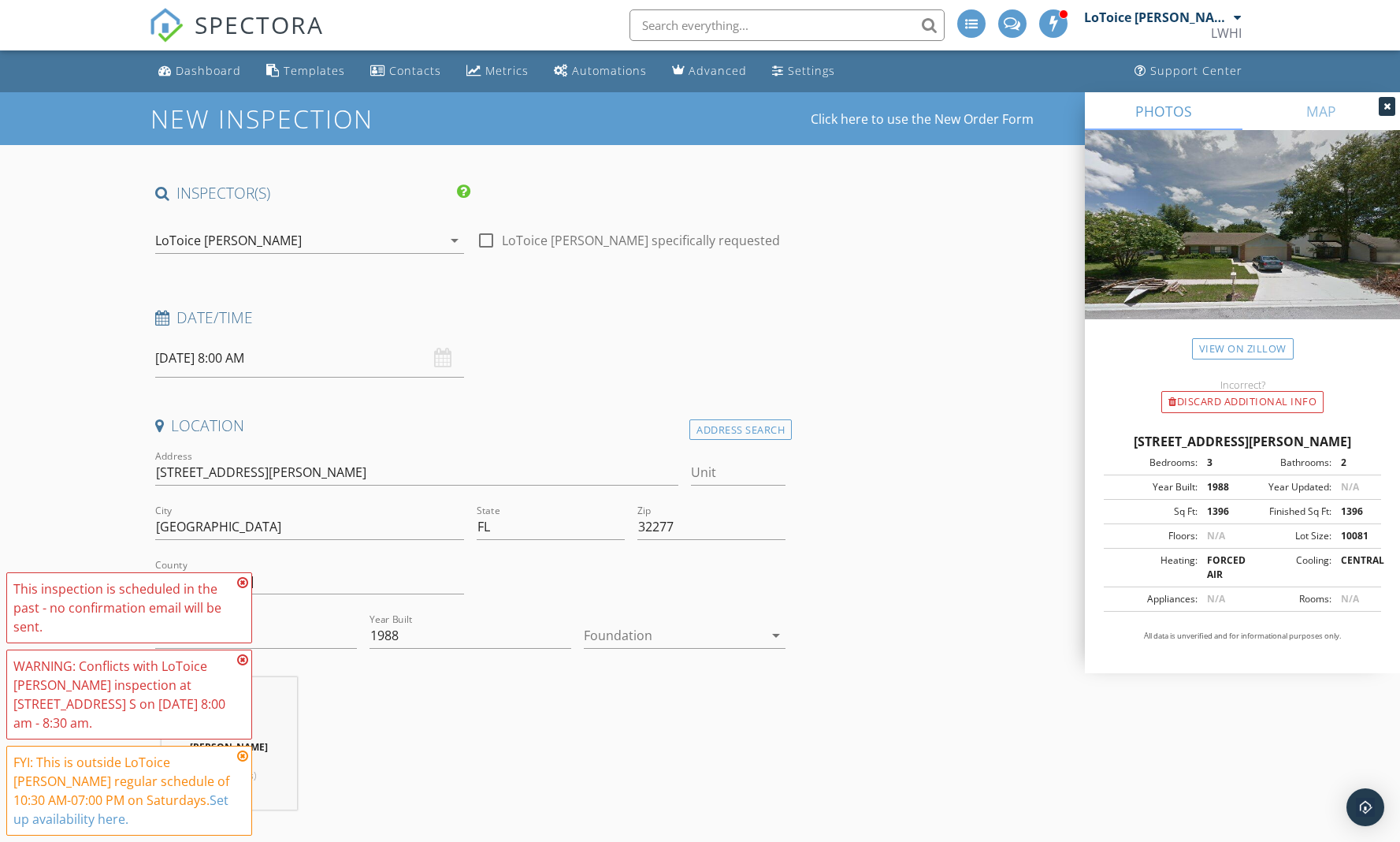
click at [241, 582] on icon at bounding box center [243, 582] width 11 height 13
click at [243, 659] on icon at bounding box center [243, 660] width 11 height 13
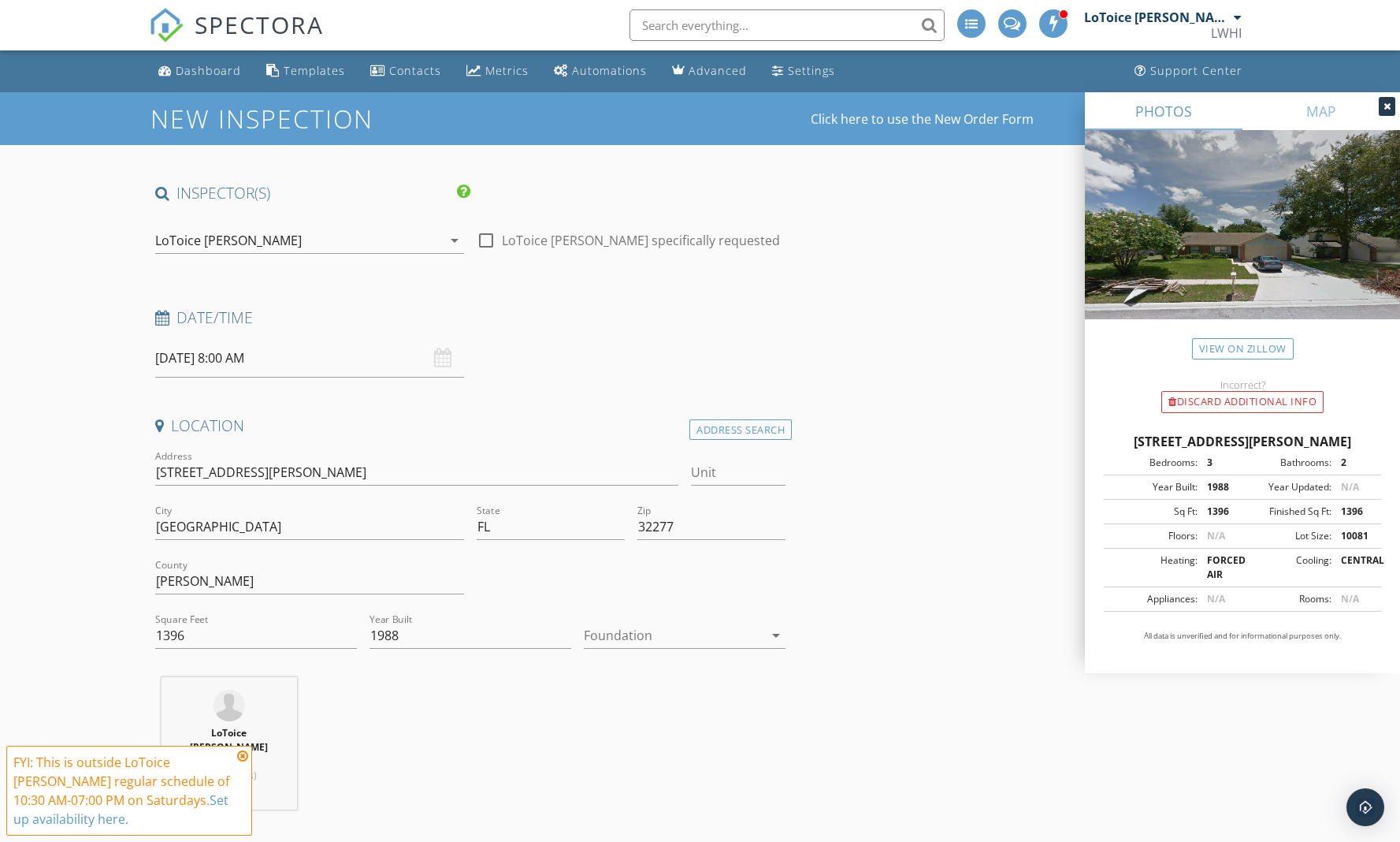
click at [241, 756] on icon at bounding box center [243, 756] width 11 height 13
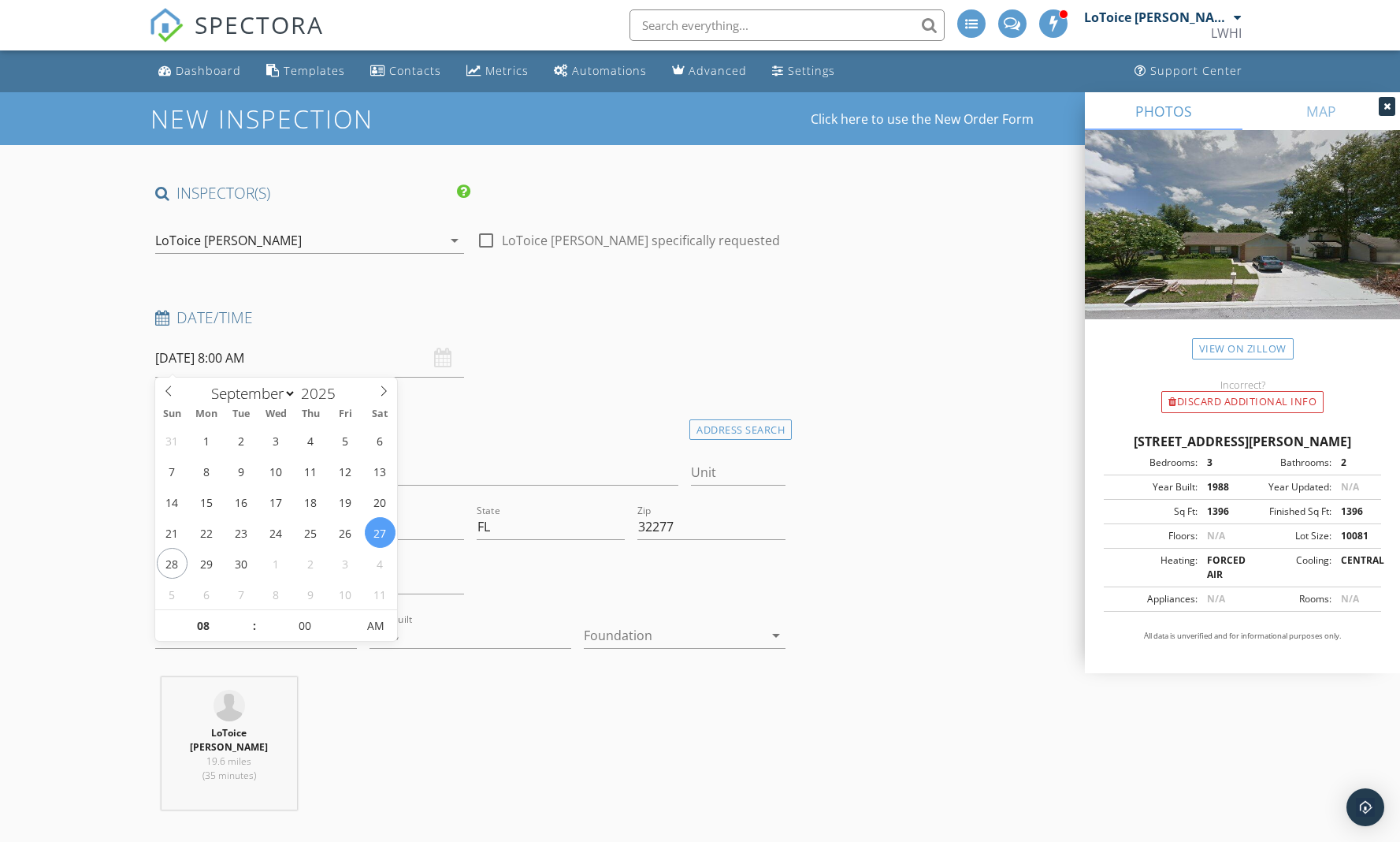
click at [235, 356] on input "09/27/2025 8:00 AM" at bounding box center [309, 358] width 309 height 39
type input "09"
type input "09/27/2025 9:00 AM"
click at [244, 618] on span at bounding box center [246, 618] width 11 height 16
type input "10"
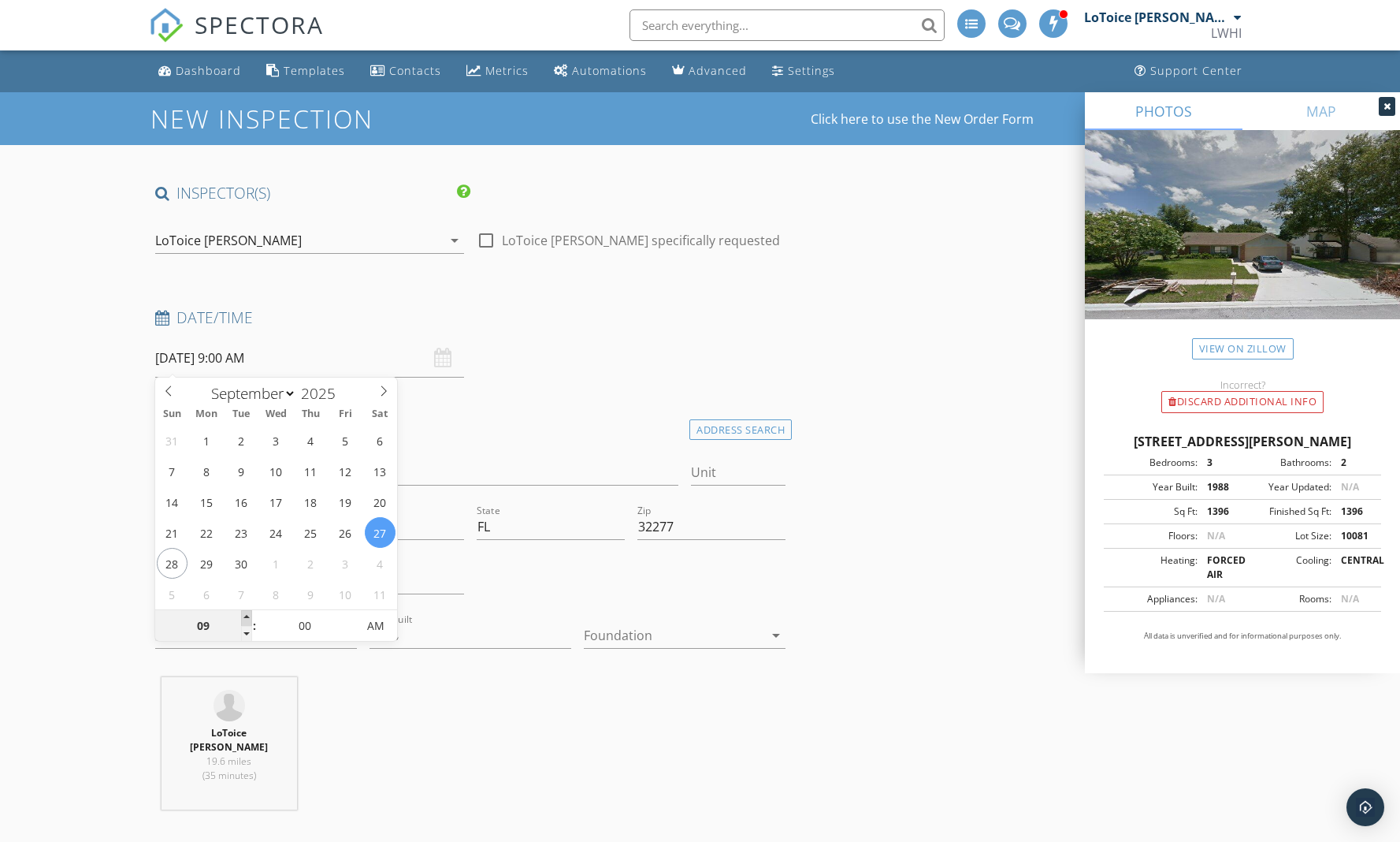
type input "09/27/2025 10:00 AM"
click at [244, 618] on span at bounding box center [246, 618] width 11 height 16
type input "11"
type input "09/27/2025 11:00 AM"
click at [244, 618] on span at bounding box center [246, 618] width 11 height 16
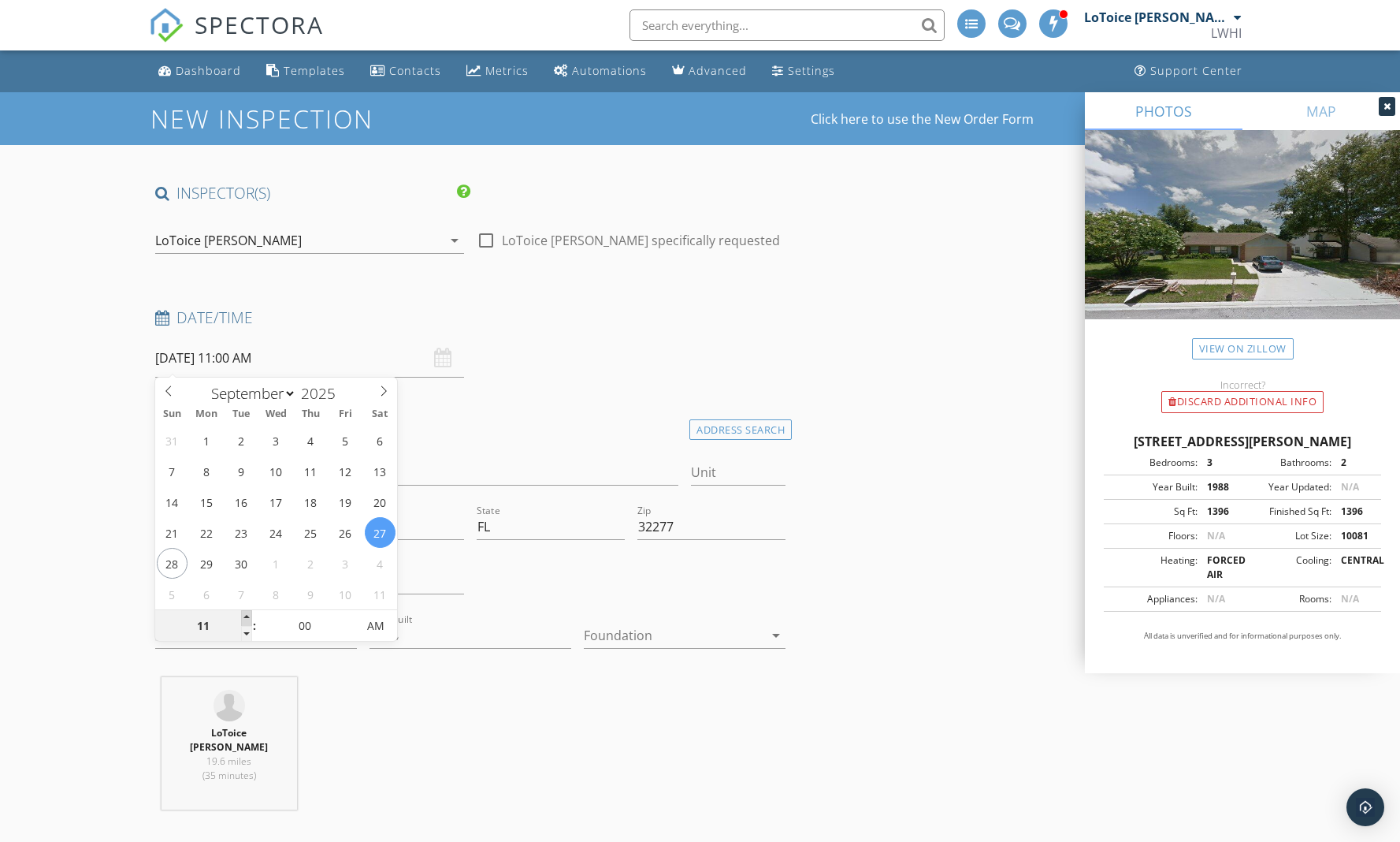
type input "12"
type input "[DATE] 12:00 PM"
click at [244, 618] on span at bounding box center [246, 618] width 11 height 16
type input "01"
type input "[DATE] 1:00 PM"
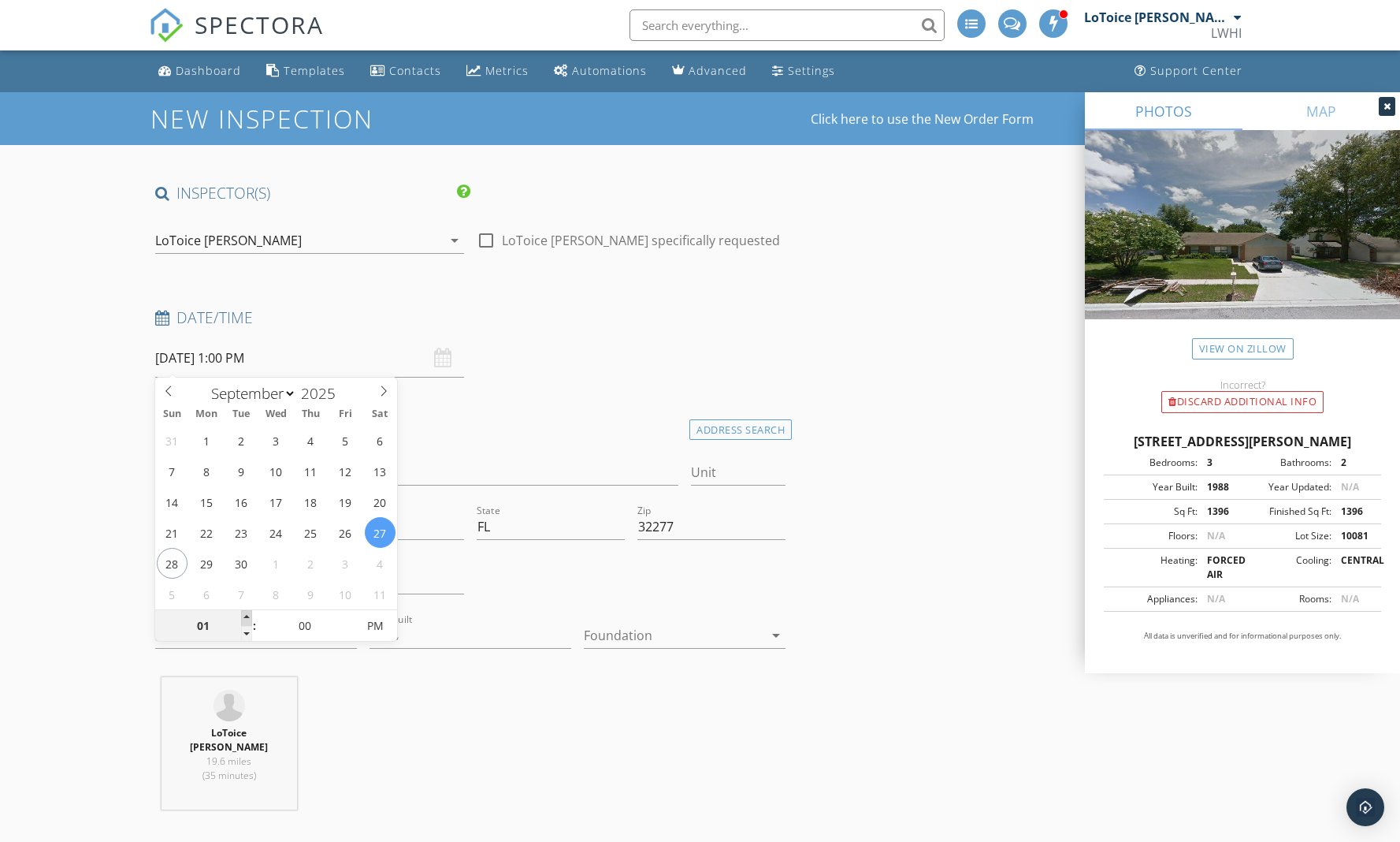
click at [244, 618] on span at bounding box center [246, 618] width 11 height 16
type input "02"
type input "09/27/2025 2:00 PM"
click at [244, 618] on span at bounding box center [246, 618] width 11 height 16
type input "01"
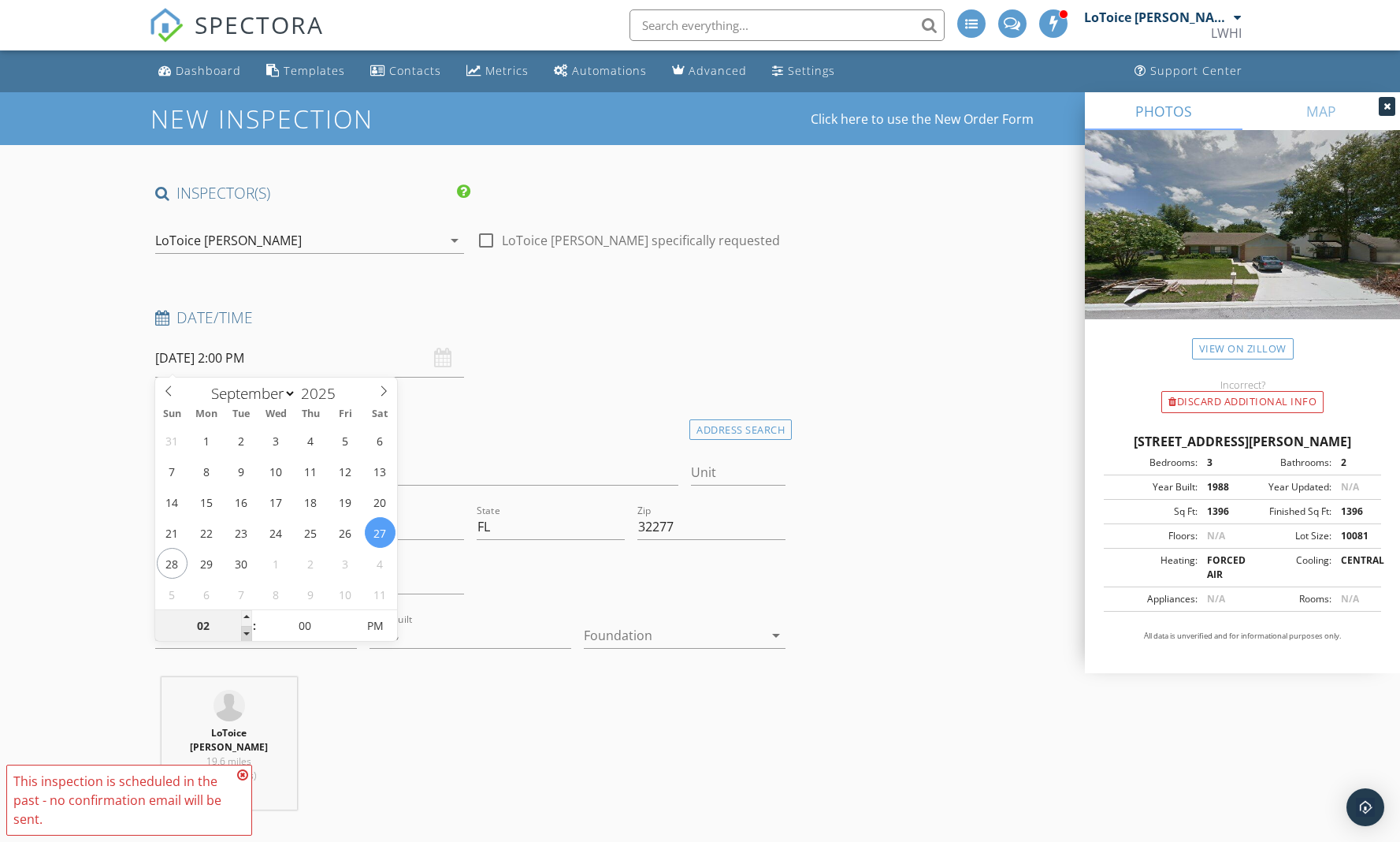
type input "[DATE] 1:00 PM"
click at [248, 635] on span at bounding box center [246, 634] width 11 height 16
type input "12"
type input "[DATE] 12:00 PM"
click at [247, 635] on span at bounding box center [246, 634] width 11 height 16
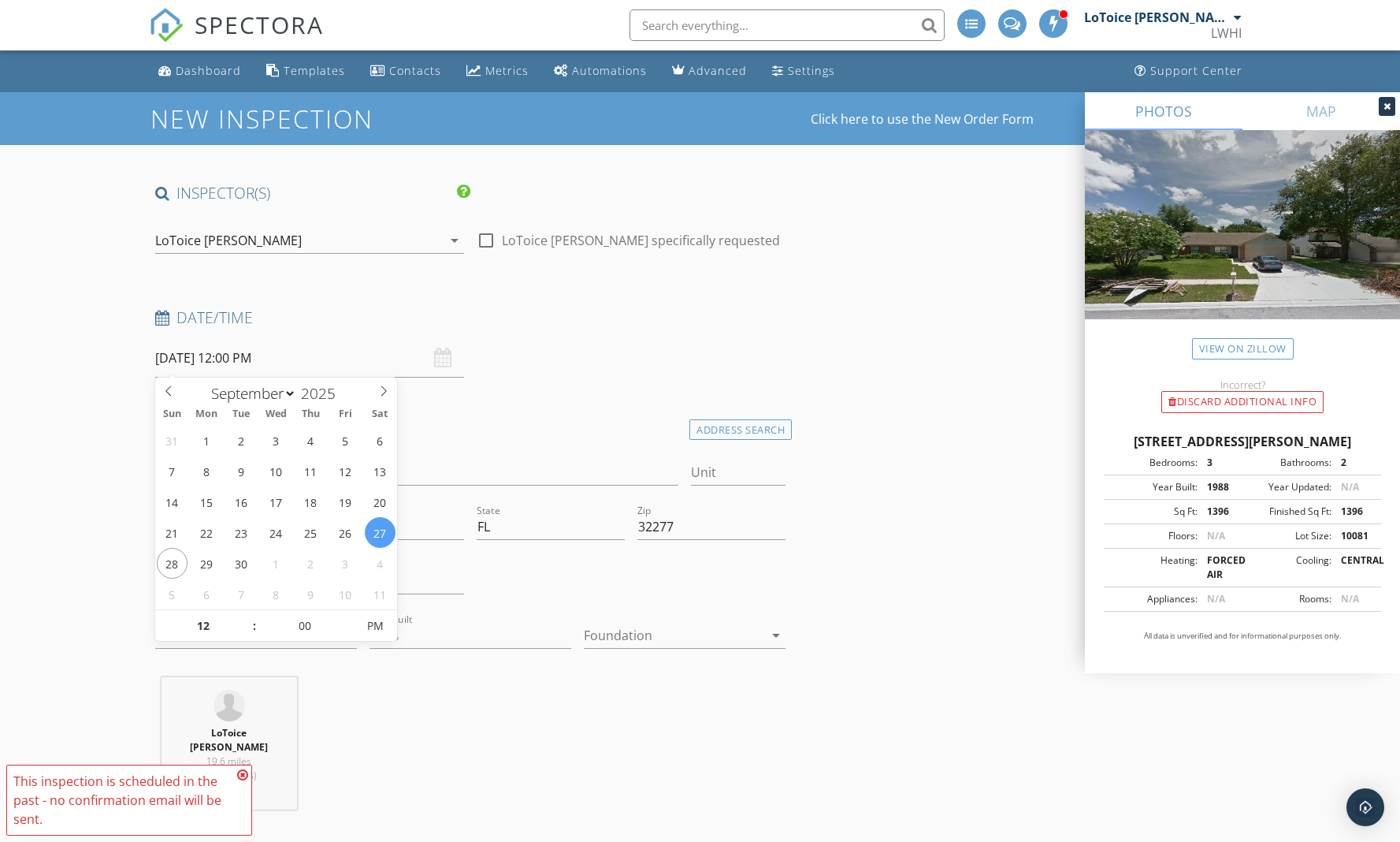
click at [690, 346] on div "Date/Time 09/27/2025 12:00 PM" at bounding box center [471, 342] width 644 height 70
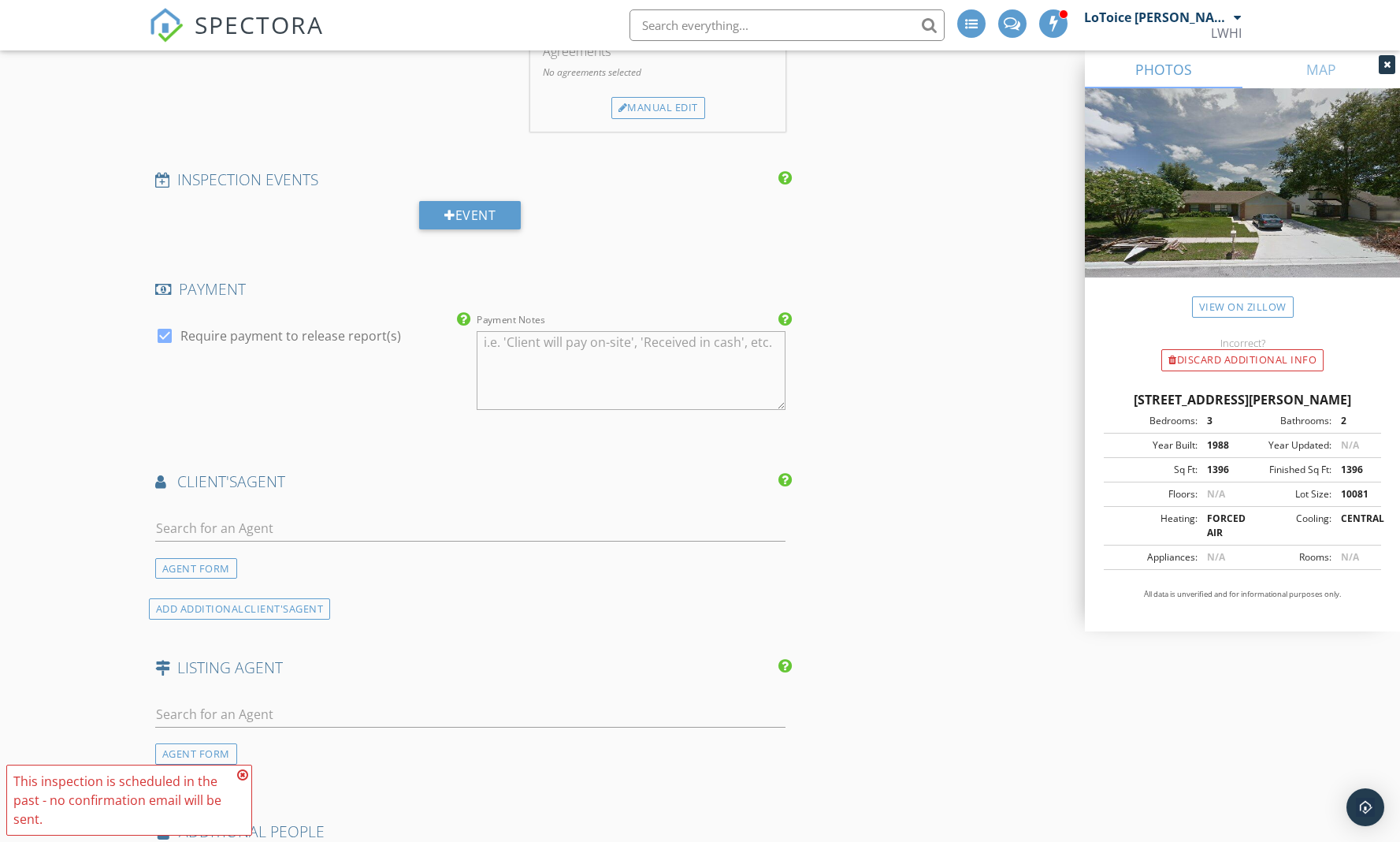
scroll to position [1745, 0]
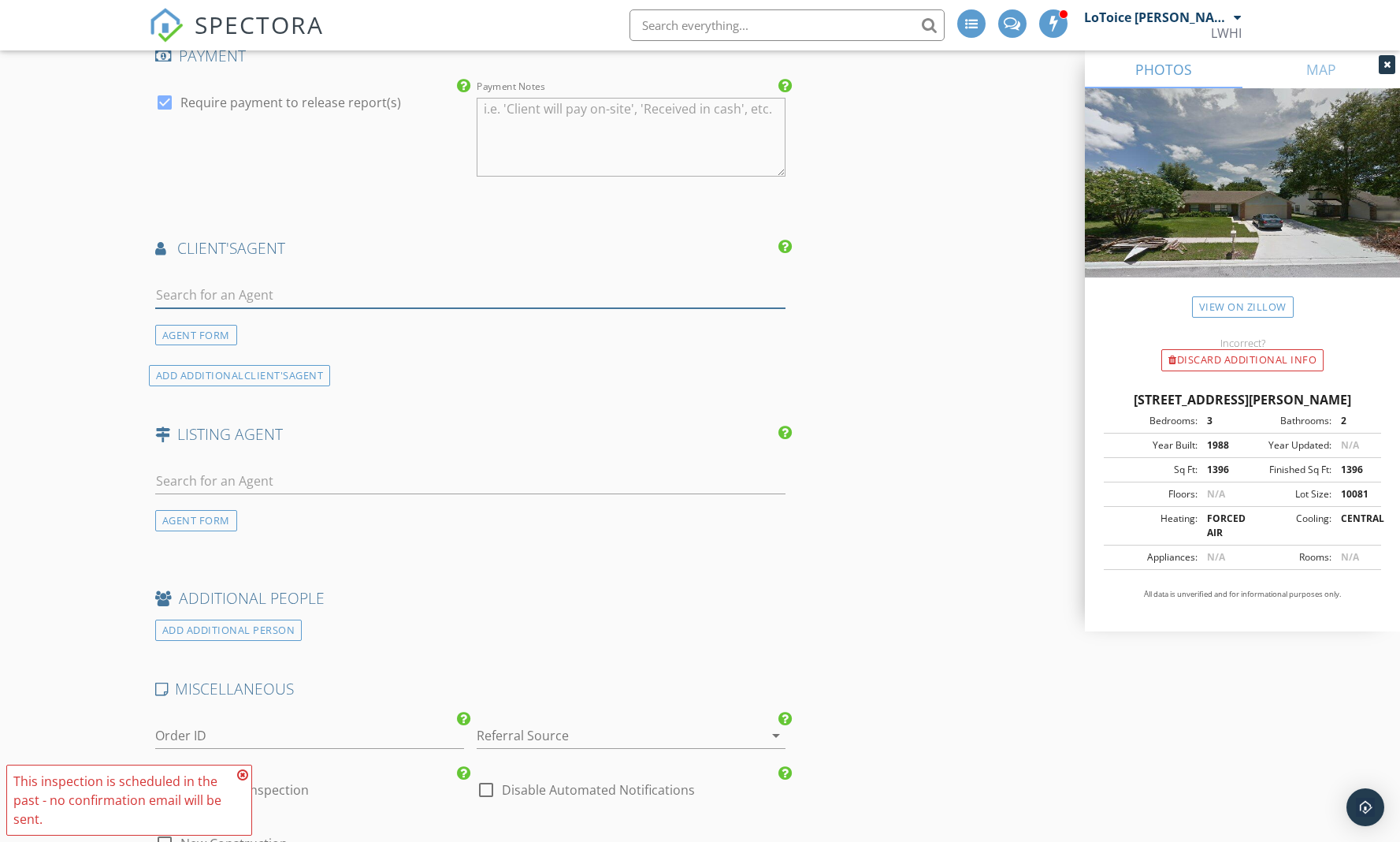
click at [263, 282] on input "text" at bounding box center [470, 295] width 631 height 26
type input "goodman"
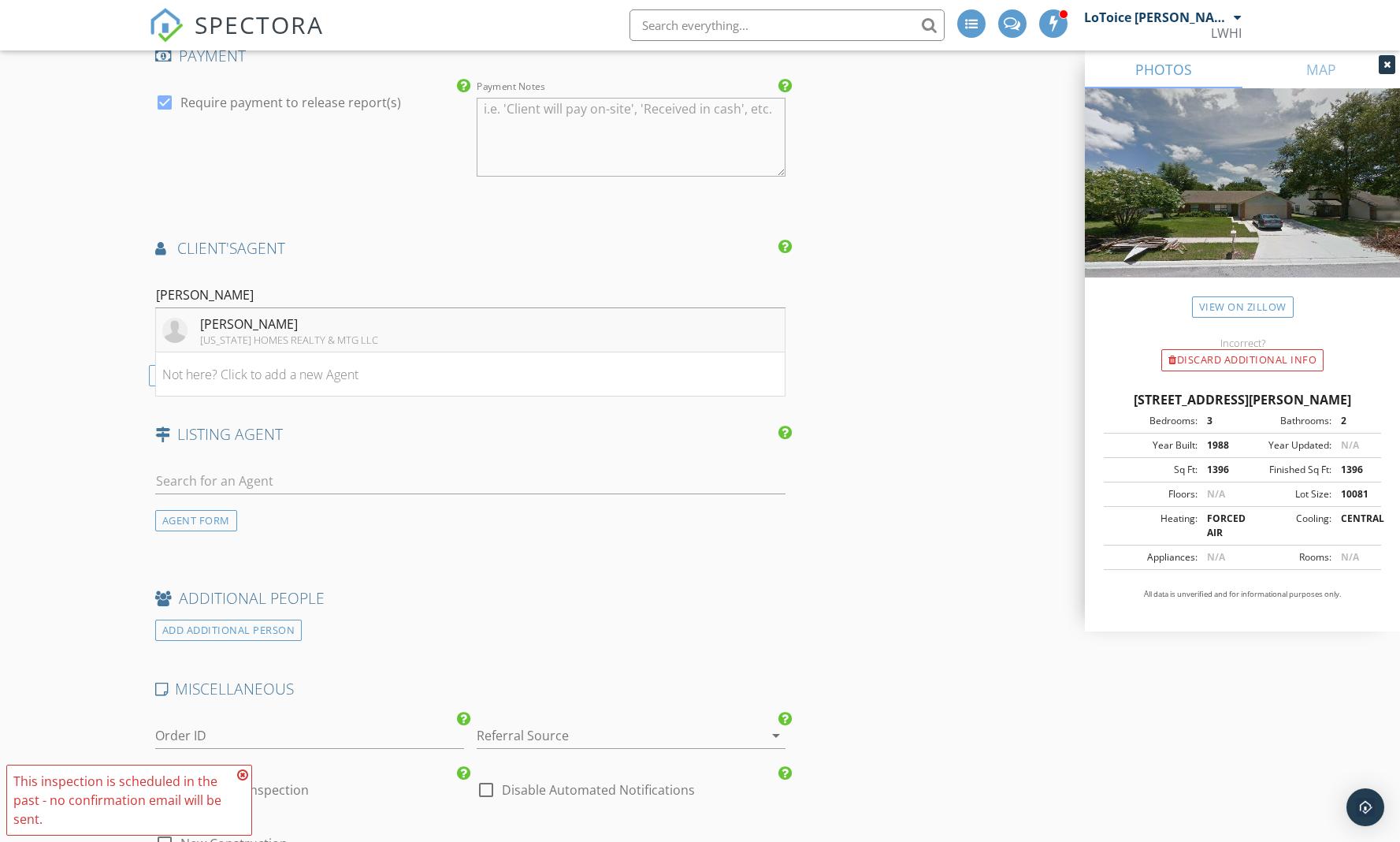
click at [224, 334] on div "[US_STATE] HOMES REALTY & MTG LLC" at bounding box center [289, 340] width 178 height 13
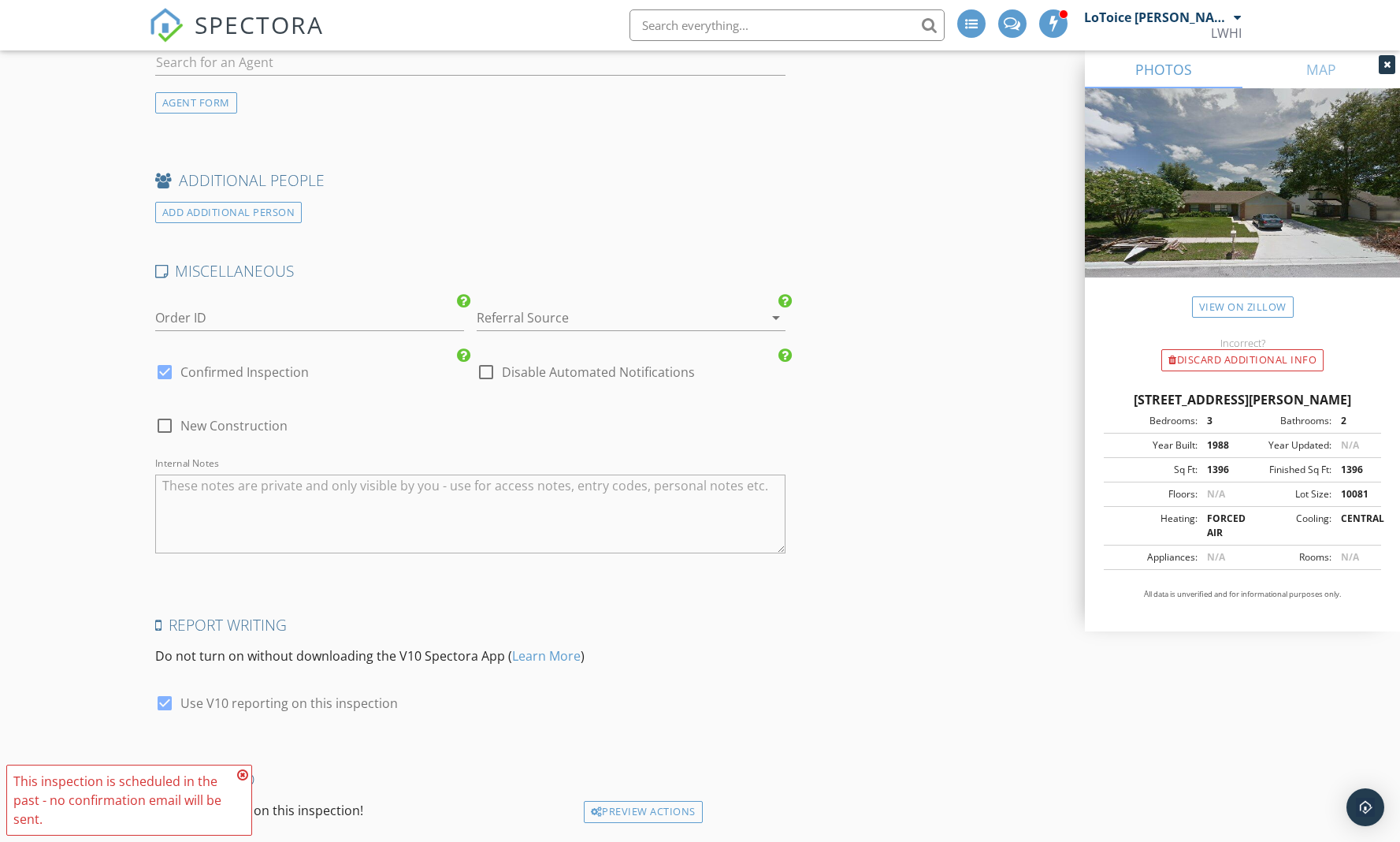
scroll to position [2549, 0]
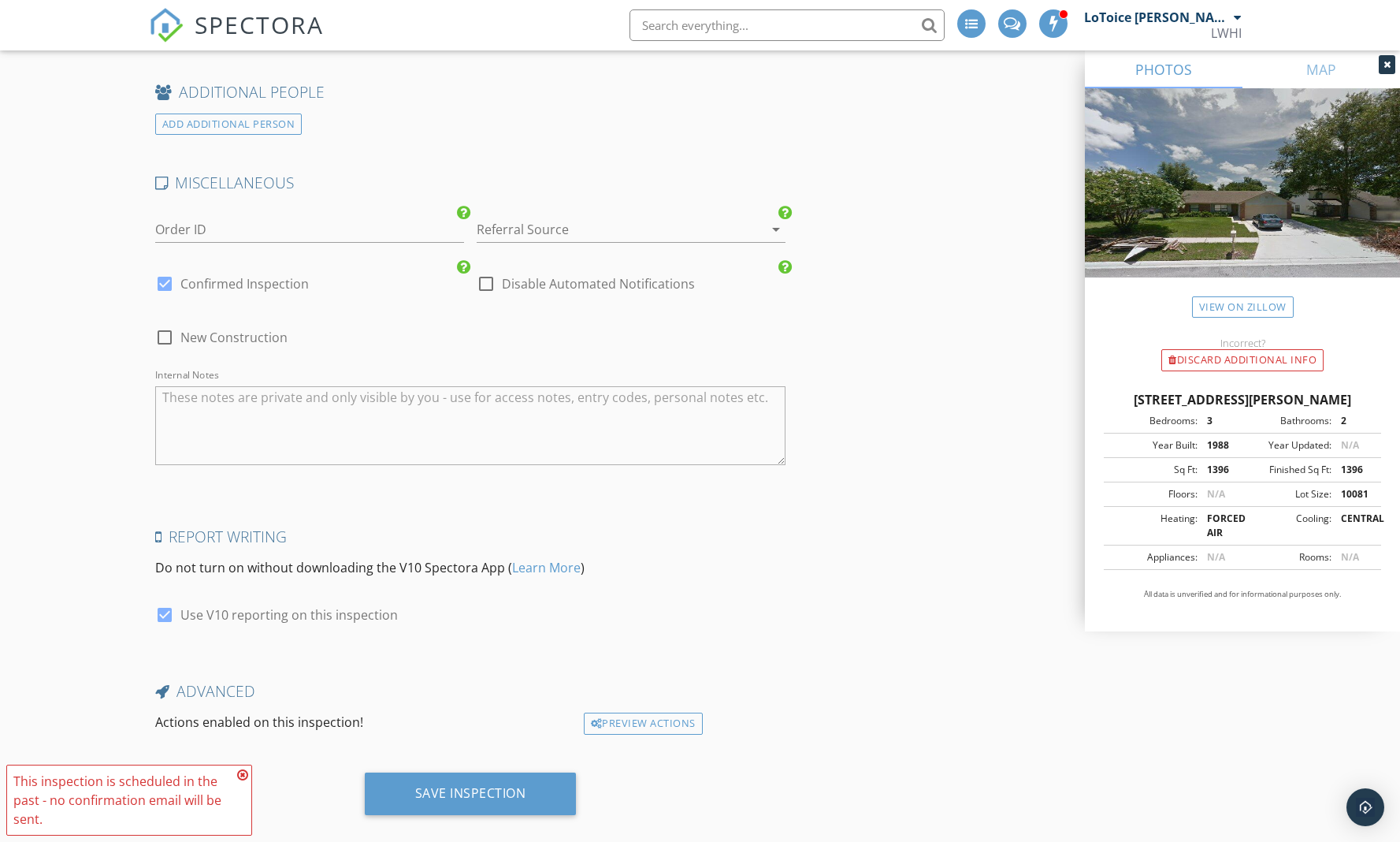
click at [243, 774] on icon at bounding box center [243, 775] width 11 height 13
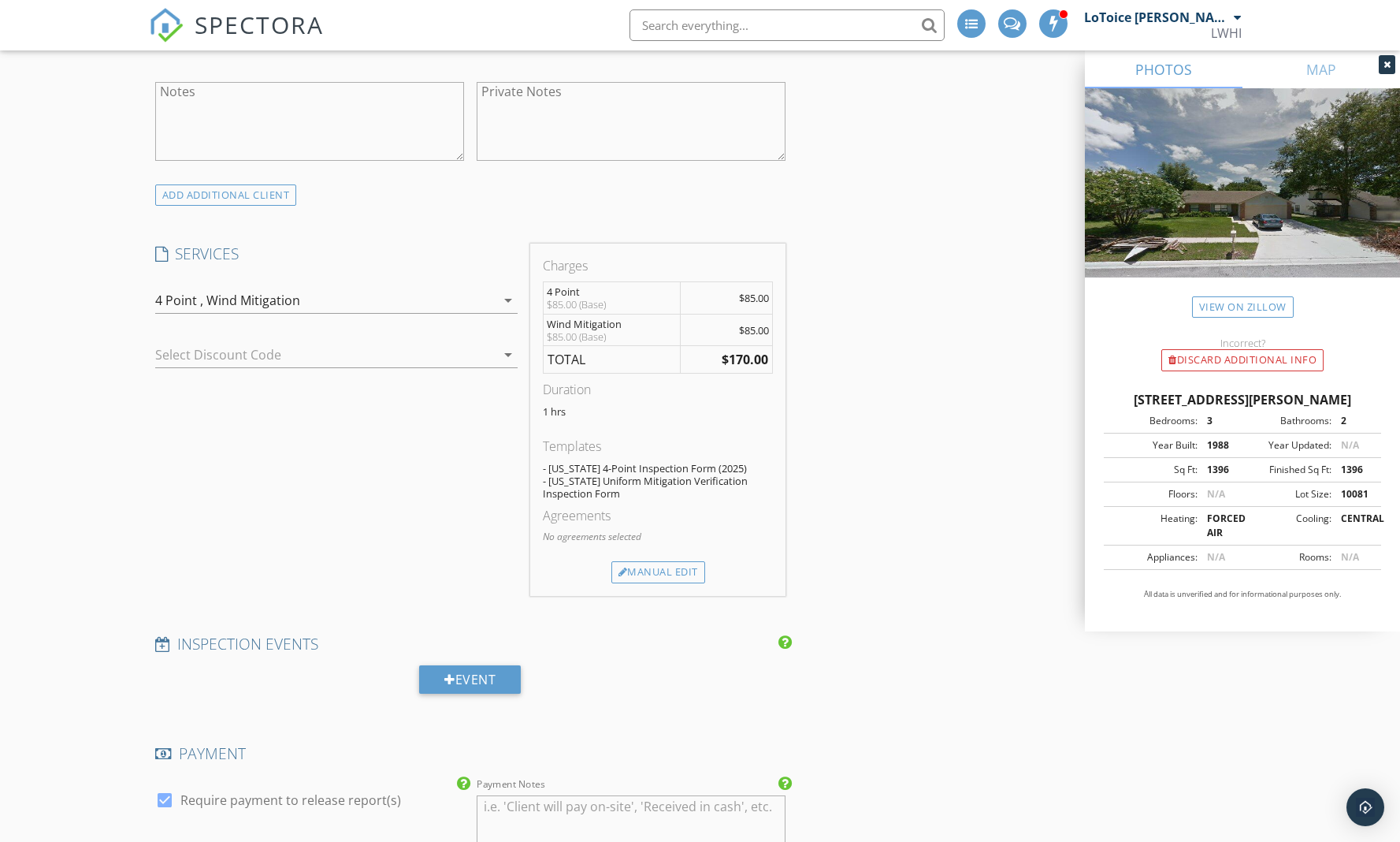
scroll to position [1032, 0]
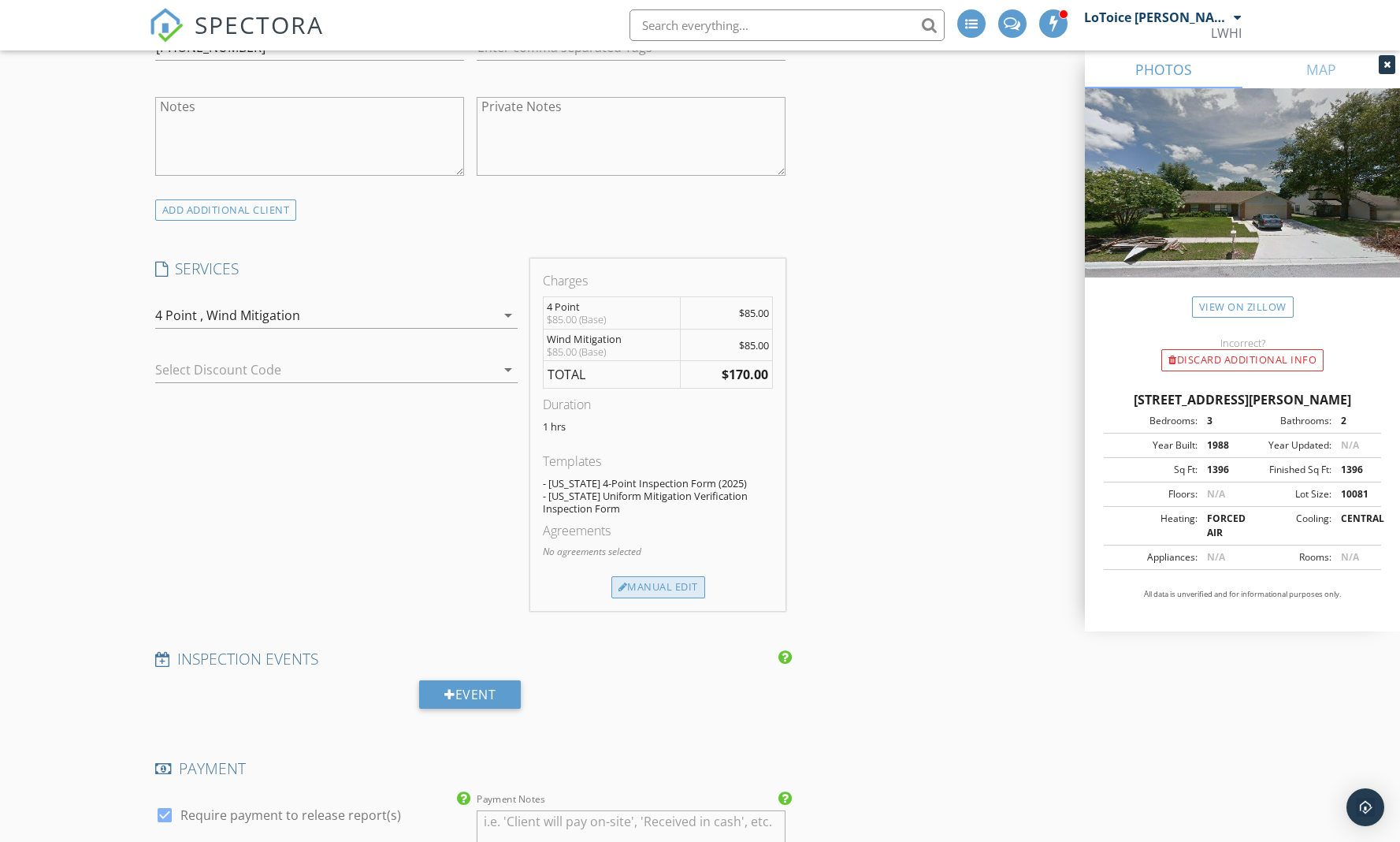
click at [656, 577] on div "Manual Edit" at bounding box center [658, 587] width 94 height 22
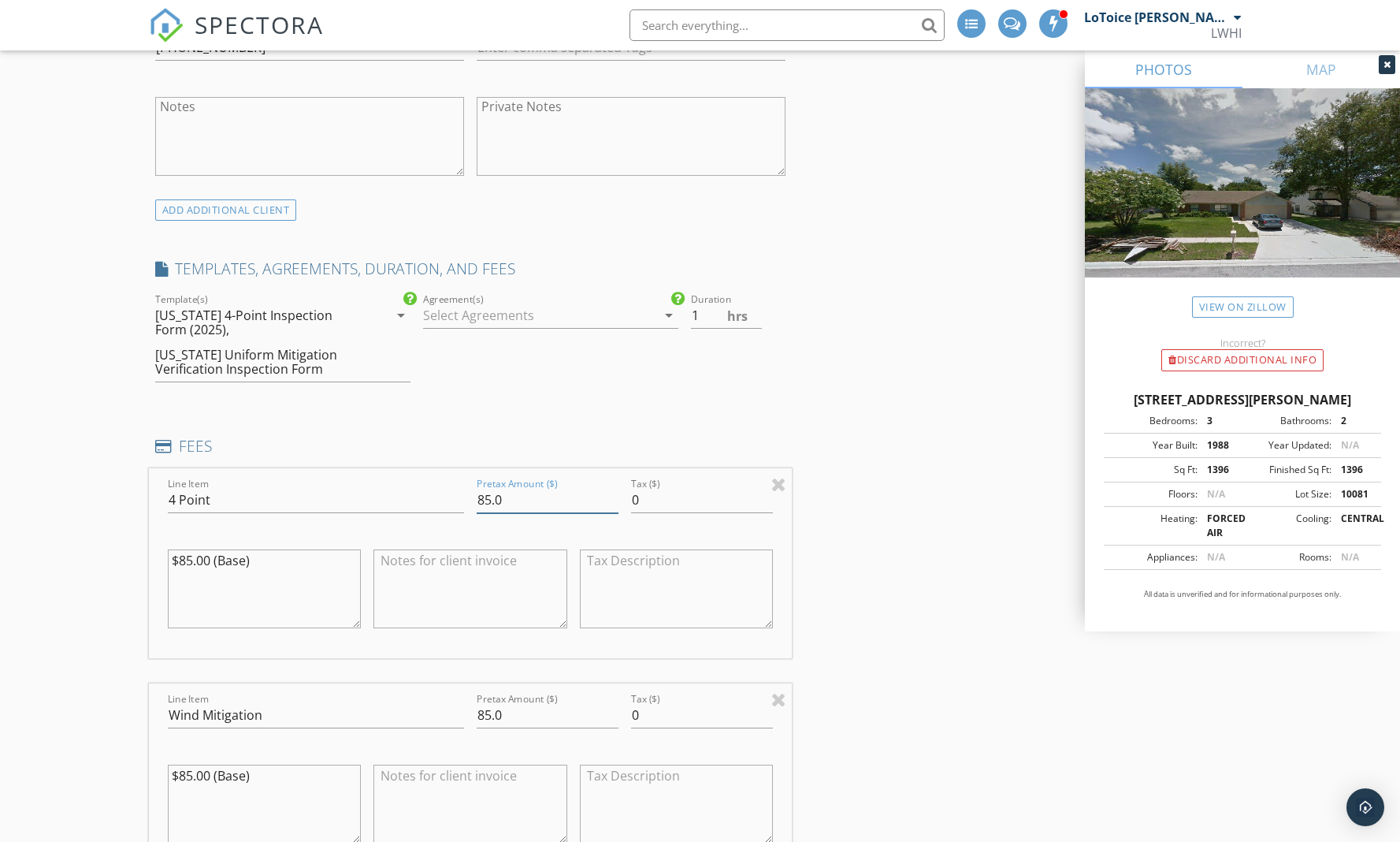
drag, startPoint x: 510, startPoint y: 484, endPoint x: 425, endPoint y: 485, distance: 85.0
click at [425, 485] on div "Line Item 4 Point Pretax Amount ($) 85.0 Tax ($) 0 $85.00 (Base)" at bounding box center [471, 563] width 644 height 190
type input "75.0"
click at [484, 703] on input "85.0" at bounding box center [548, 716] width 142 height 26
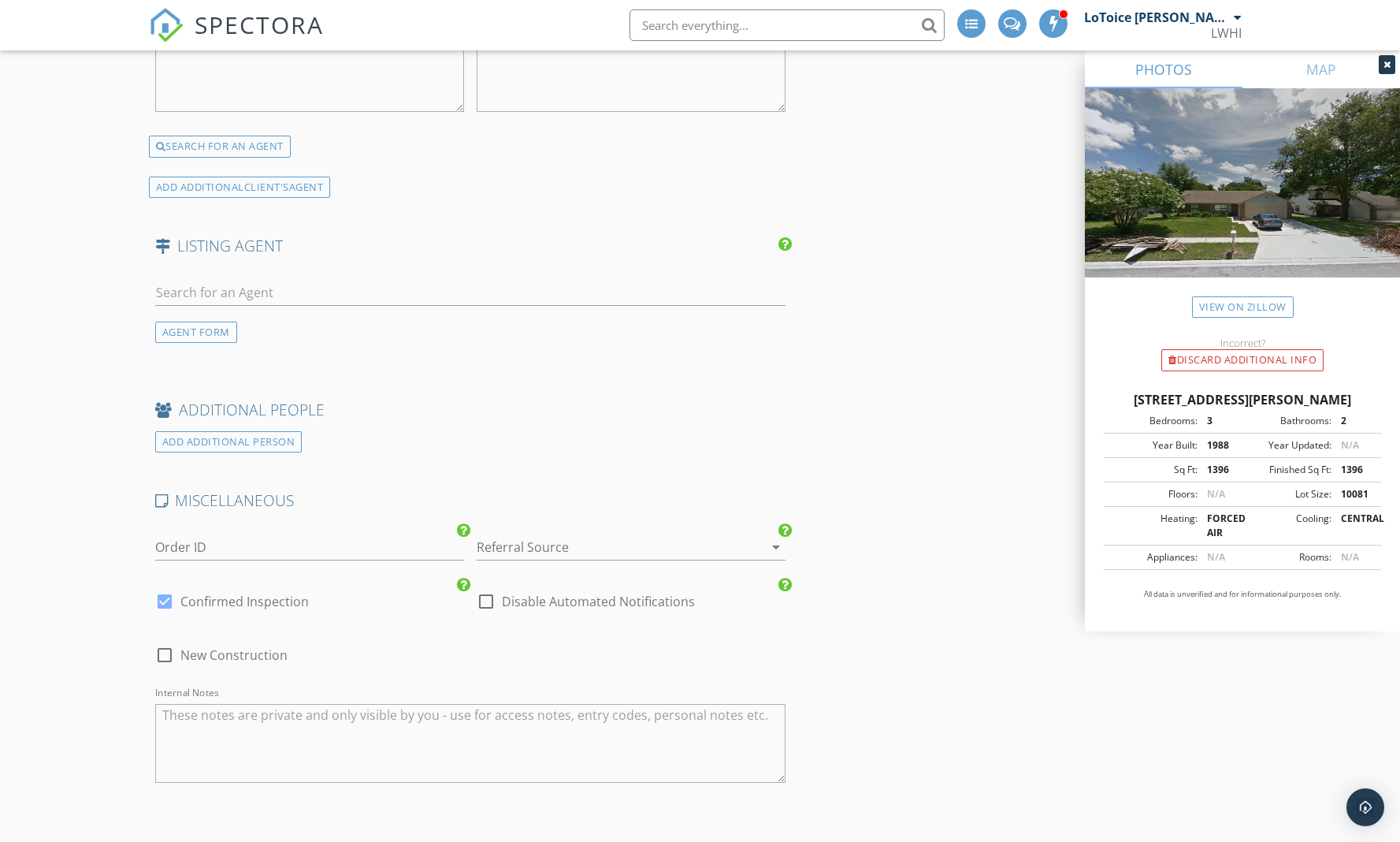
scroll to position [2909, 0]
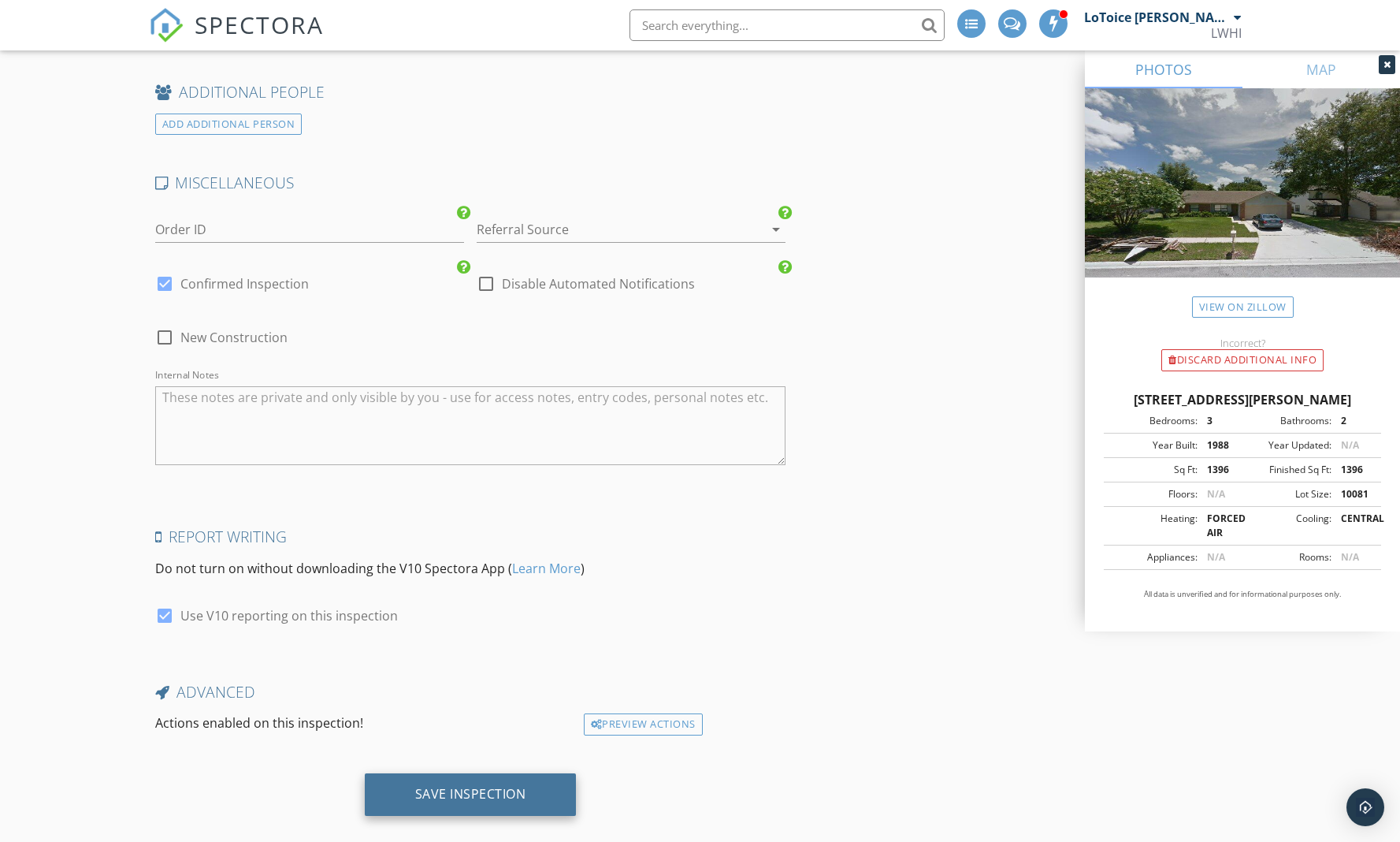
type input "75.0"
click at [513, 786] on div "Save Inspection" at bounding box center [471, 794] width 111 height 16
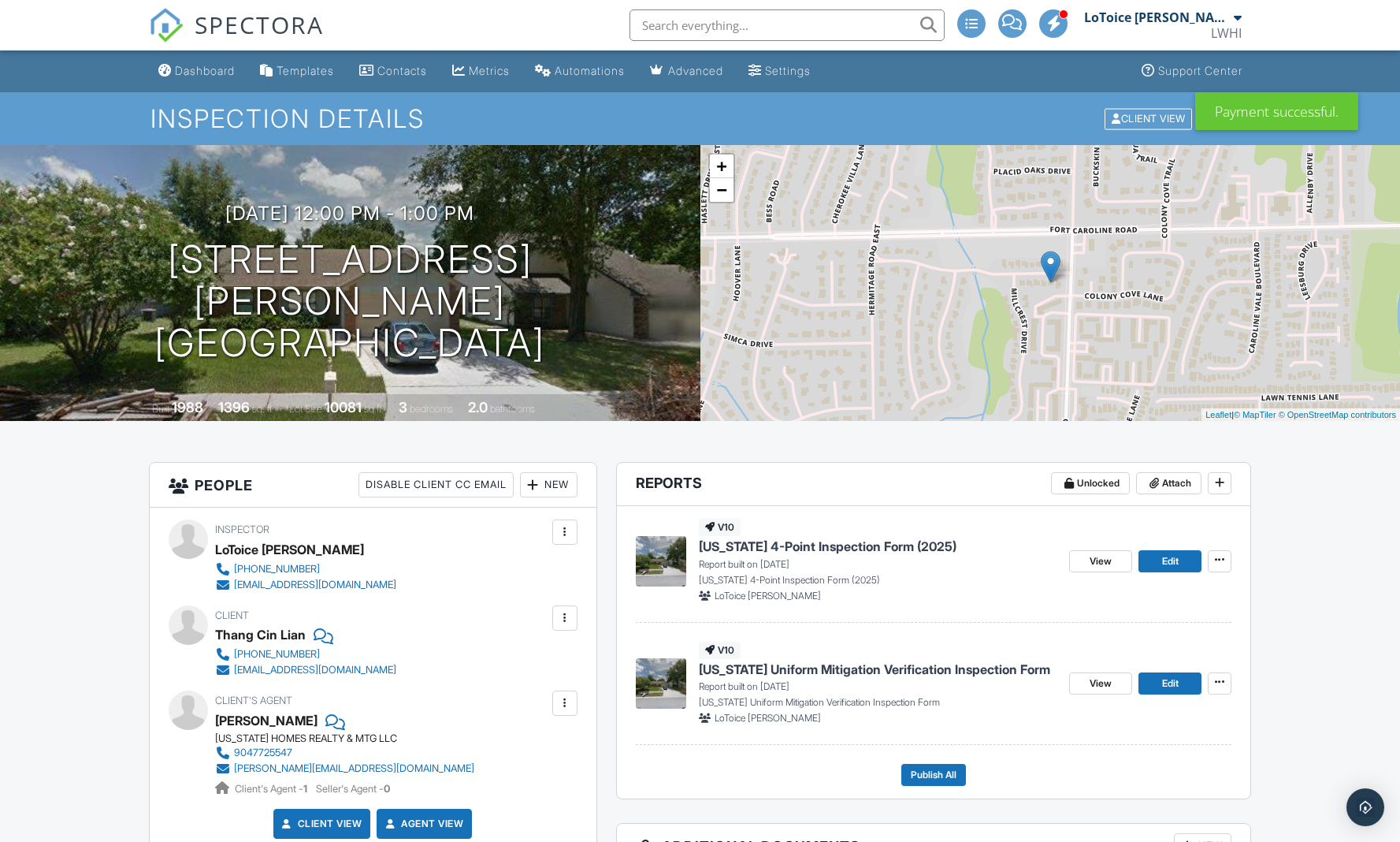
click at [878, 548] on span "[US_STATE] 4-Point Inspection Form (2025)" at bounding box center [828, 546] width 258 height 18
